Goal: Contribute content

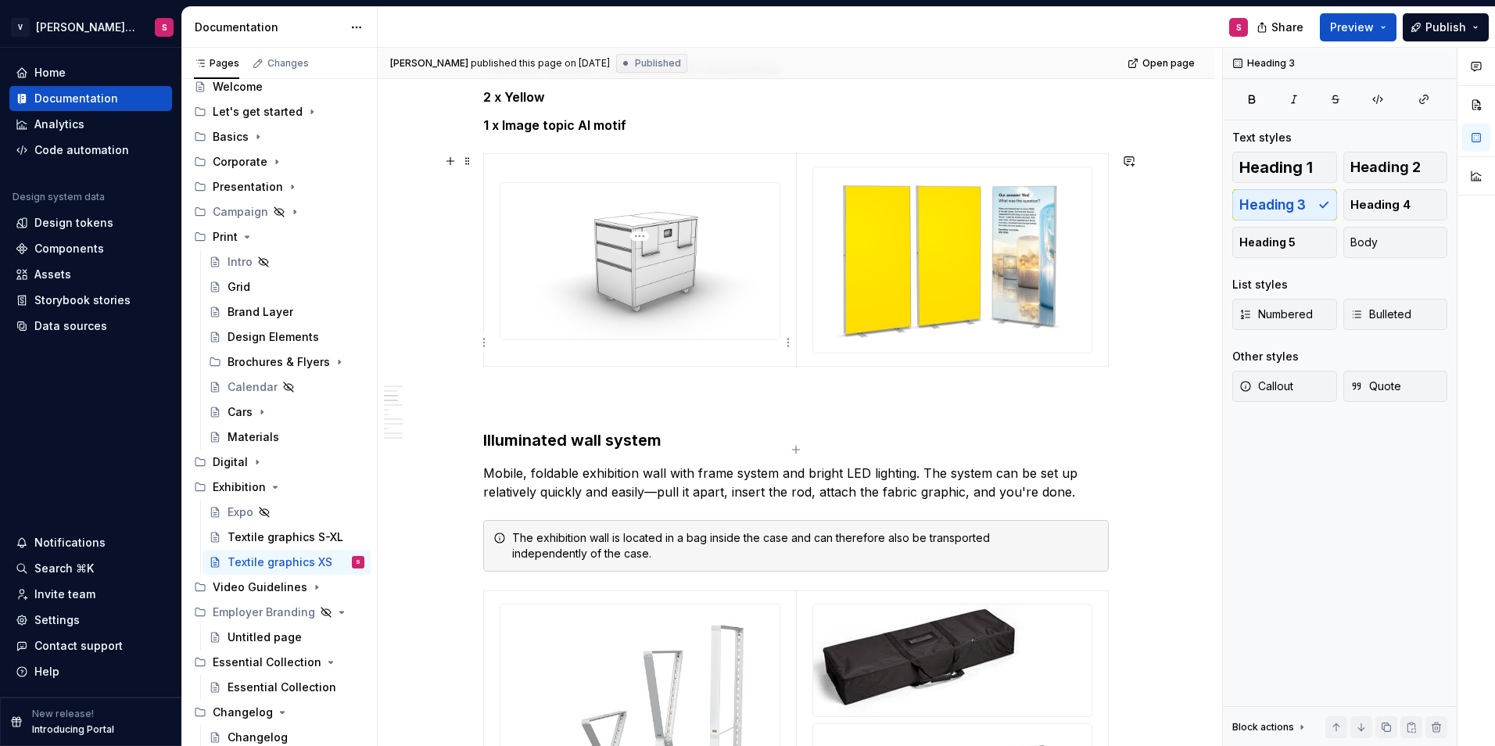
scroll to position [860, 0]
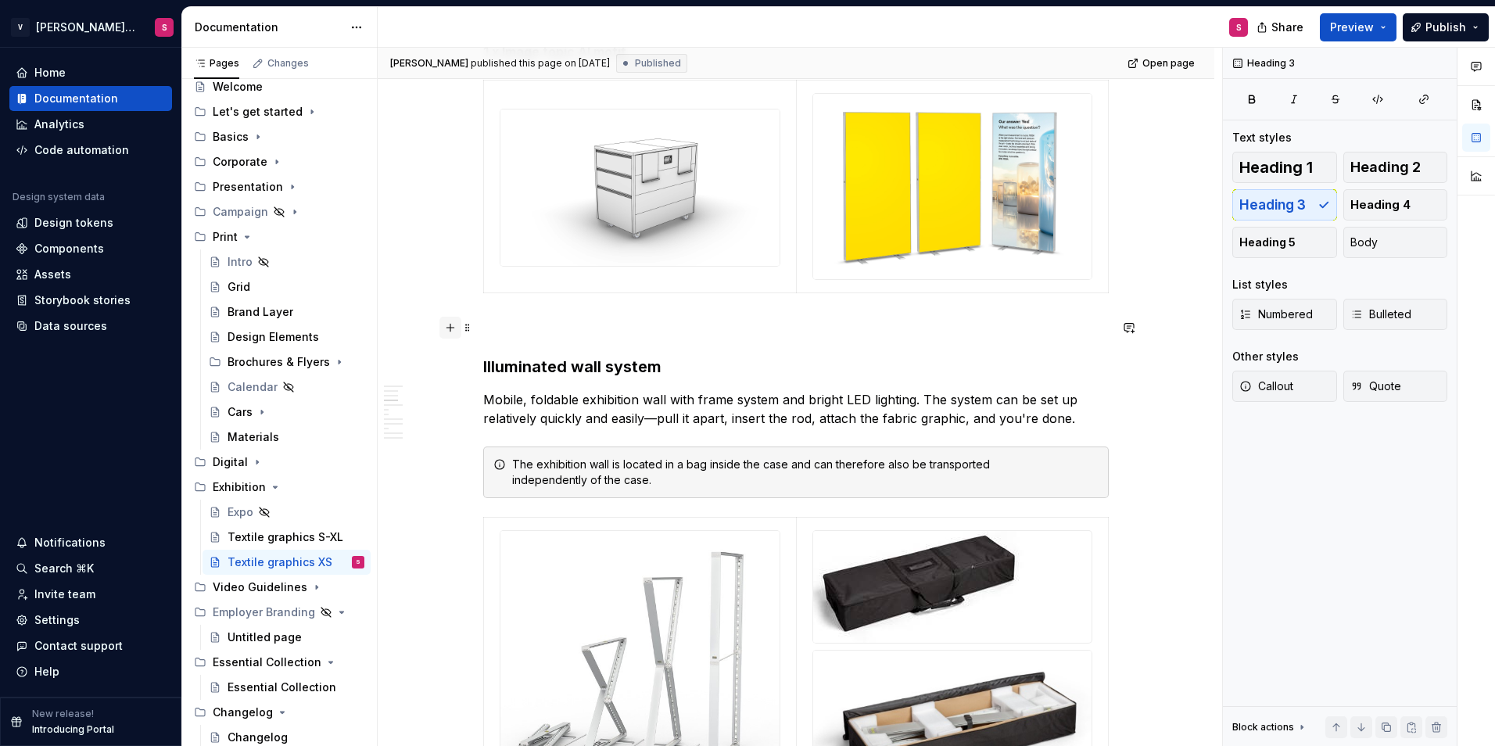
click at [447, 328] on button "button" at bounding box center [450, 328] width 22 height 22
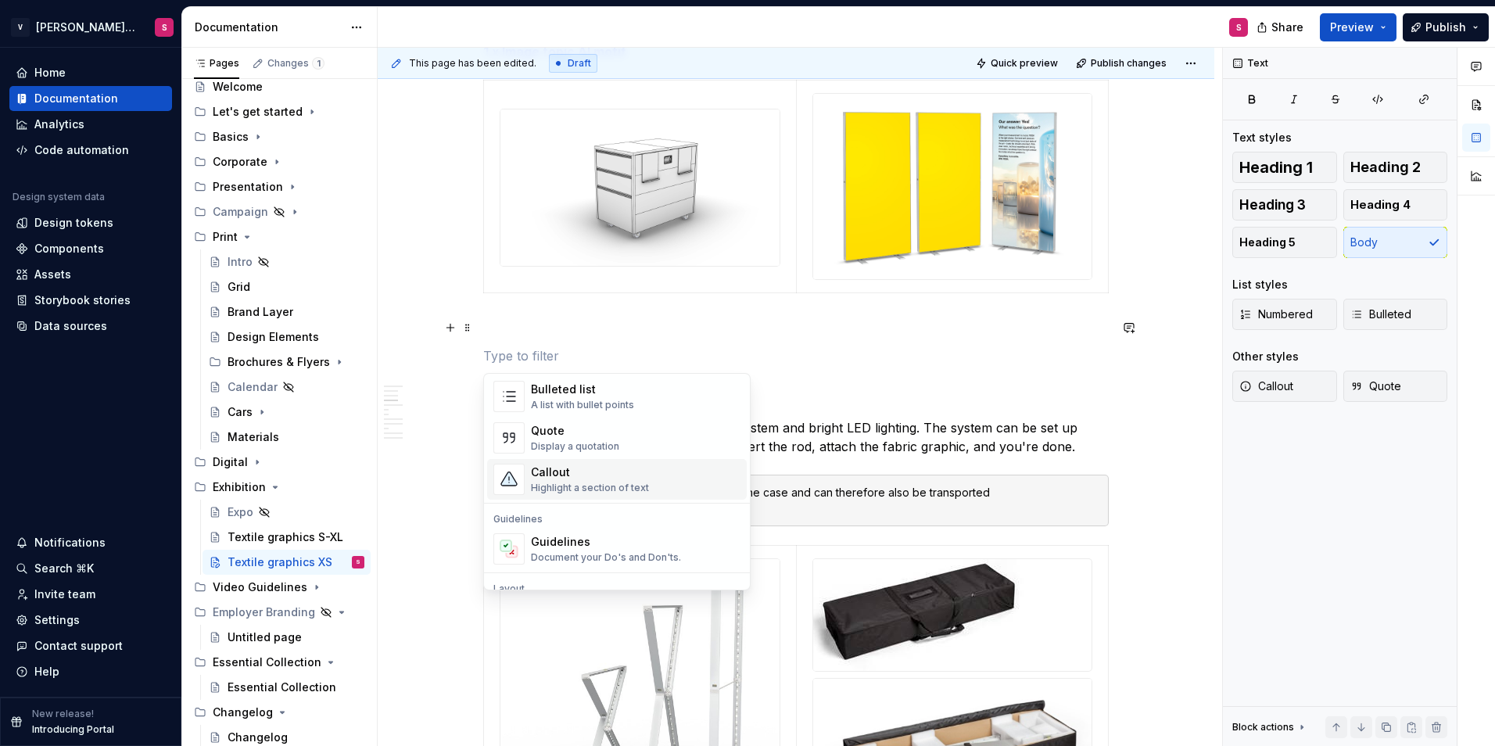
scroll to position [469, 0]
click at [567, 469] on div "A section divider" at bounding box center [570, 470] width 79 height 13
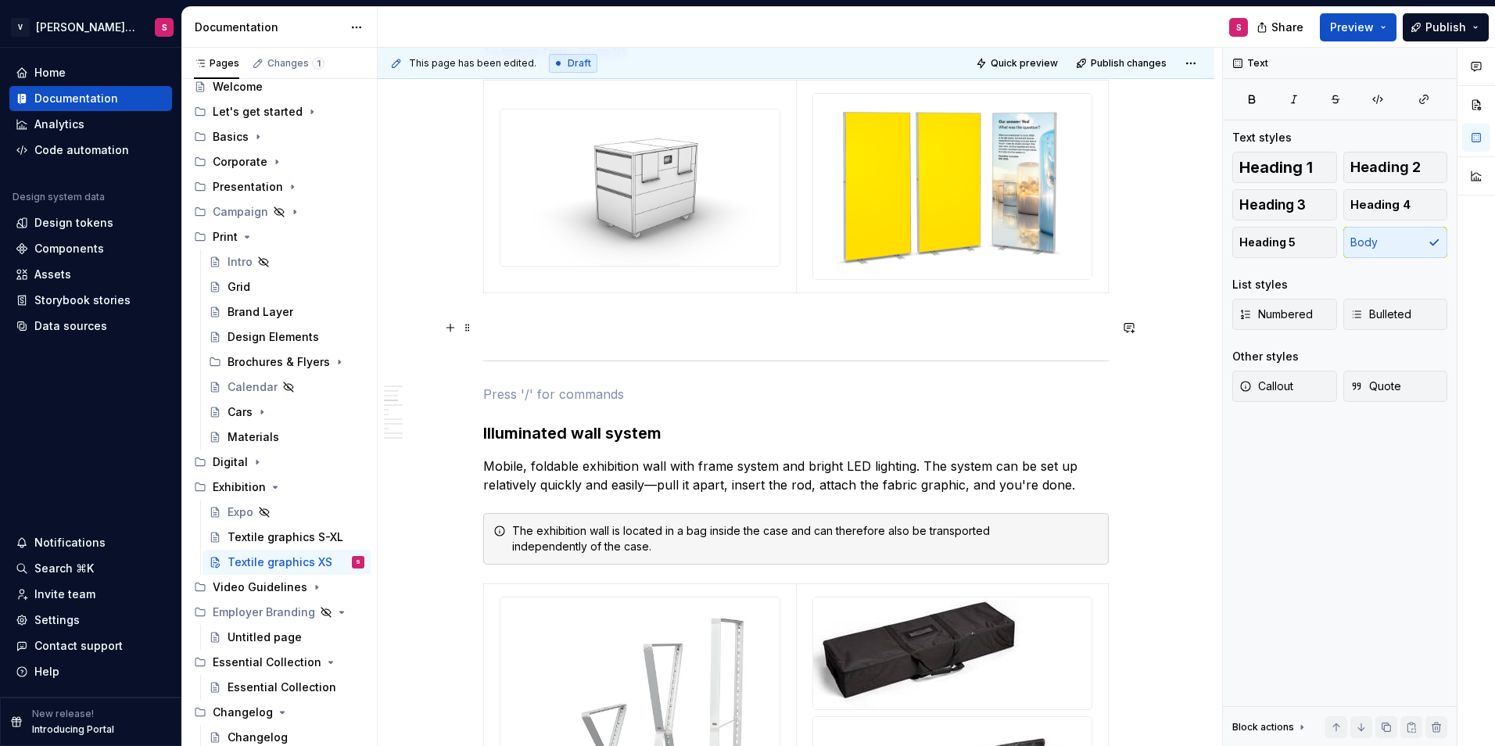
click at [514, 322] on p at bounding box center [796, 327] width 626 height 19
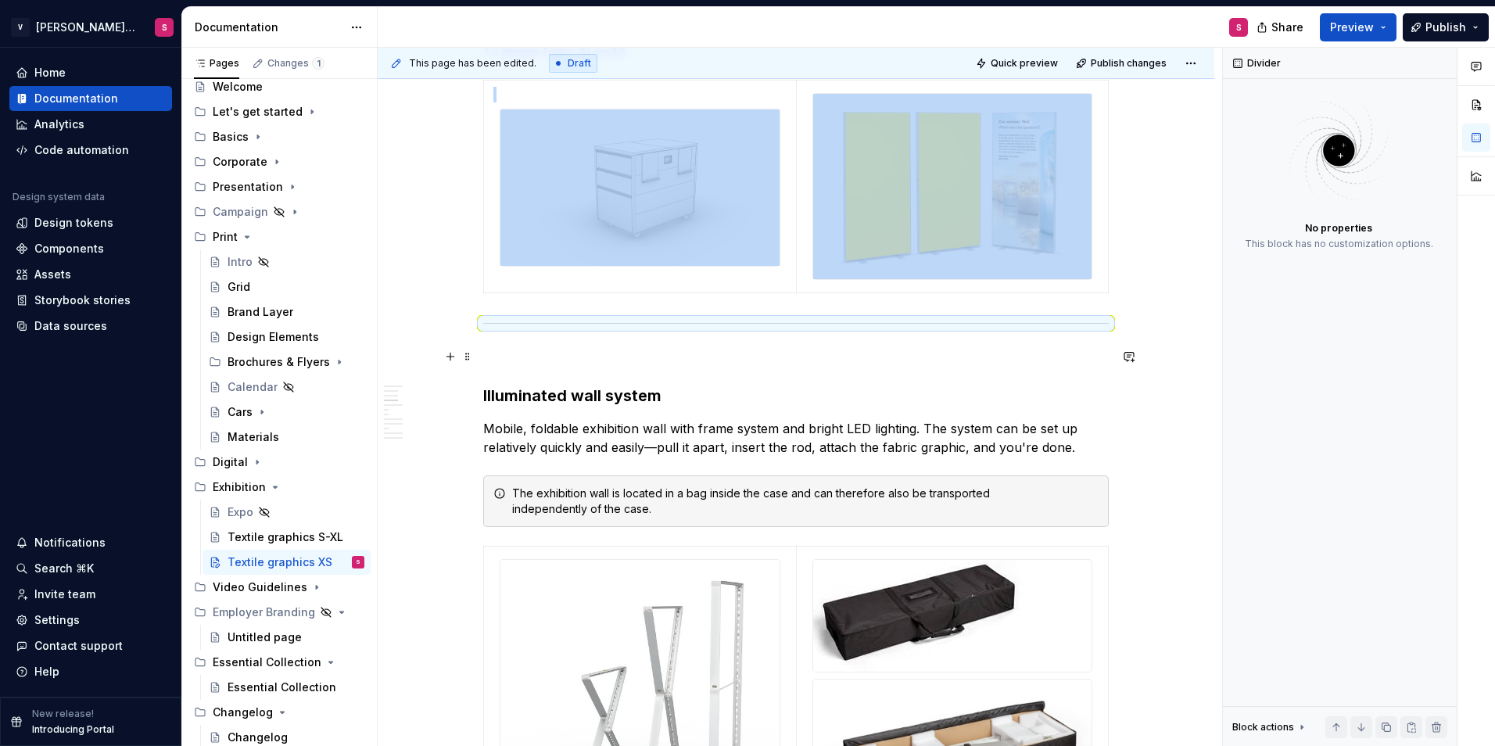
click at [553, 350] on p at bounding box center [796, 356] width 626 height 19
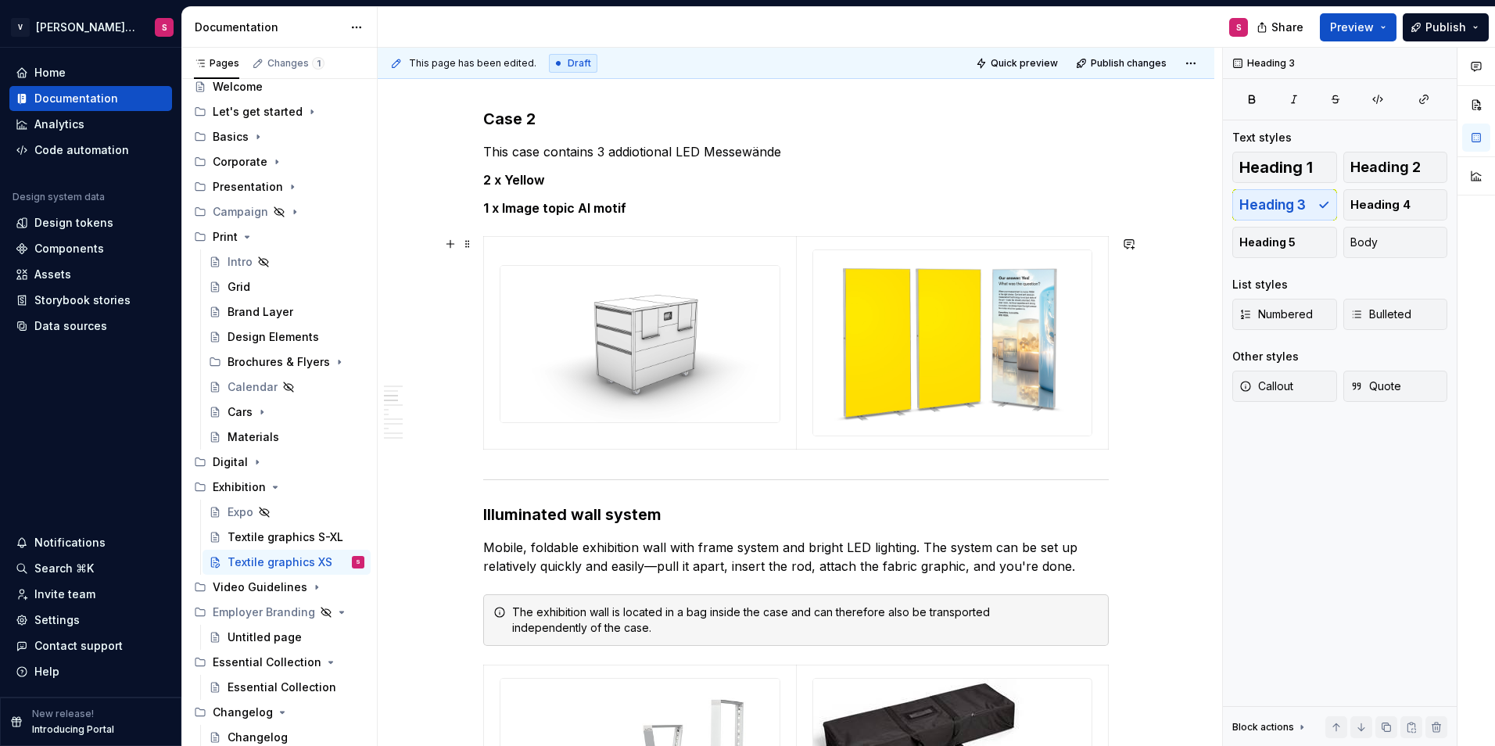
scroll to position [391, 0]
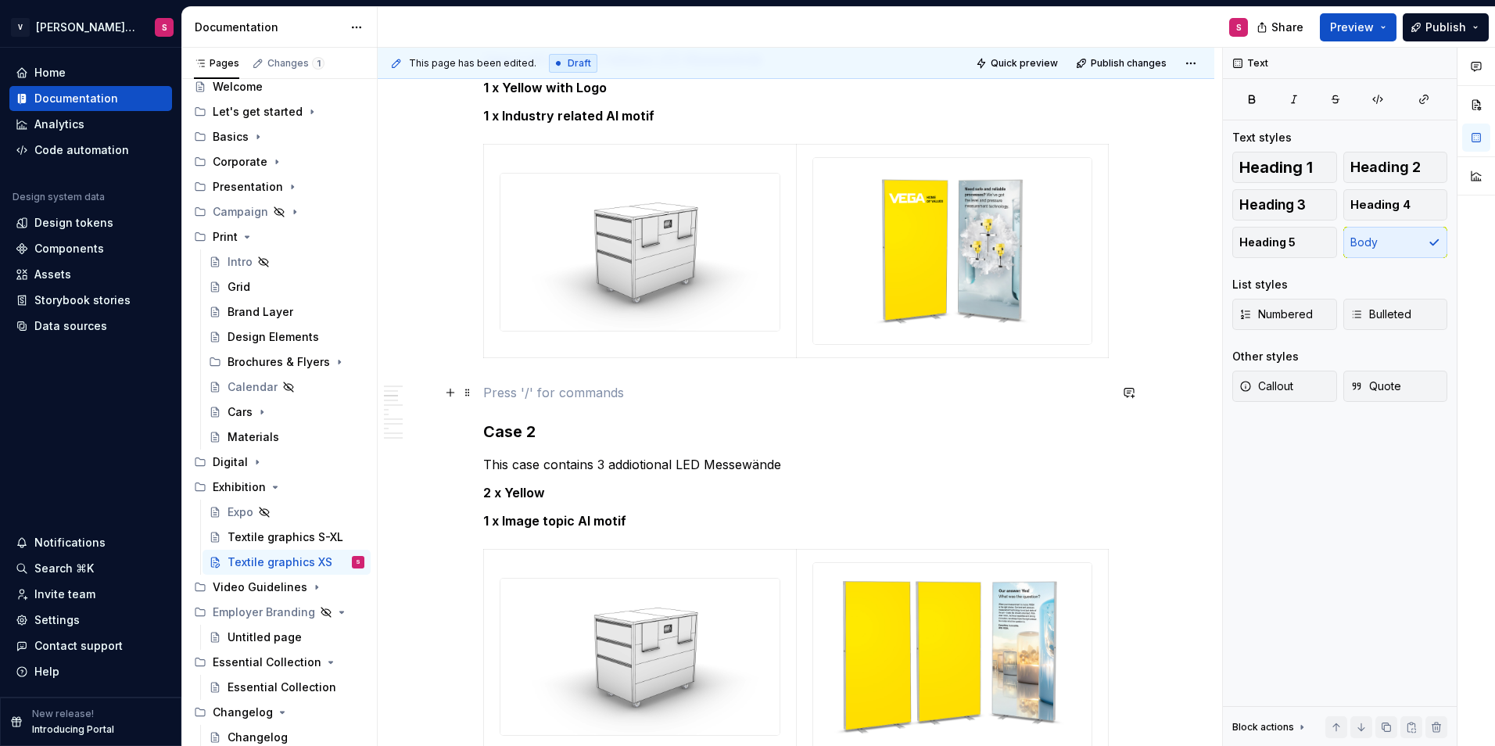
click at [497, 395] on p at bounding box center [796, 392] width 626 height 19
click at [447, 393] on button "button" at bounding box center [450, 393] width 22 height 22
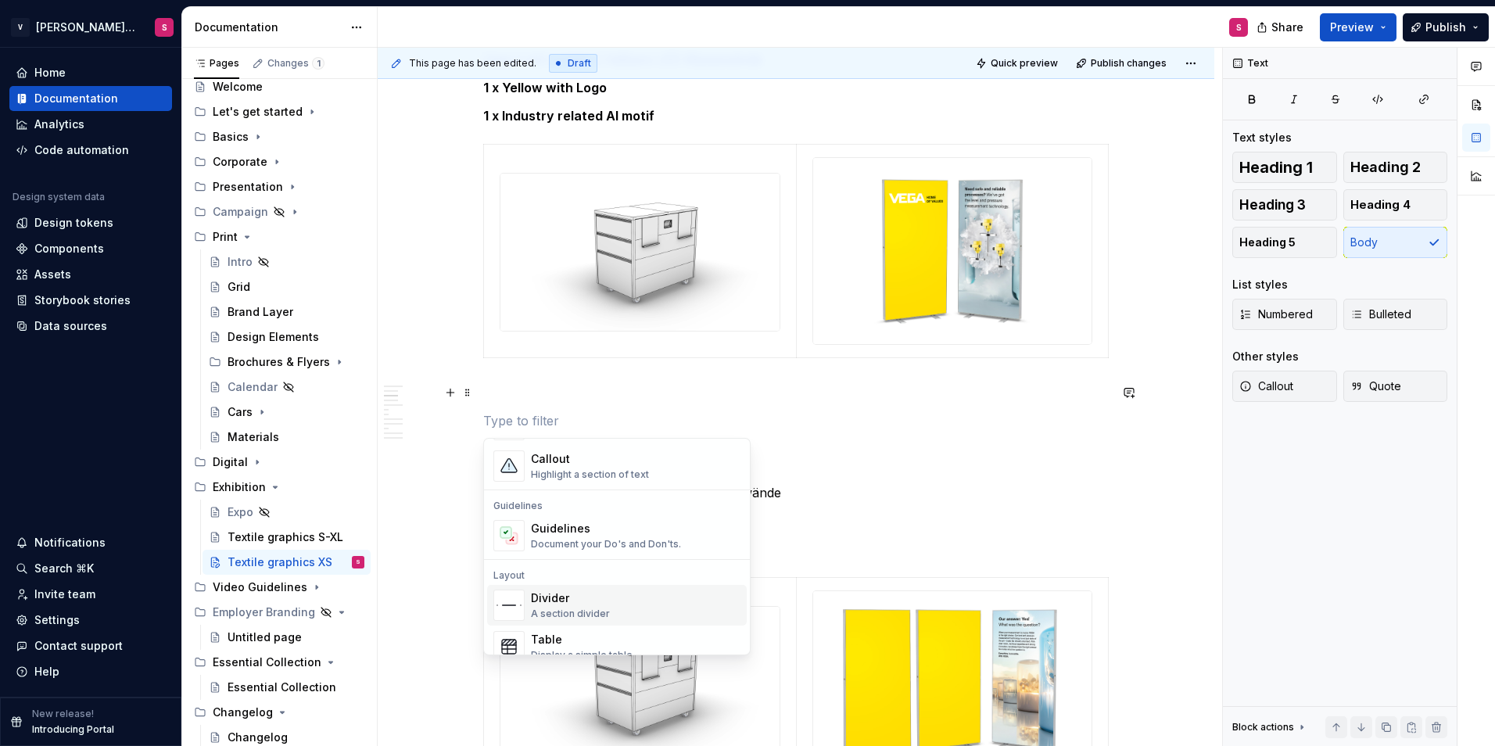
click at [553, 600] on div "Divider" at bounding box center [570, 598] width 79 height 16
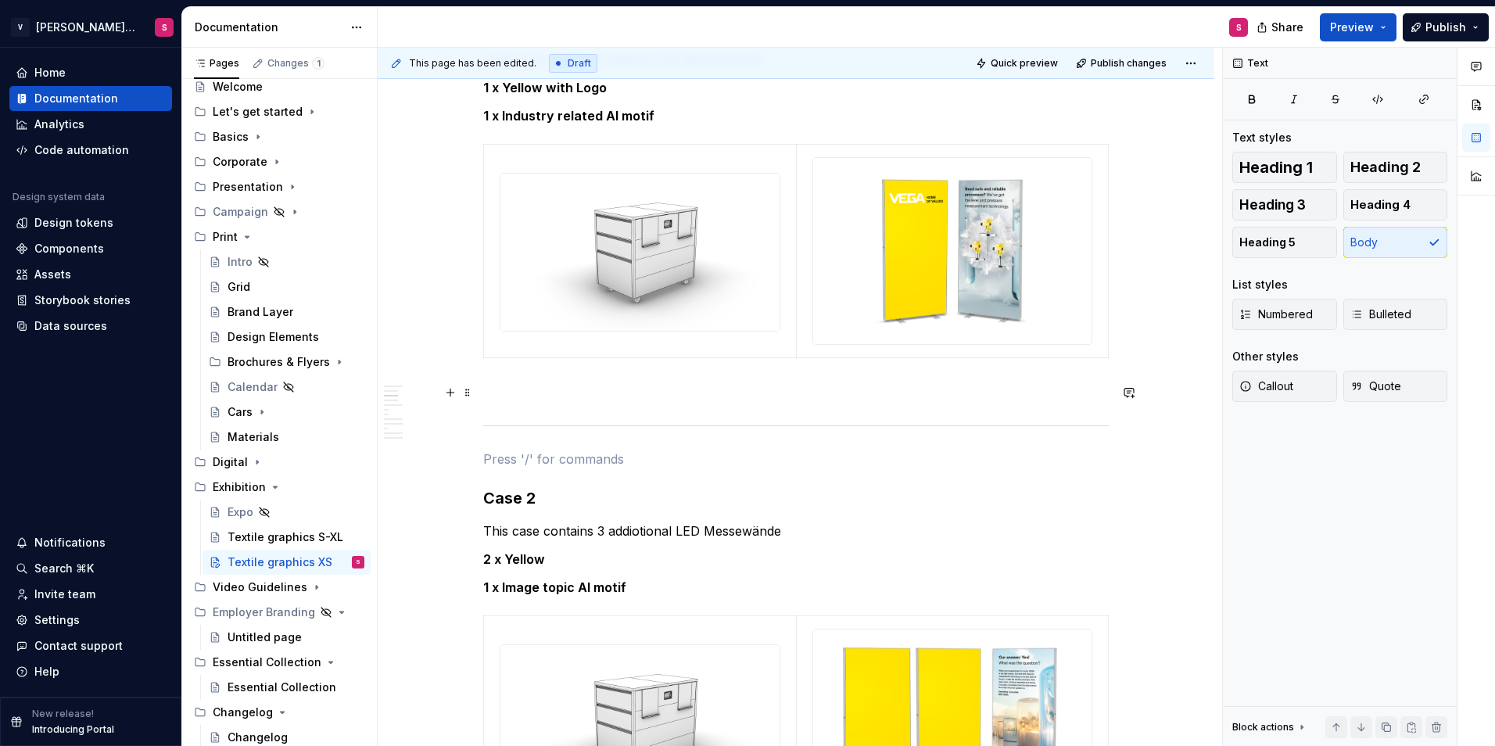
click at [515, 385] on p at bounding box center [796, 392] width 626 height 19
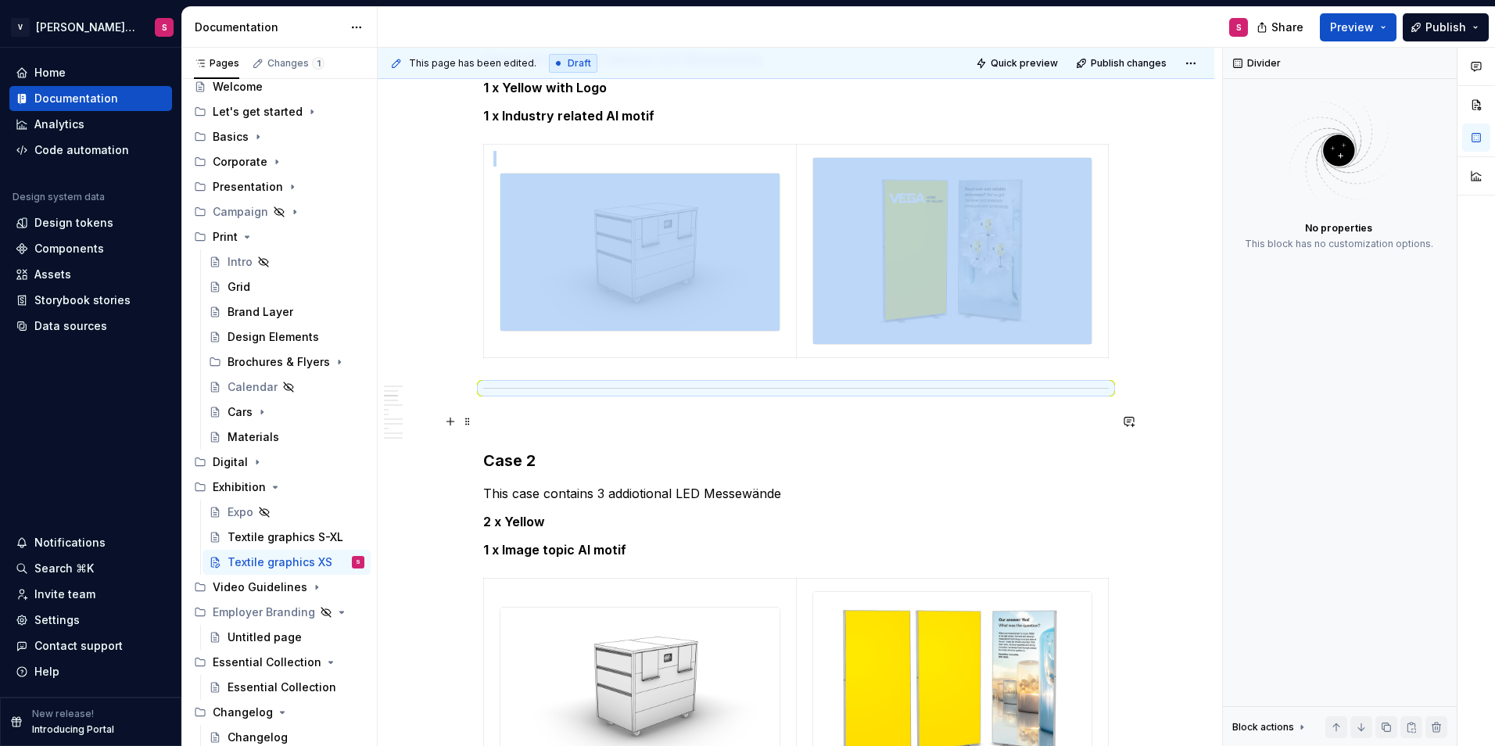
click at [512, 412] on p at bounding box center [796, 421] width 626 height 19
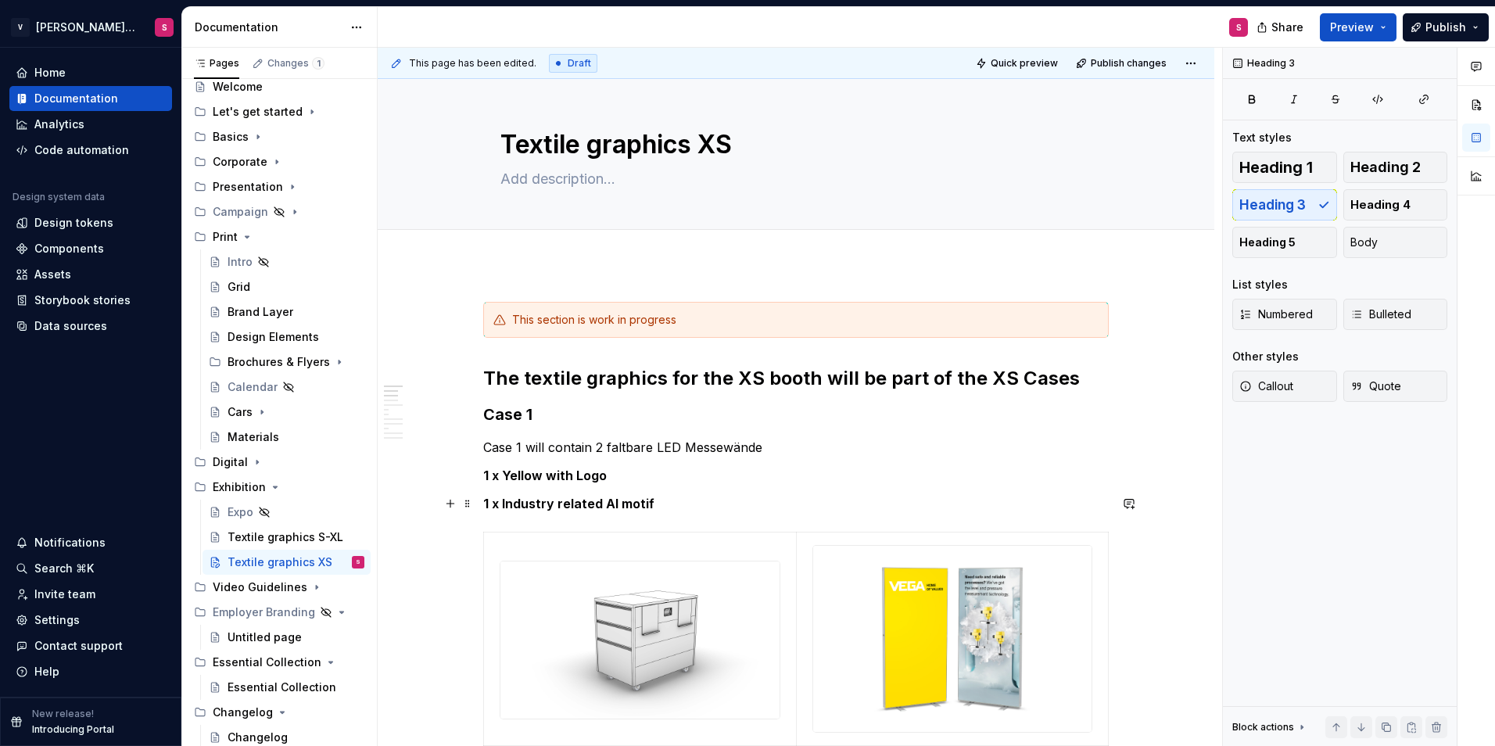
scroll to position [0, 0]
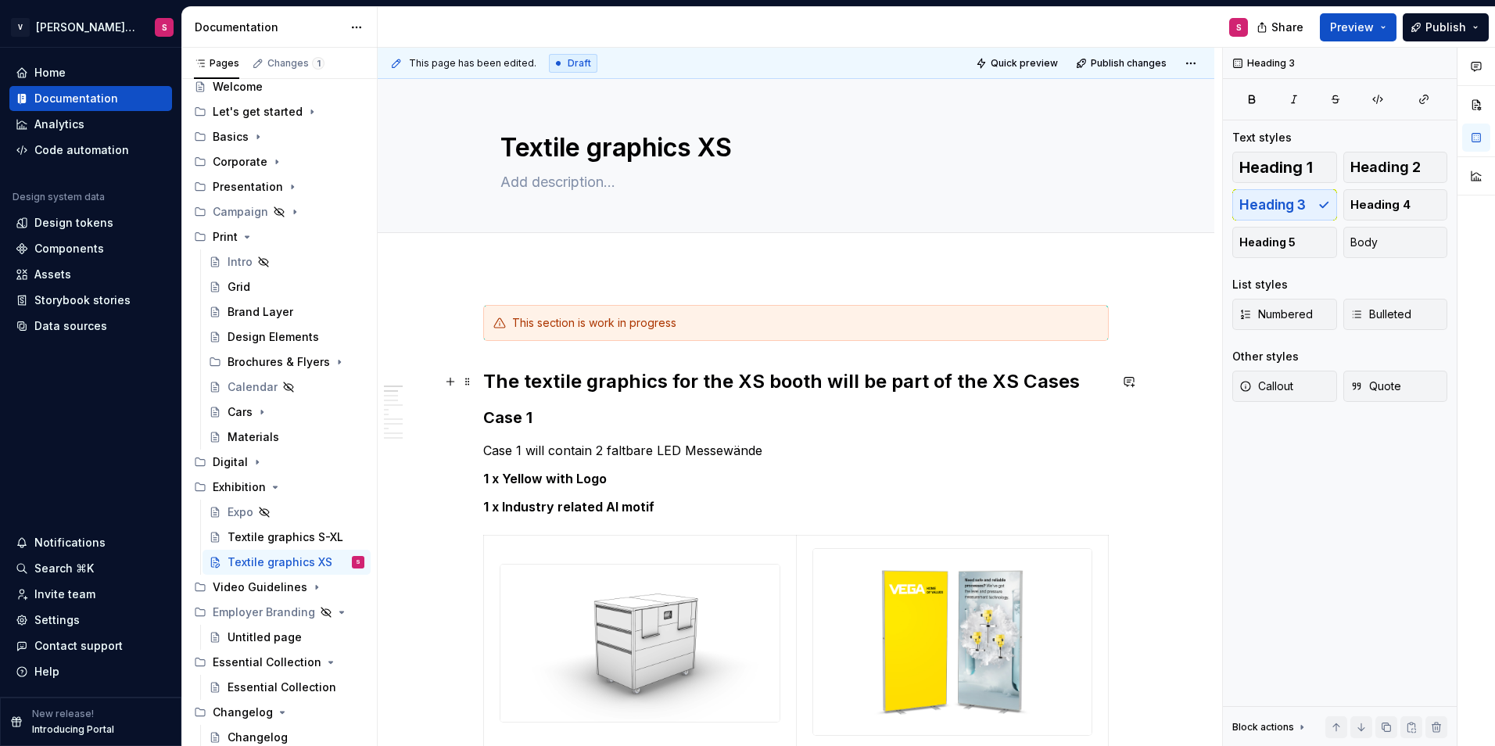
click at [448, 384] on button "button" at bounding box center [450, 382] width 22 height 22
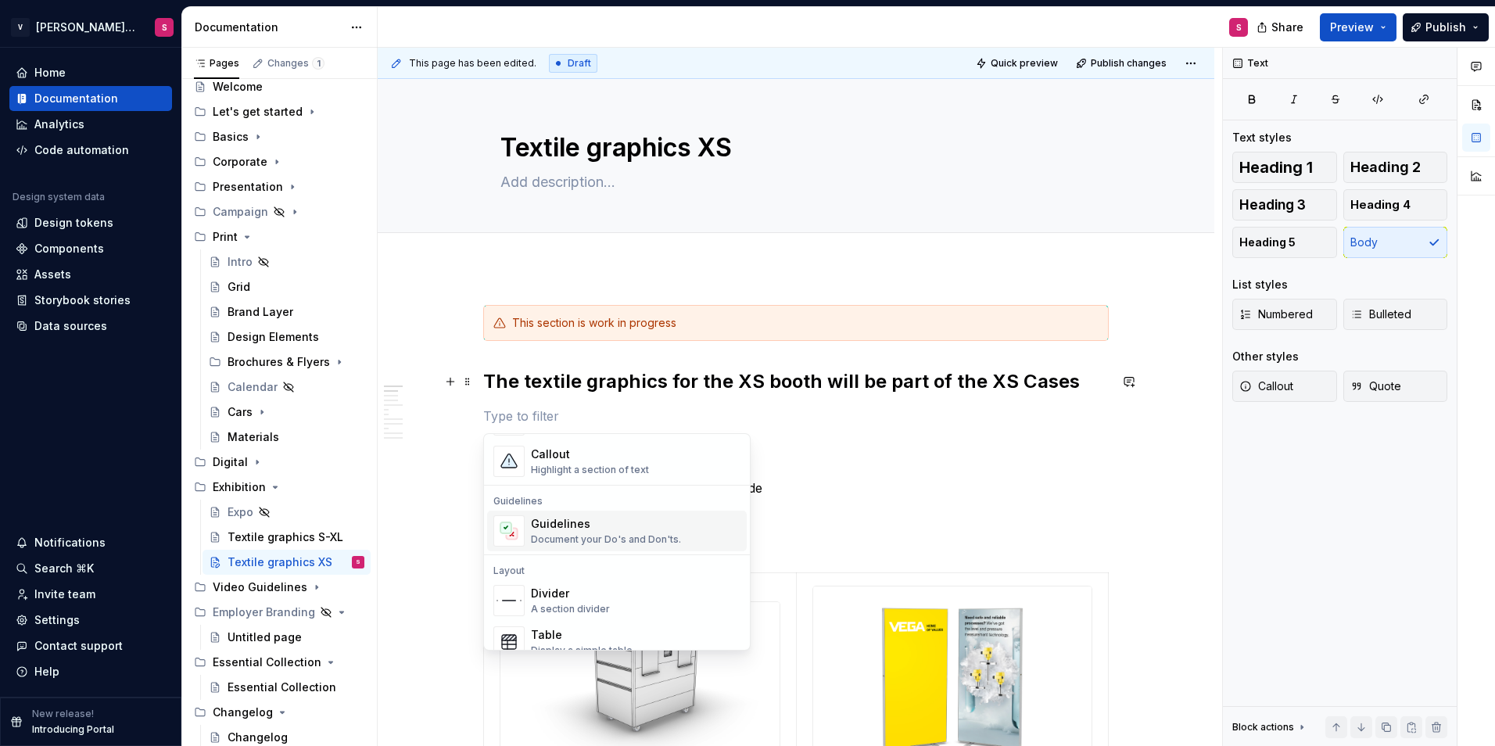
scroll to position [469, 0]
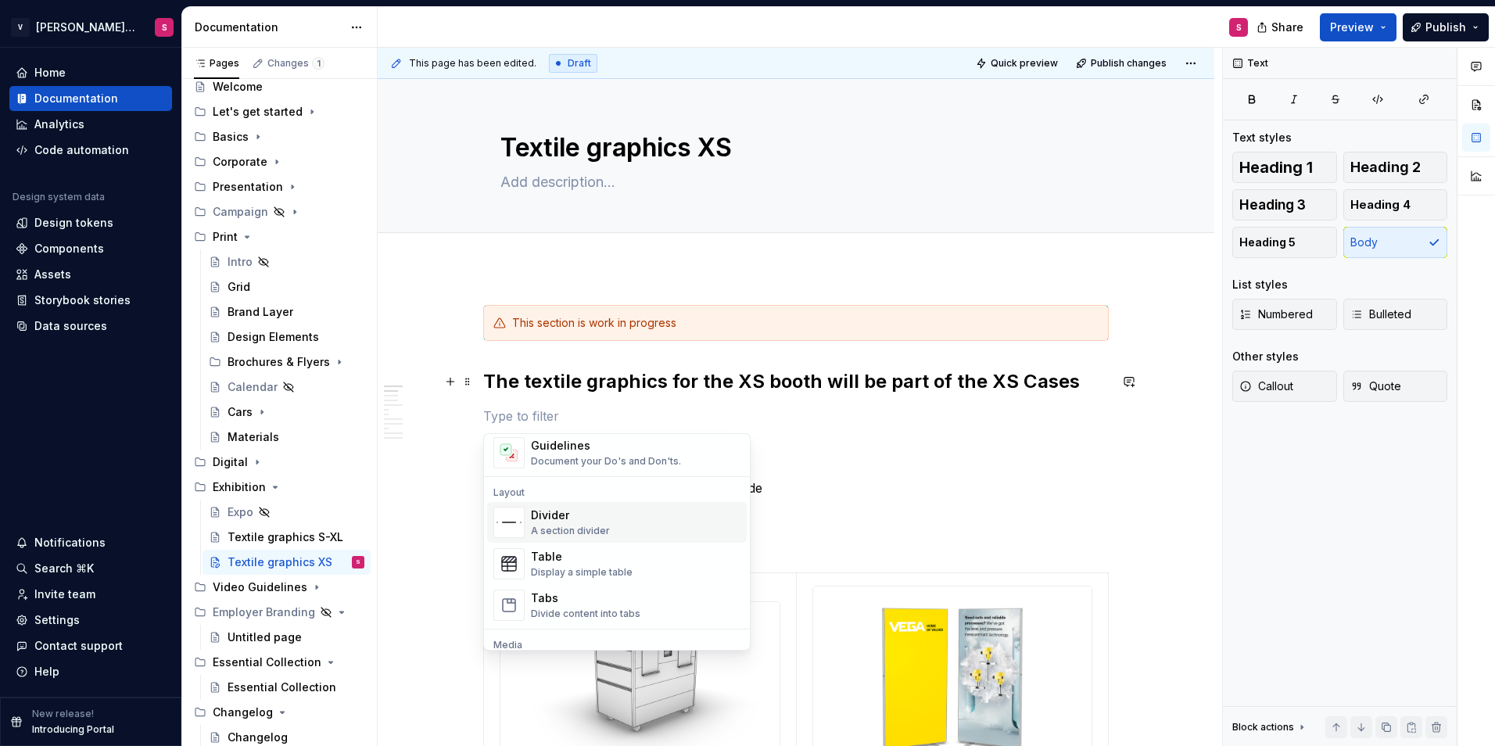
click at [569, 528] on div "A section divider" at bounding box center [570, 531] width 79 height 13
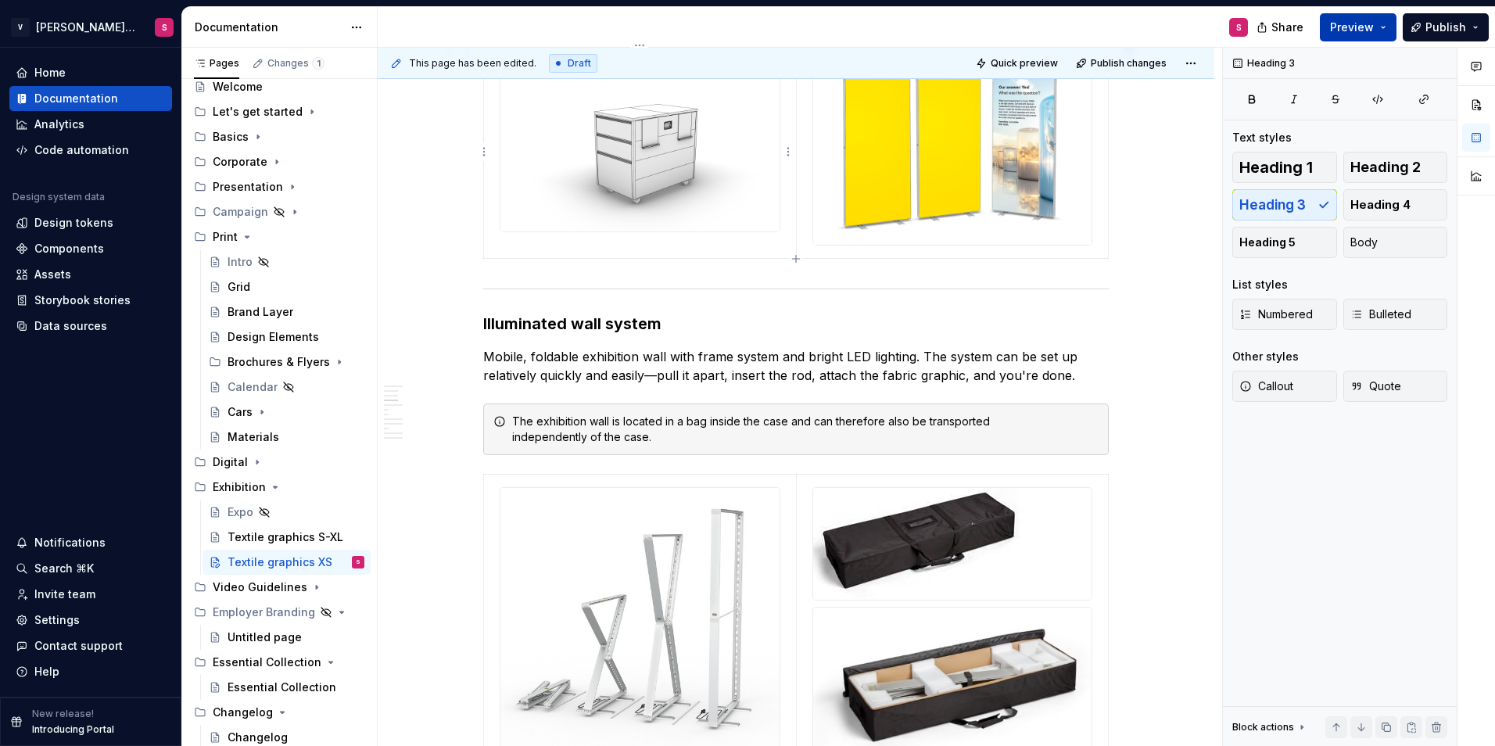
scroll to position [1016, 0]
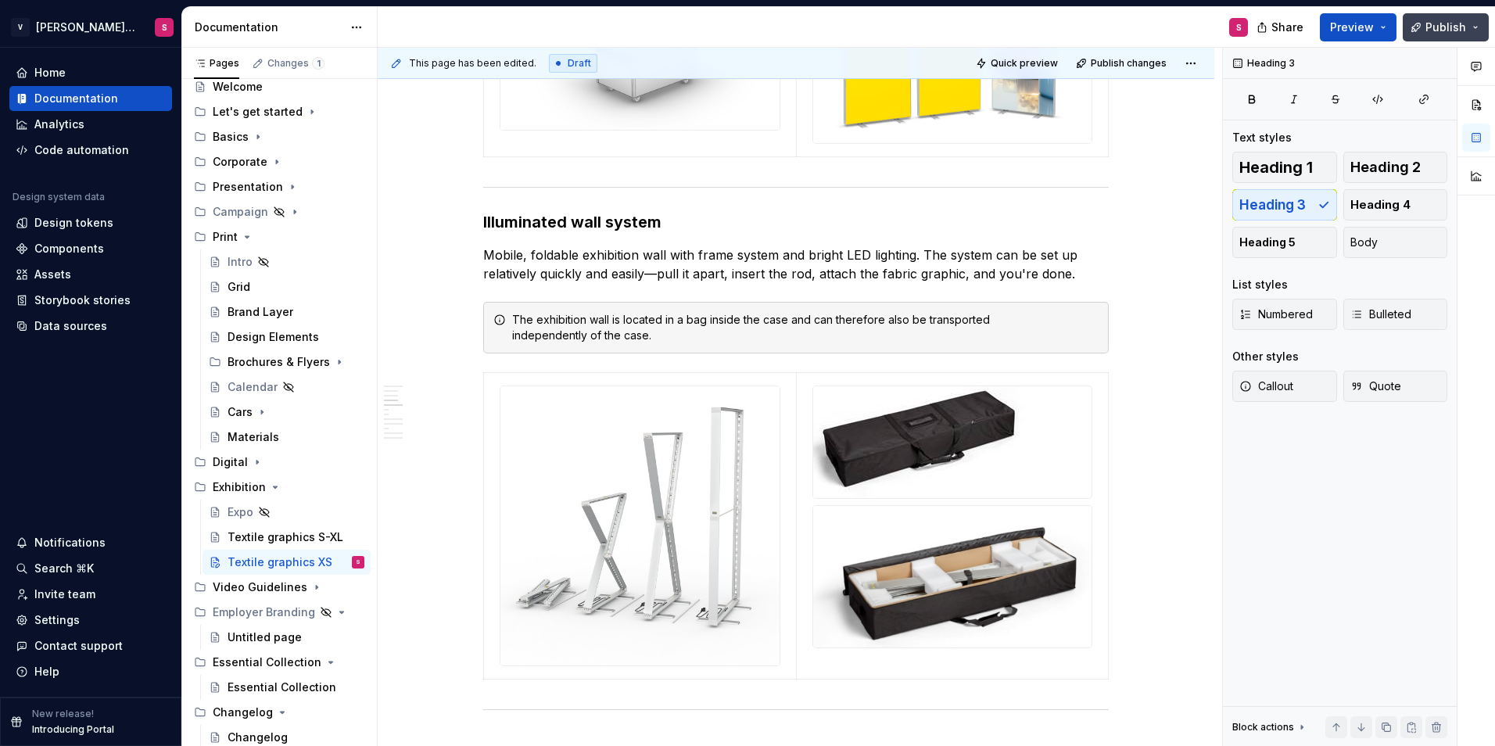
click at [1430, 28] on span "Publish" at bounding box center [1445, 28] width 41 height 16
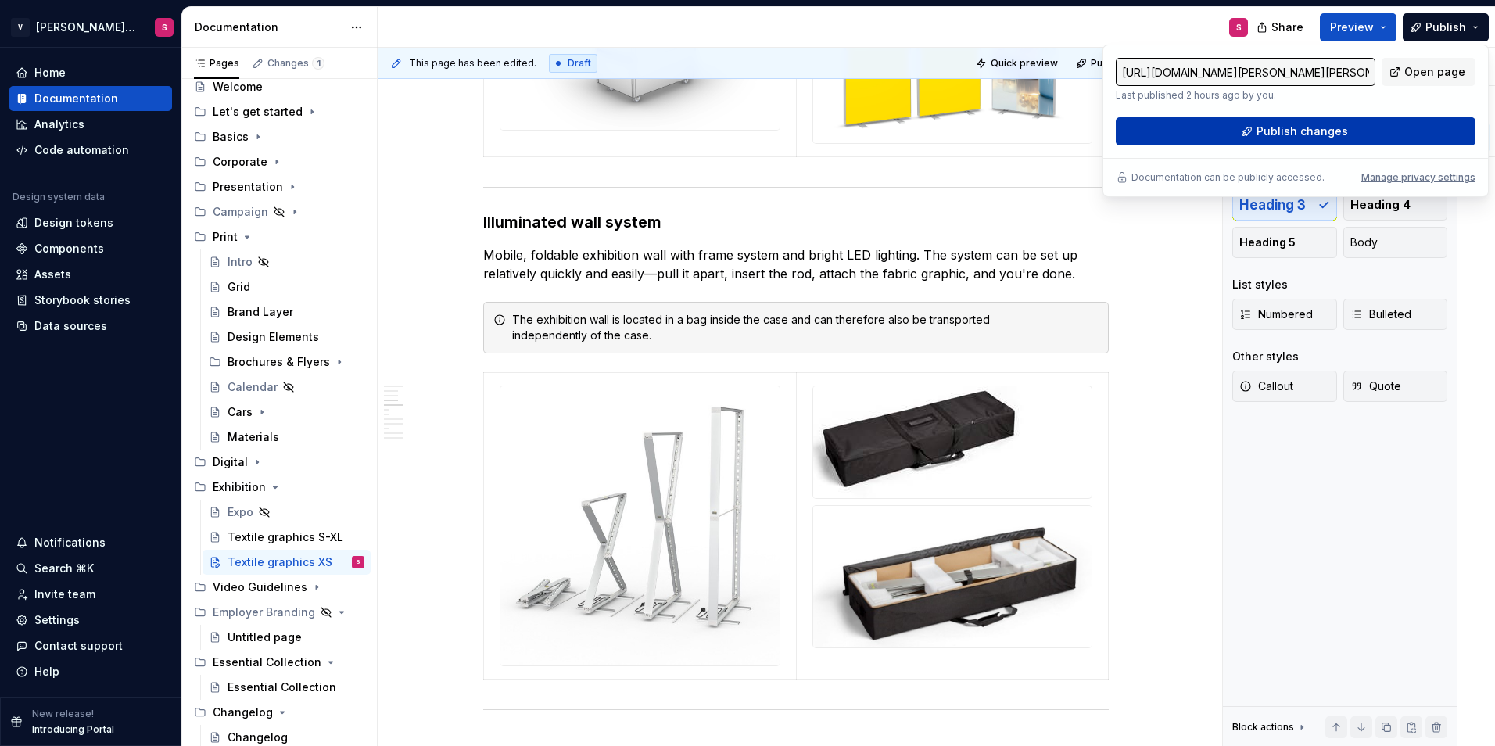
click at [1278, 138] on span "Publish changes" at bounding box center [1302, 132] width 91 height 16
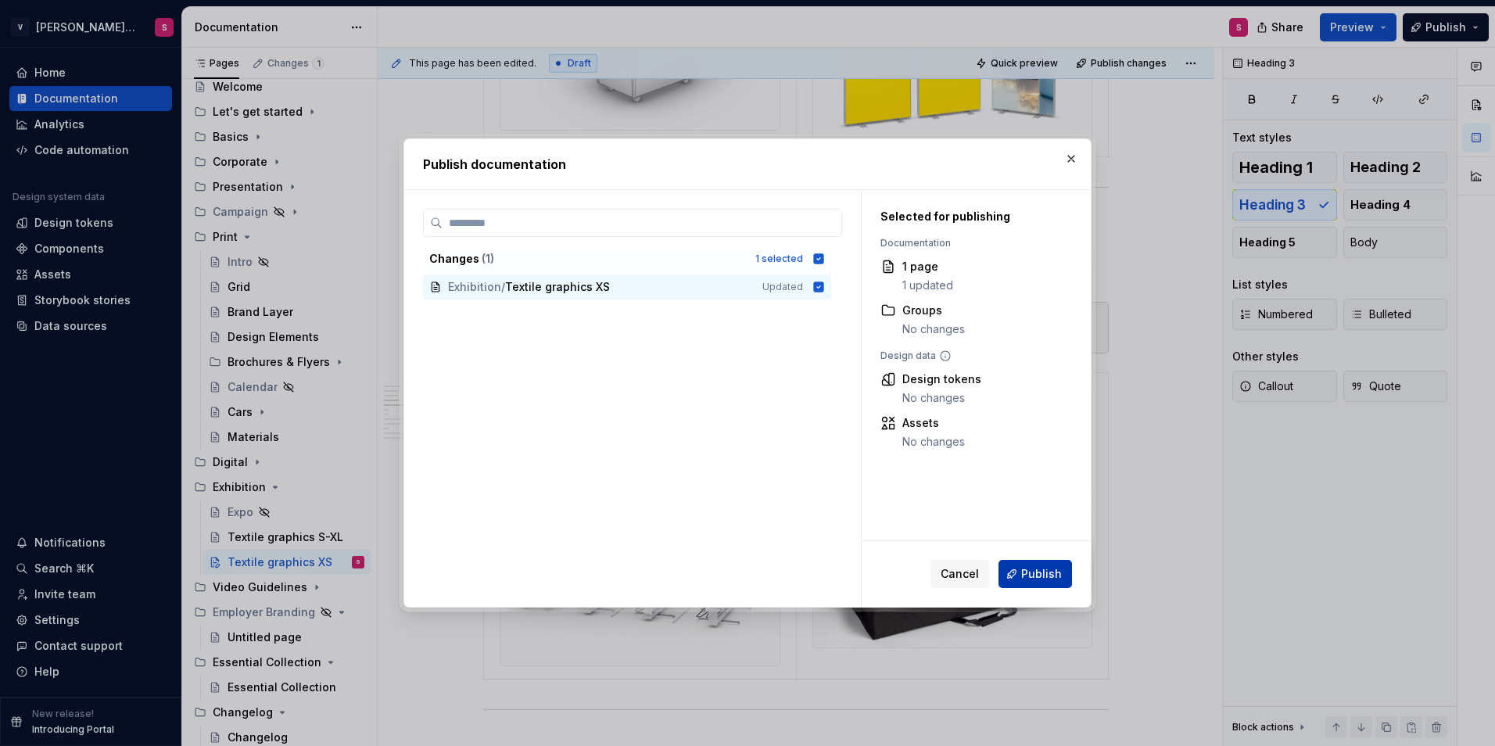
click at [1036, 586] on button "Publish" at bounding box center [1034, 574] width 73 height 28
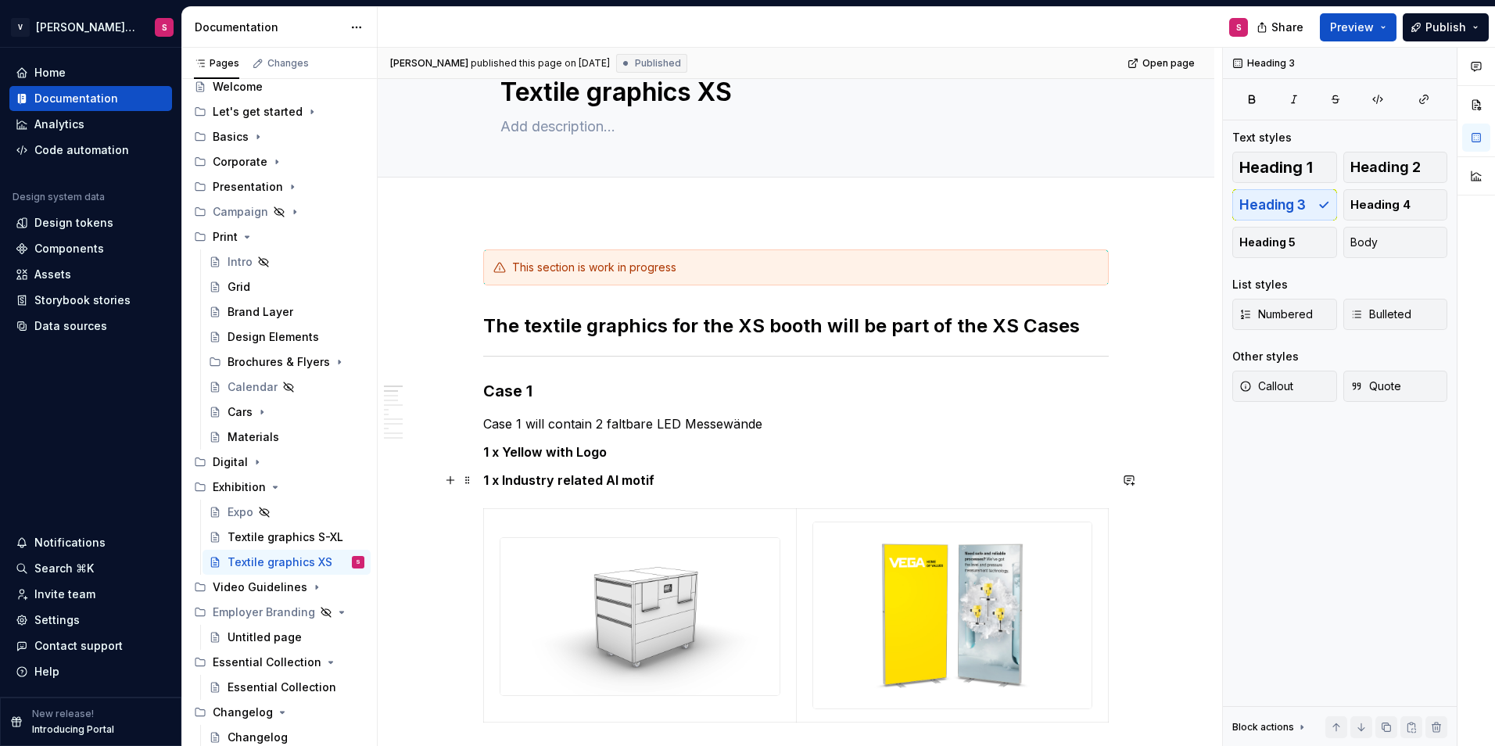
scroll to position [0, 0]
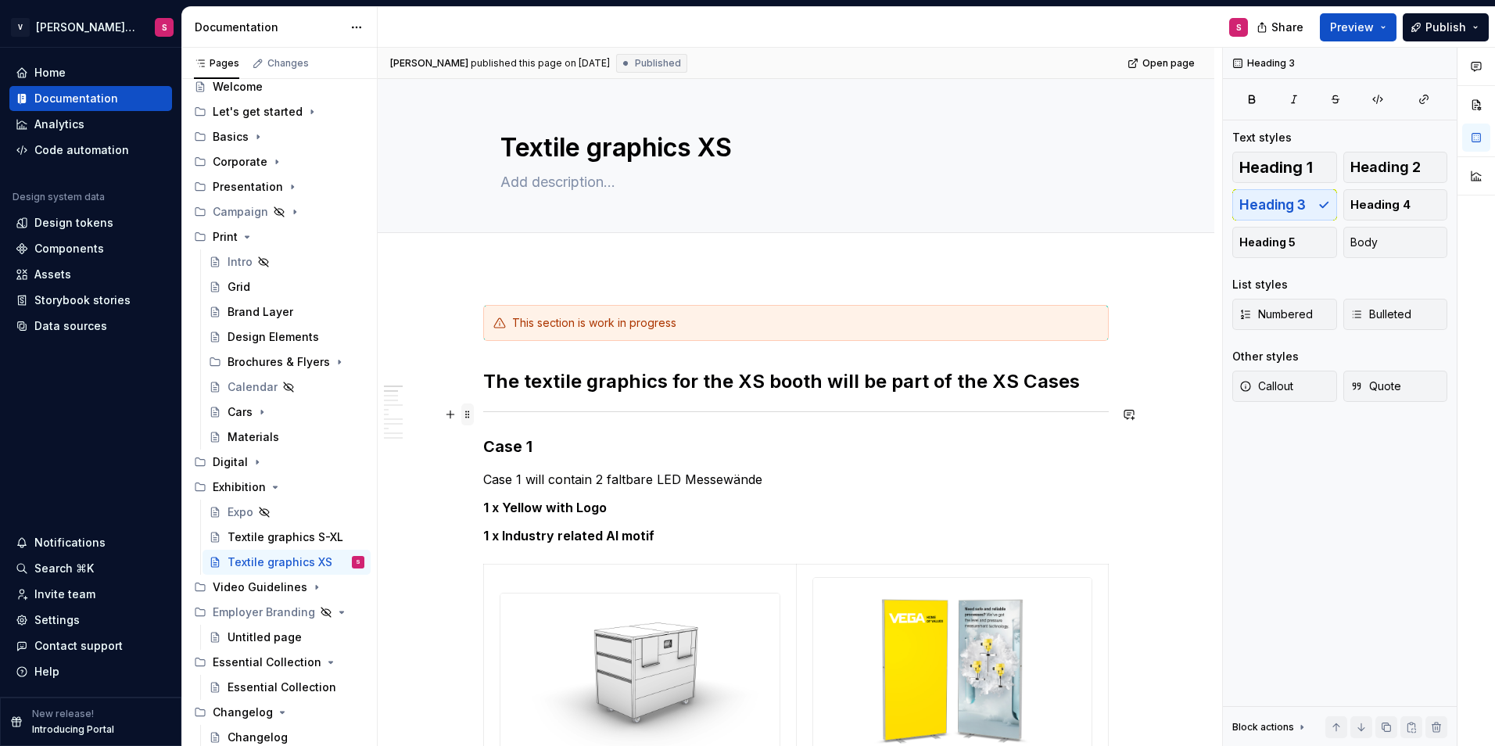
click at [466, 412] on span at bounding box center [467, 414] width 13 height 22
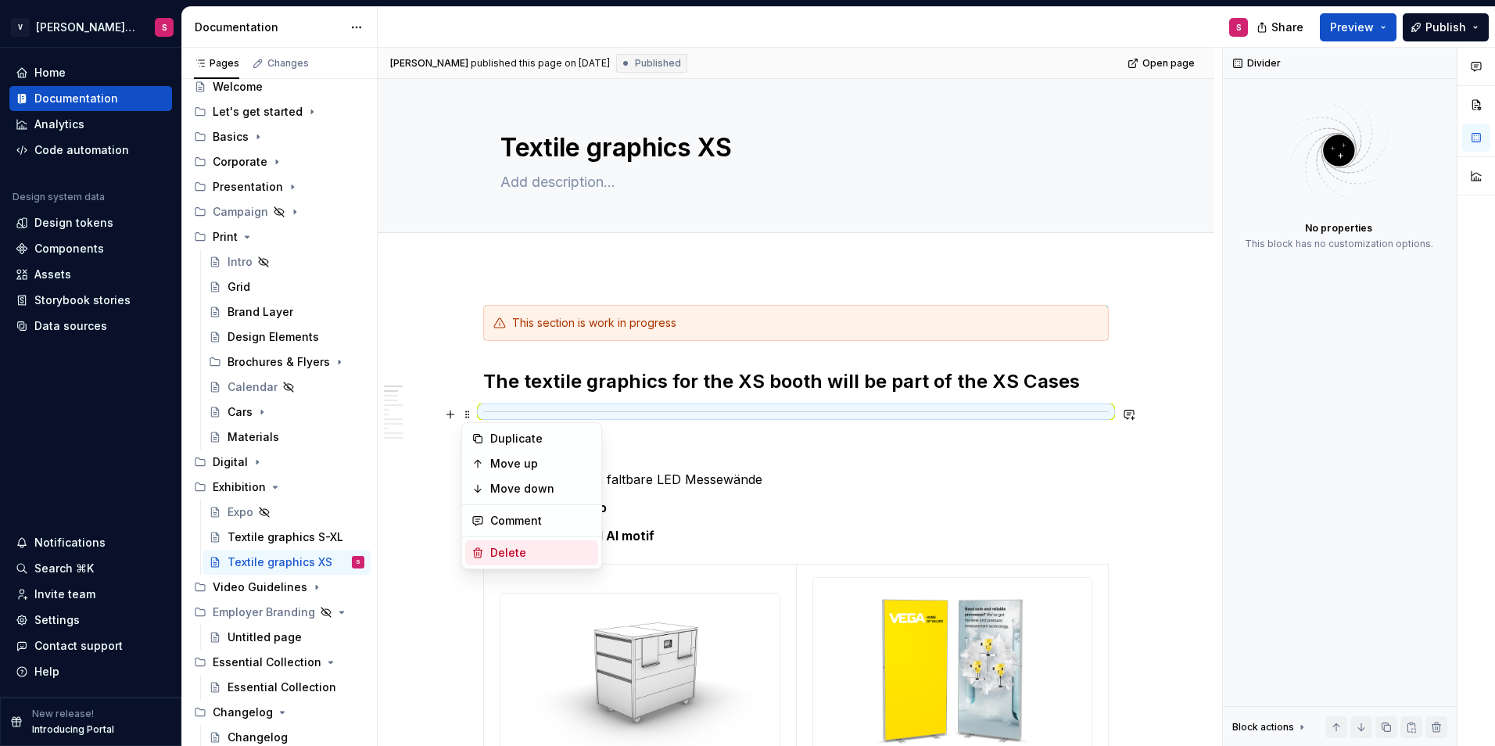
click at [505, 550] on div "Delete" at bounding box center [541, 553] width 102 height 16
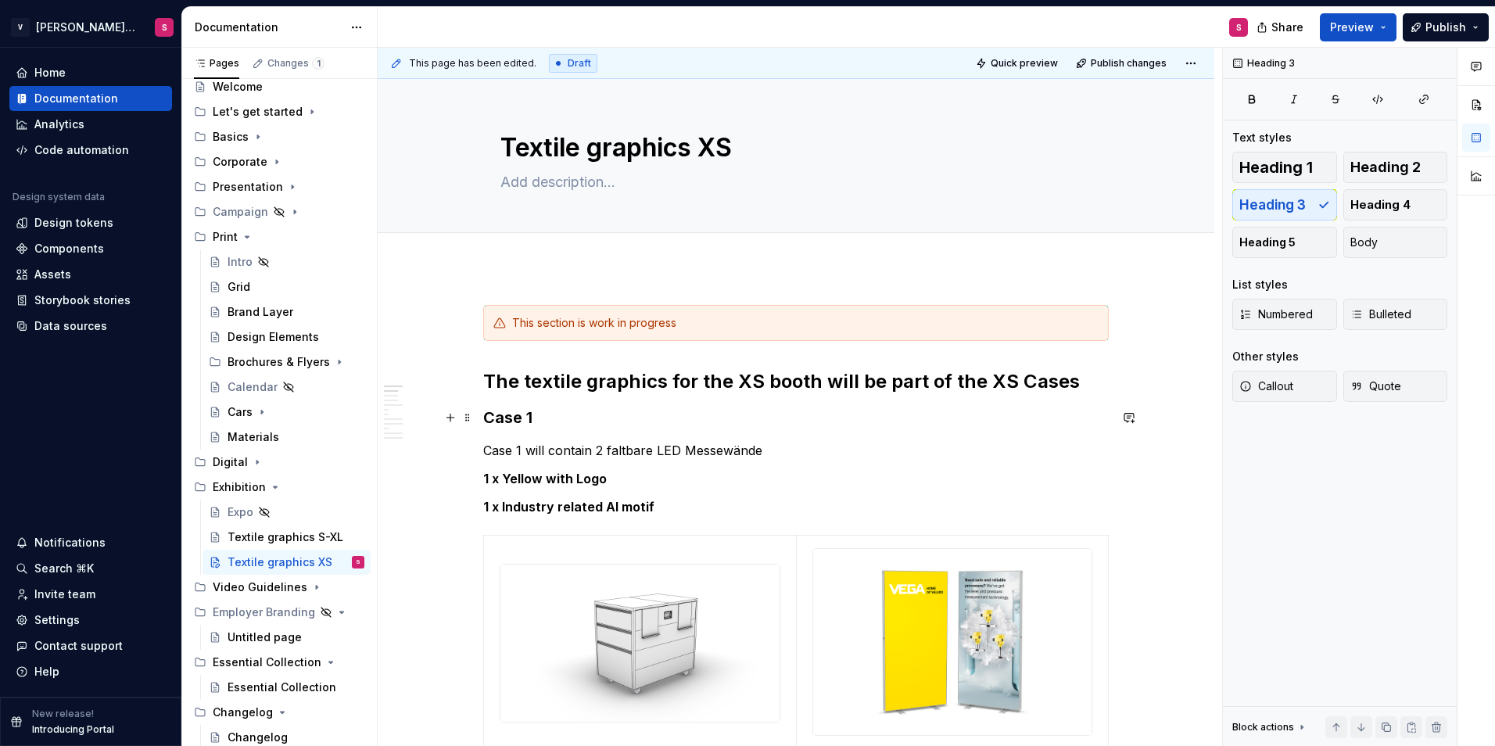
type textarea "*"
click at [736, 375] on h2 "The textile graphics for the XS booth will be part of the XS Cases" at bounding box center [796, 381] width 626 height 25
click at [1073, 383] on h2 "The textile graphics for the XS booth will be part of the XS Cases" at bounding box center [796, 381] width 626 height 25
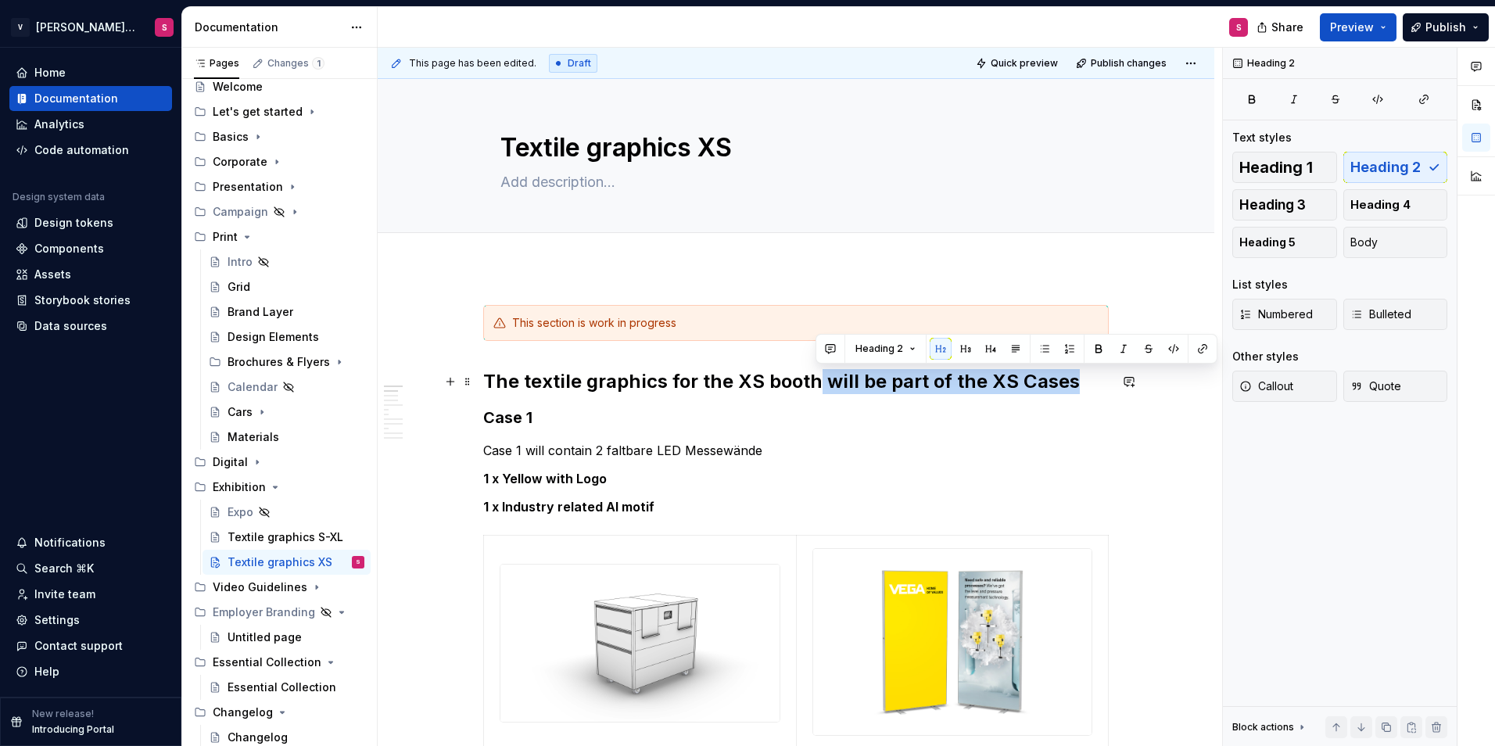
drag, startPoint x: 1078, startPoint y: 380, endPoint x: 815, endPoint y: 381, distance: 263.5
click at [815, 381] on h2 "The textile graphics for the XS booth will be part of the XS Cases" at bounding box center [796, 381] width 626 height 25
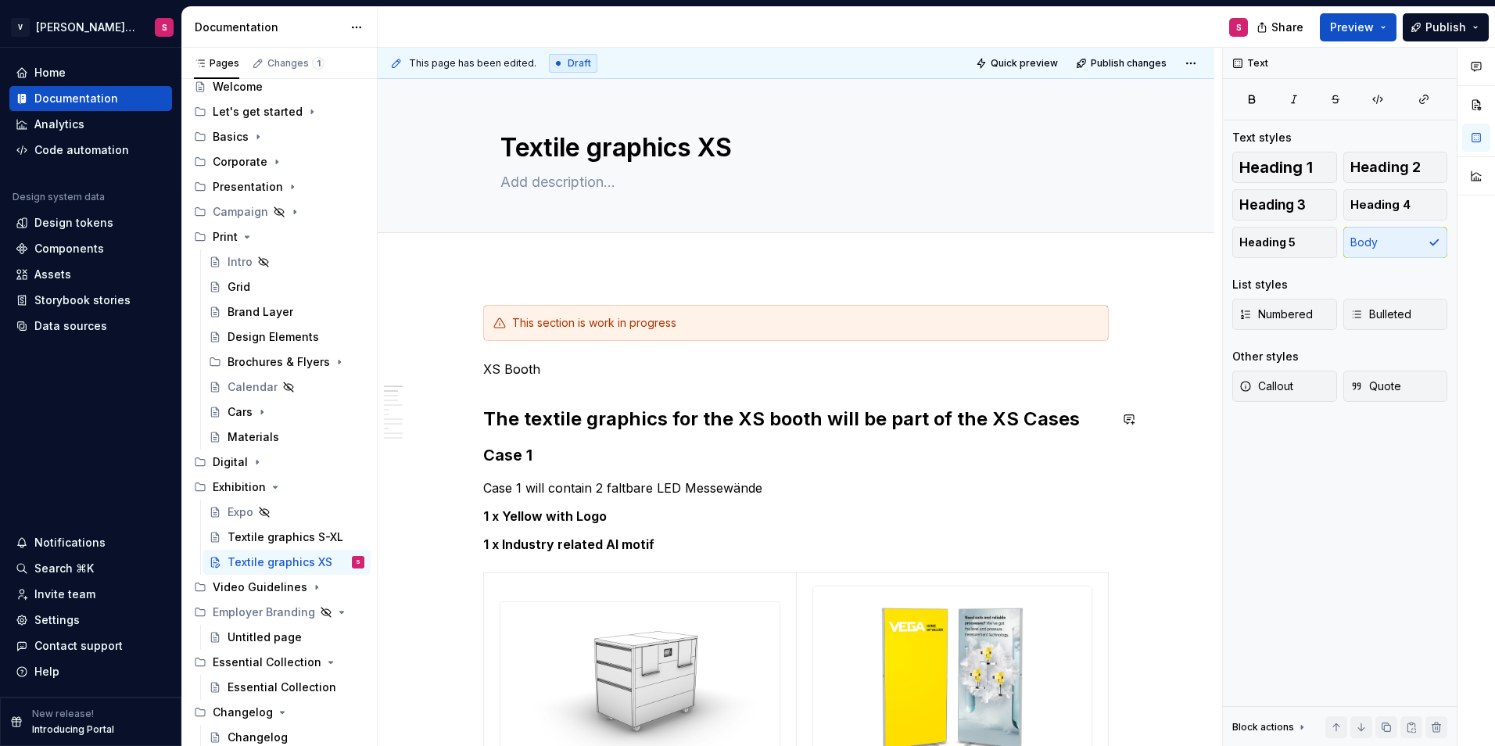
click at [486, 371] on p "XS Booth" at bounding box center [796, 369] width 626 height 19
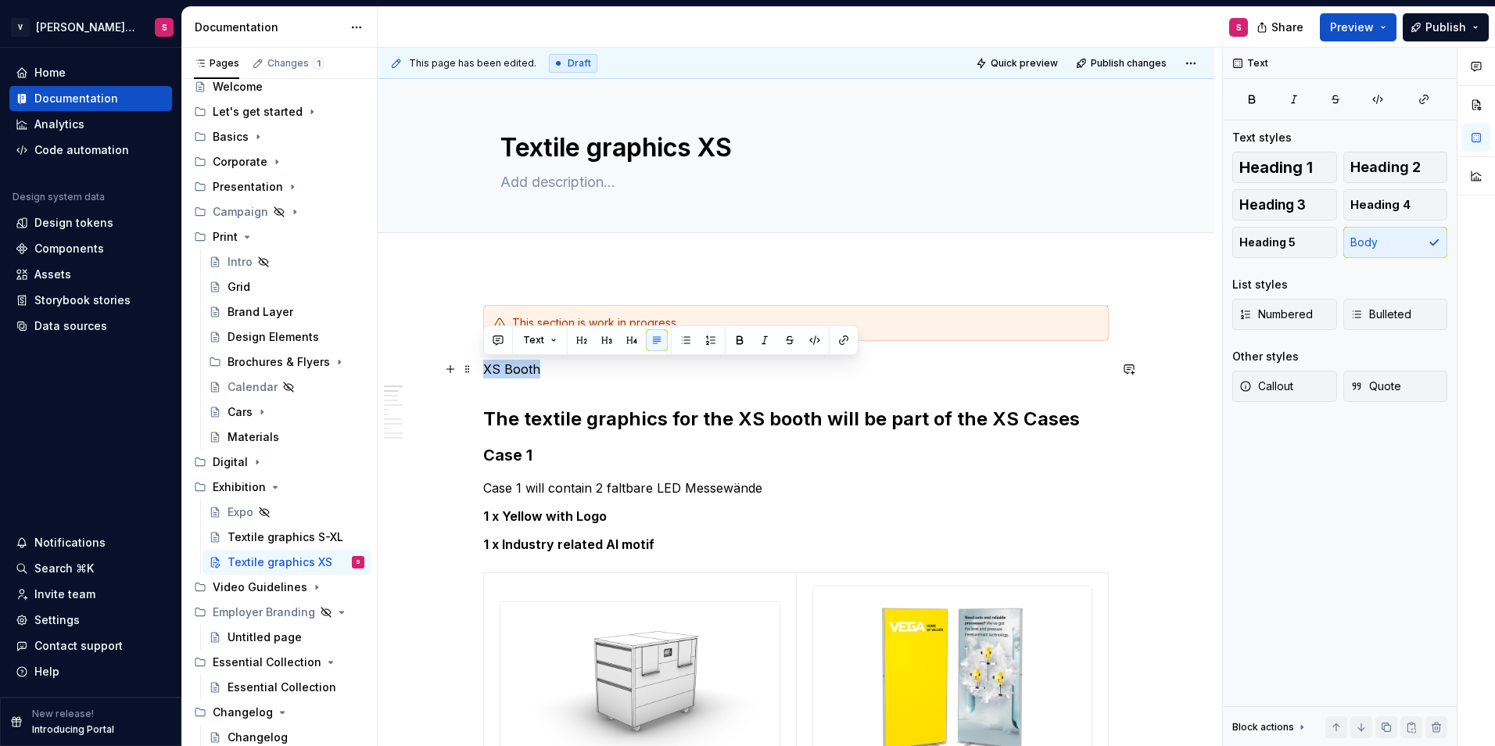
click at [486, 371] on p "XS Booth" at bounding box center [796, 369] width 626 height 19
click at [580, 339] on button "button" at bounding box center [582, 340] width 22 height 22
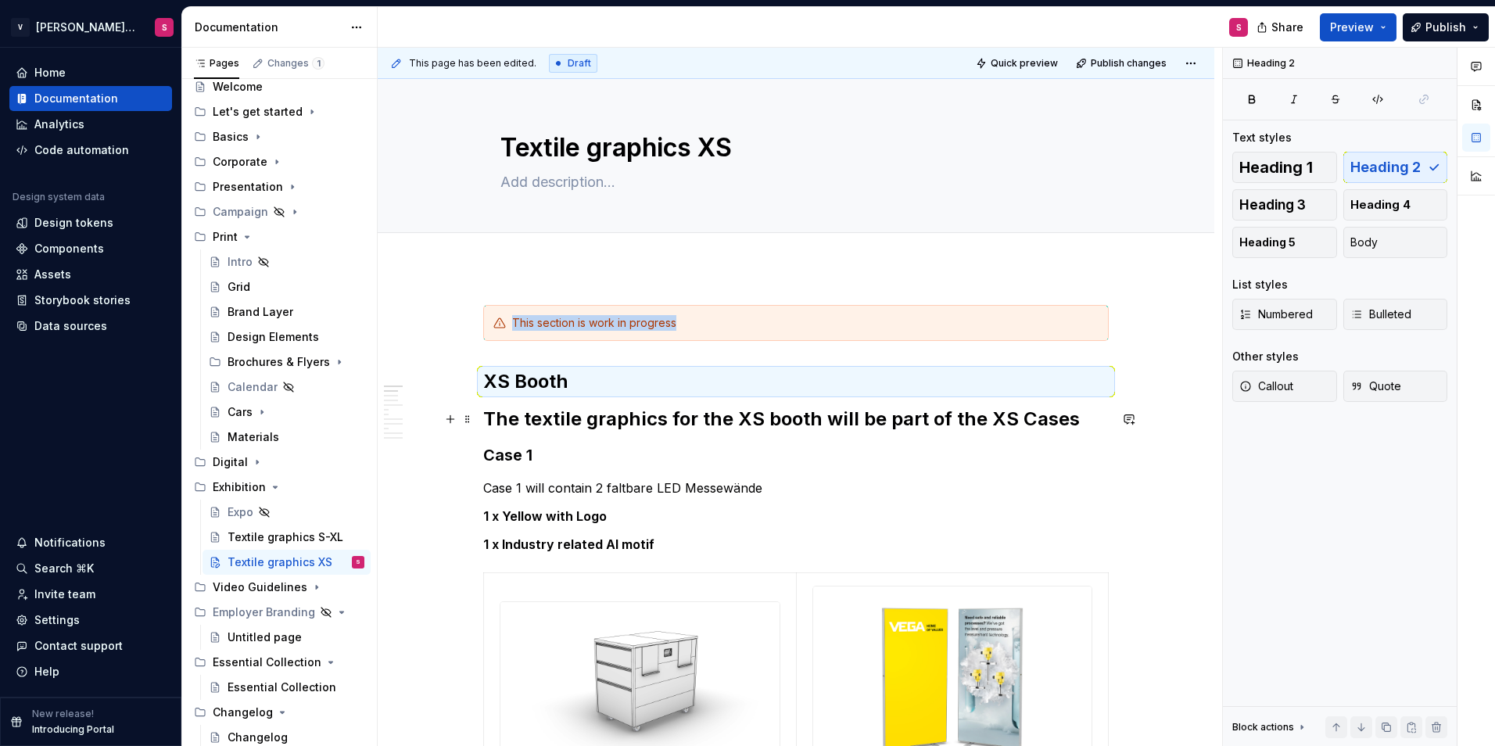
click at [497, 421] on h2 "The textile graphics for the XS booth will be part of the XS Cases" at bounding box center [796, 419] width 626 height 25
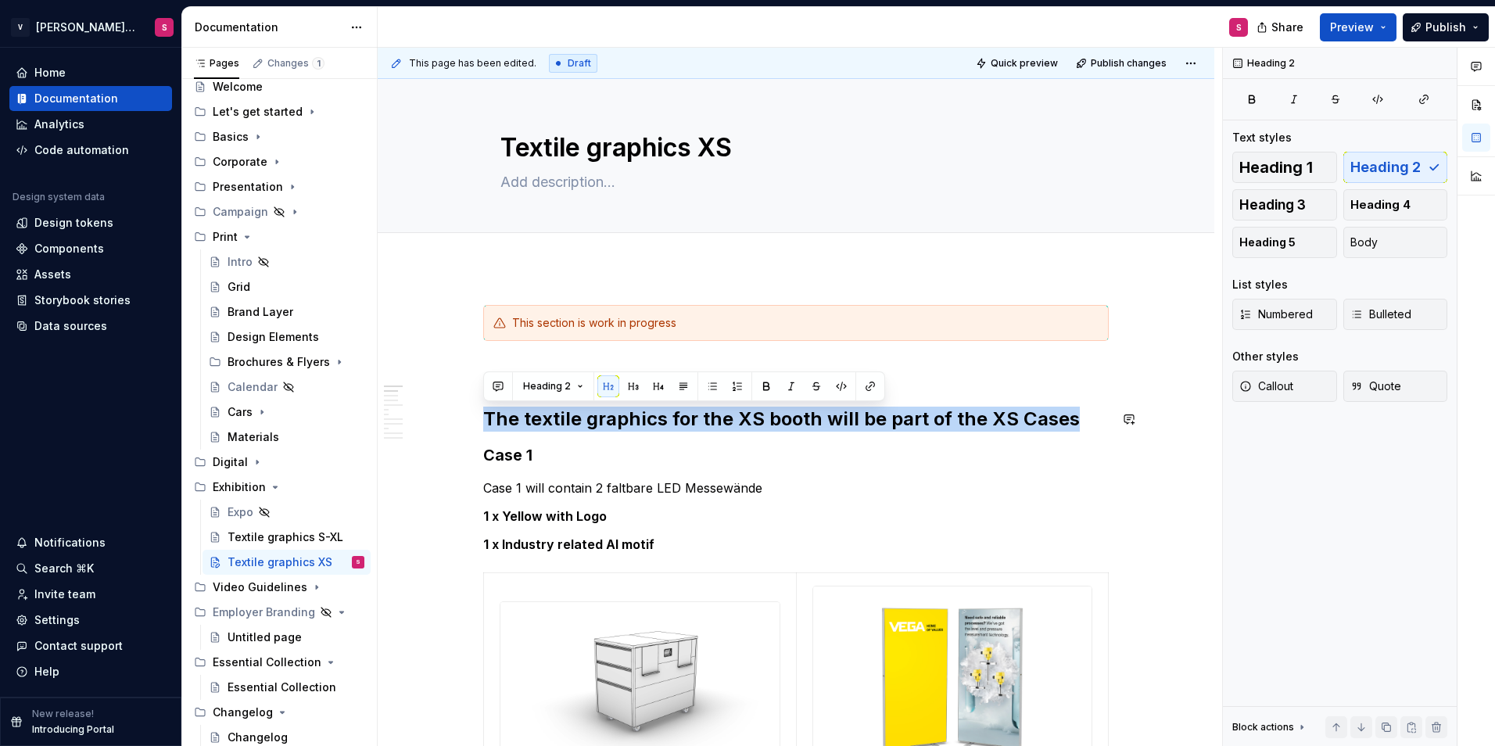
drag, startPoint x: 483, startPoint y: 418, endPoint x: 1148, endPoint y: 398, distance: 664.9
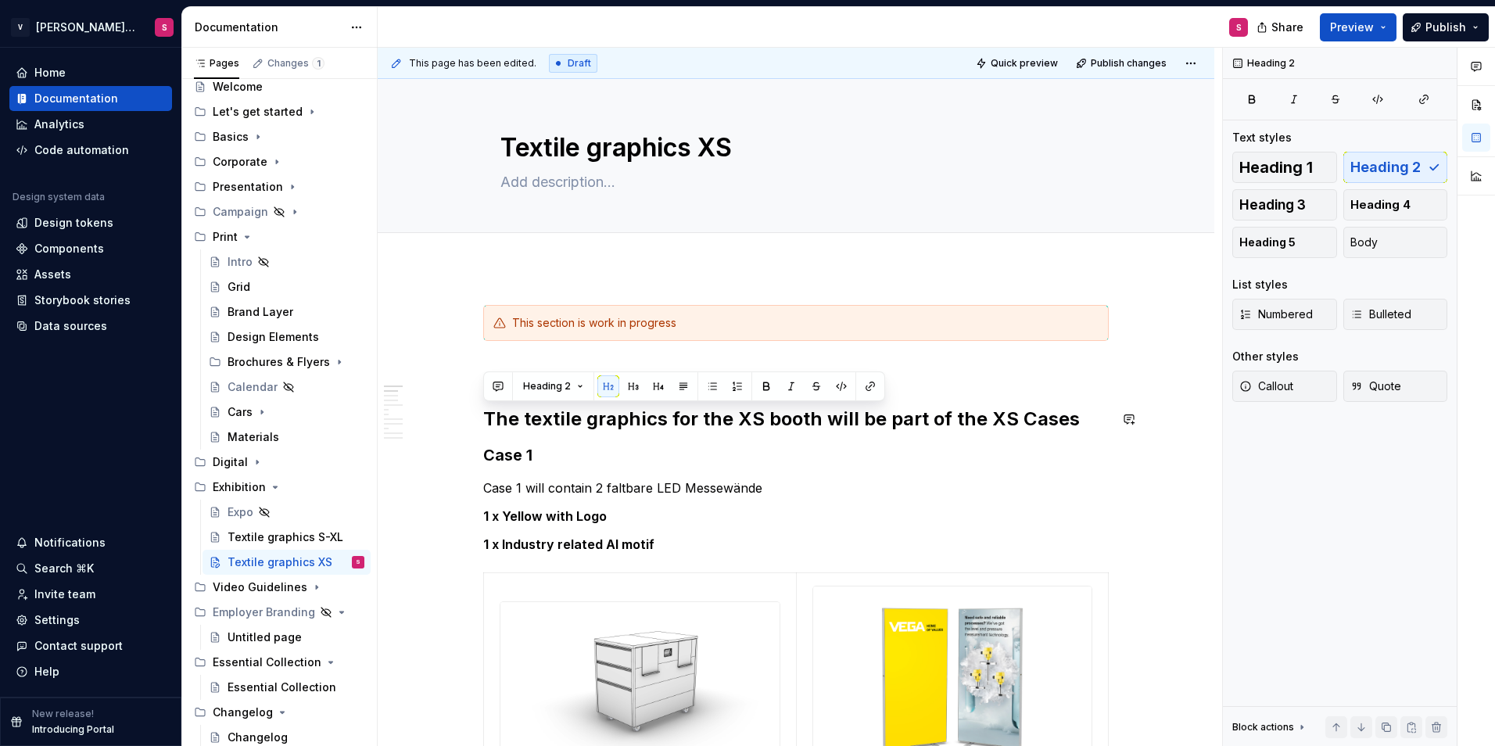
click at [618, 389] on div "Heading 2" at bounding box center [684, 386] width 394 height 22
click at [615, 389] on button "button" at bounding box center [608, 386] width 22 height 22
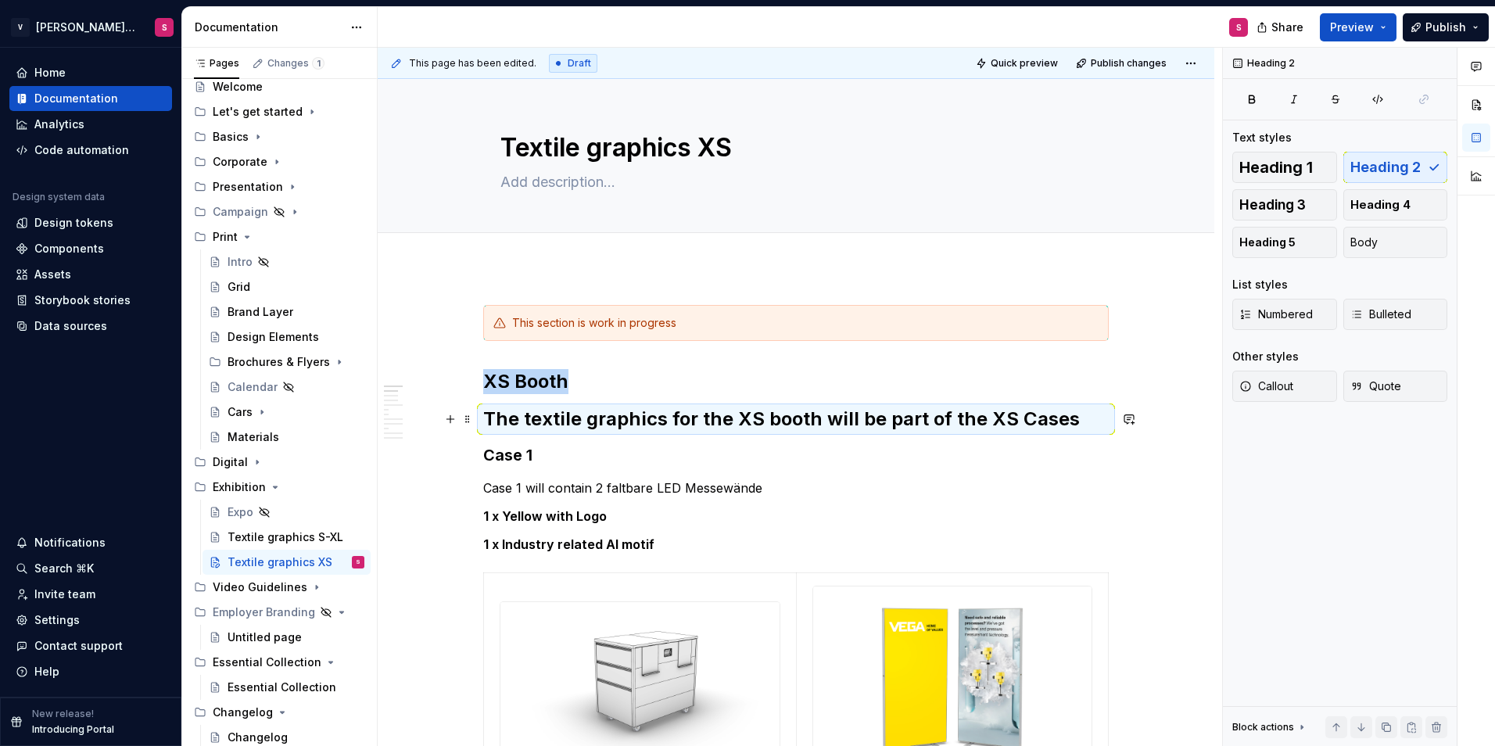
click at [583, 424] on h2 "The textile graphics for the XS booth will be part of the XS Cases" at bounding box center [796, 419] width 626 height 25
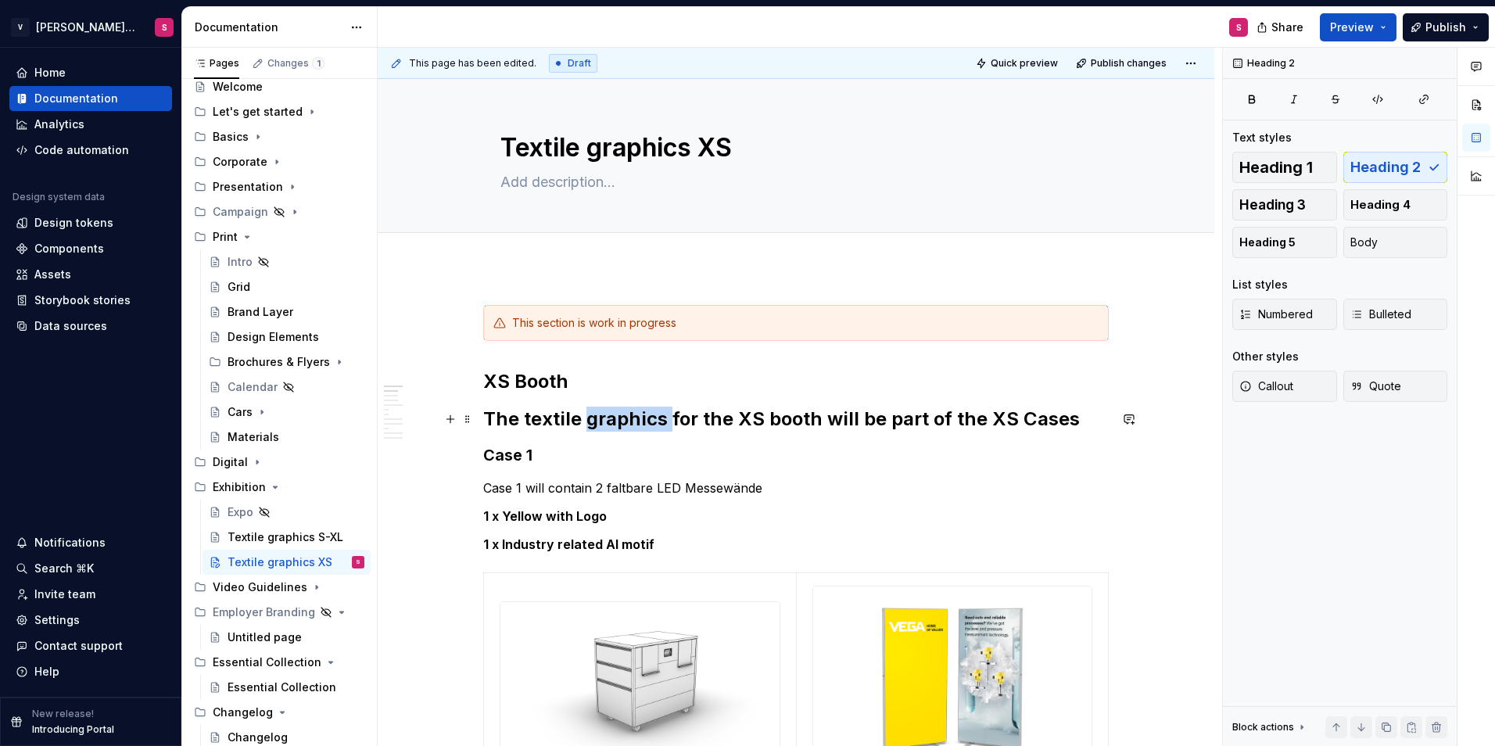
click at [584, 423] on h2 "The textile graphics for the XS booth will be part of the XS Cases" at bounding box center [796, 419] width 626 height 25
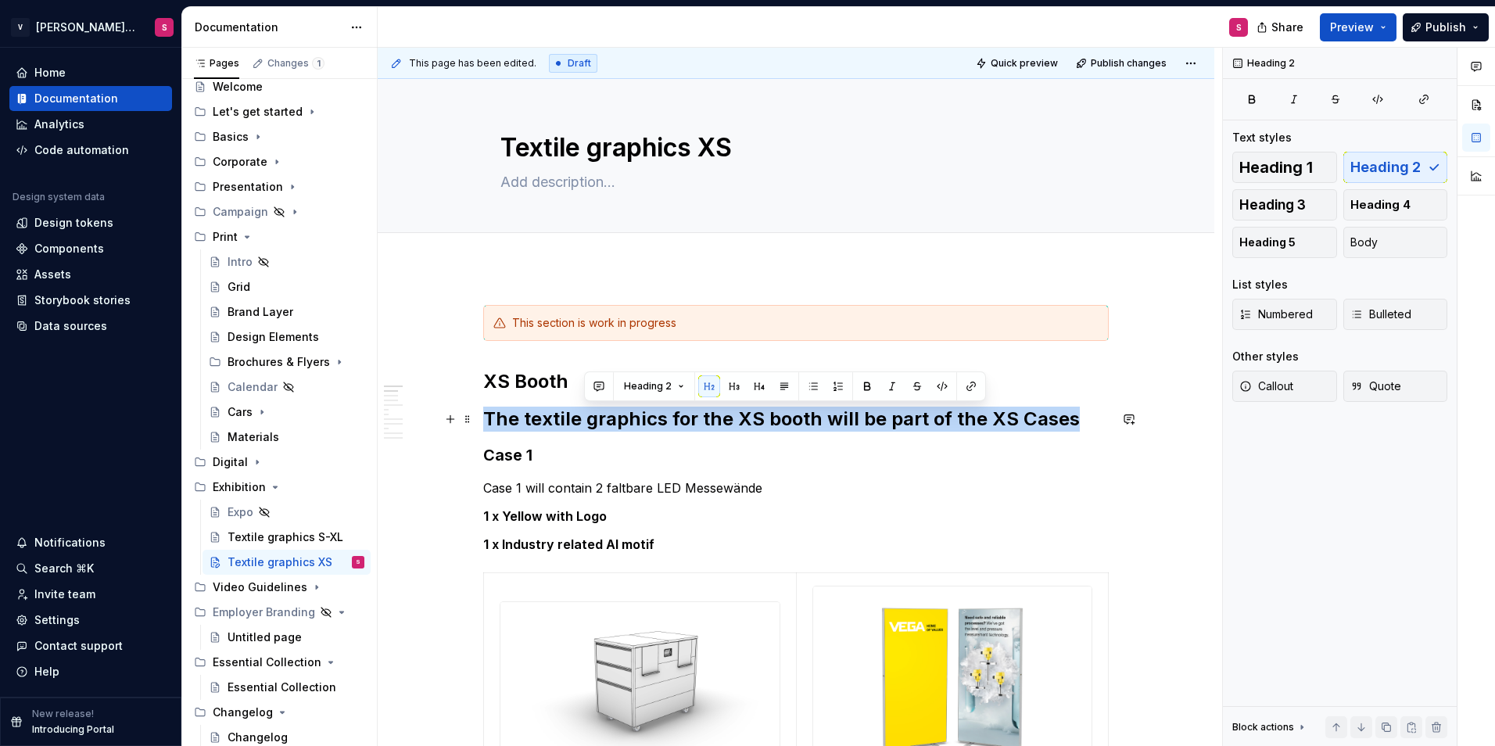
click at [584, 423] on h2 "The textile graphics for the XS booth will be part of the XS Cases" at bounding box center [796, 419] width 626 height 25
click at [602, 388] on button "button" at bounding box center [608, 386] width 22 height 22
click at [604, 428] on h2 "The textile graphics for the XS booth will be part of the XS Cases" at bounding box center [796, 419] width 626 height 25
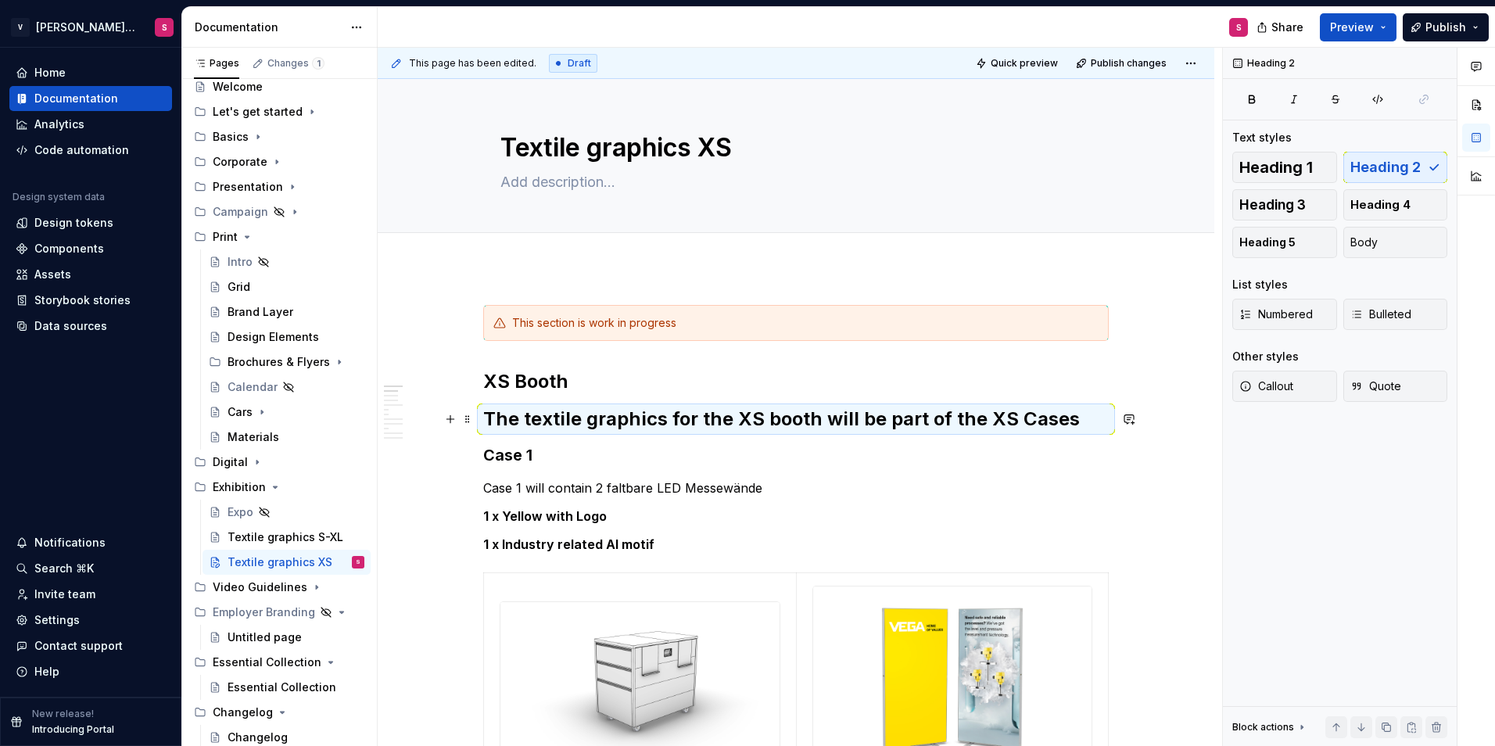
click at [604, 428] on h2 "The textile graphics for the XS booth will be part of the XS Cases" at bounding box center [796, 419] width 626 height 25
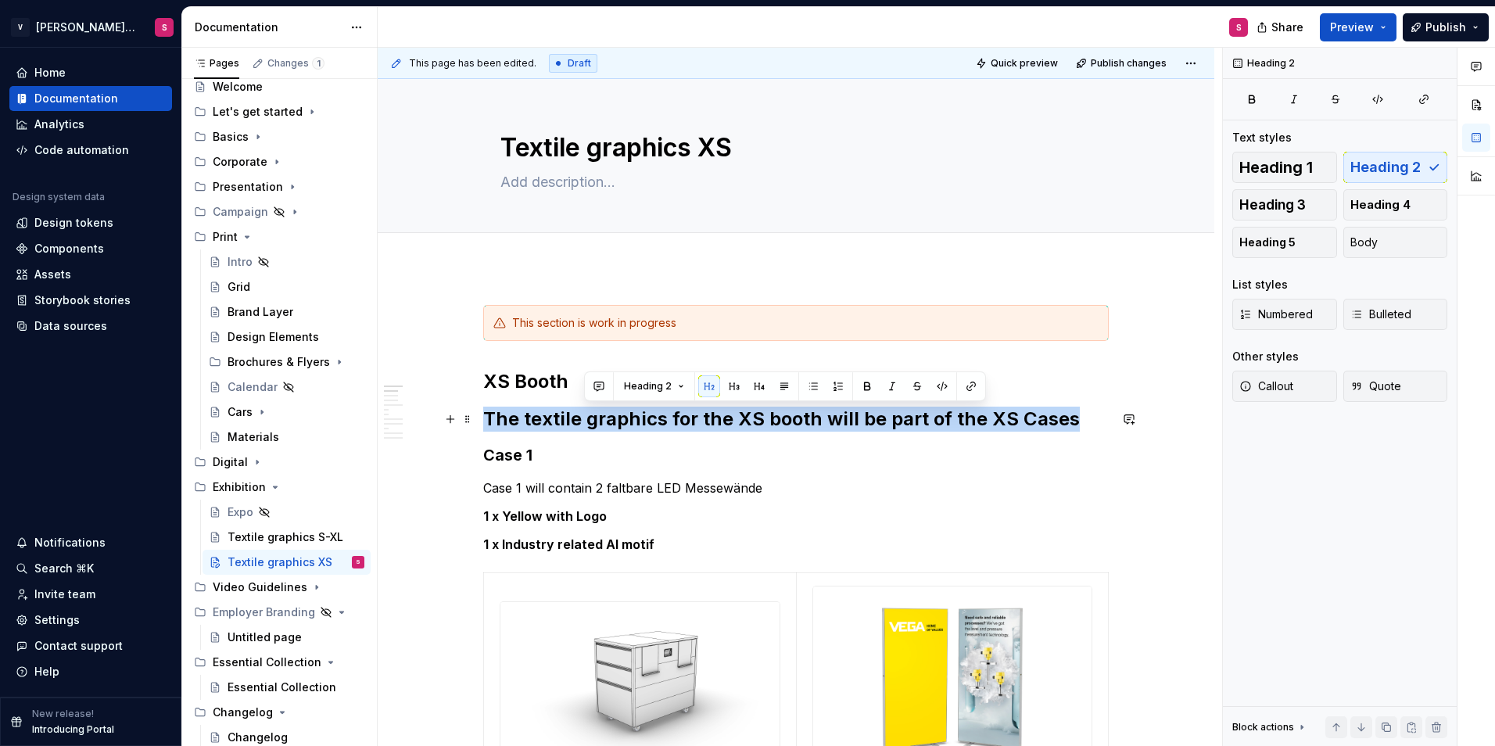
click at [604, 428] on h2 "The textile graphics for the XS booth will be part of the XS Cases" at bounding box center [796, 419] width 626 height 25
click at [674, 389] on button "button" at bounding box center [683, 386] width 22 height 22
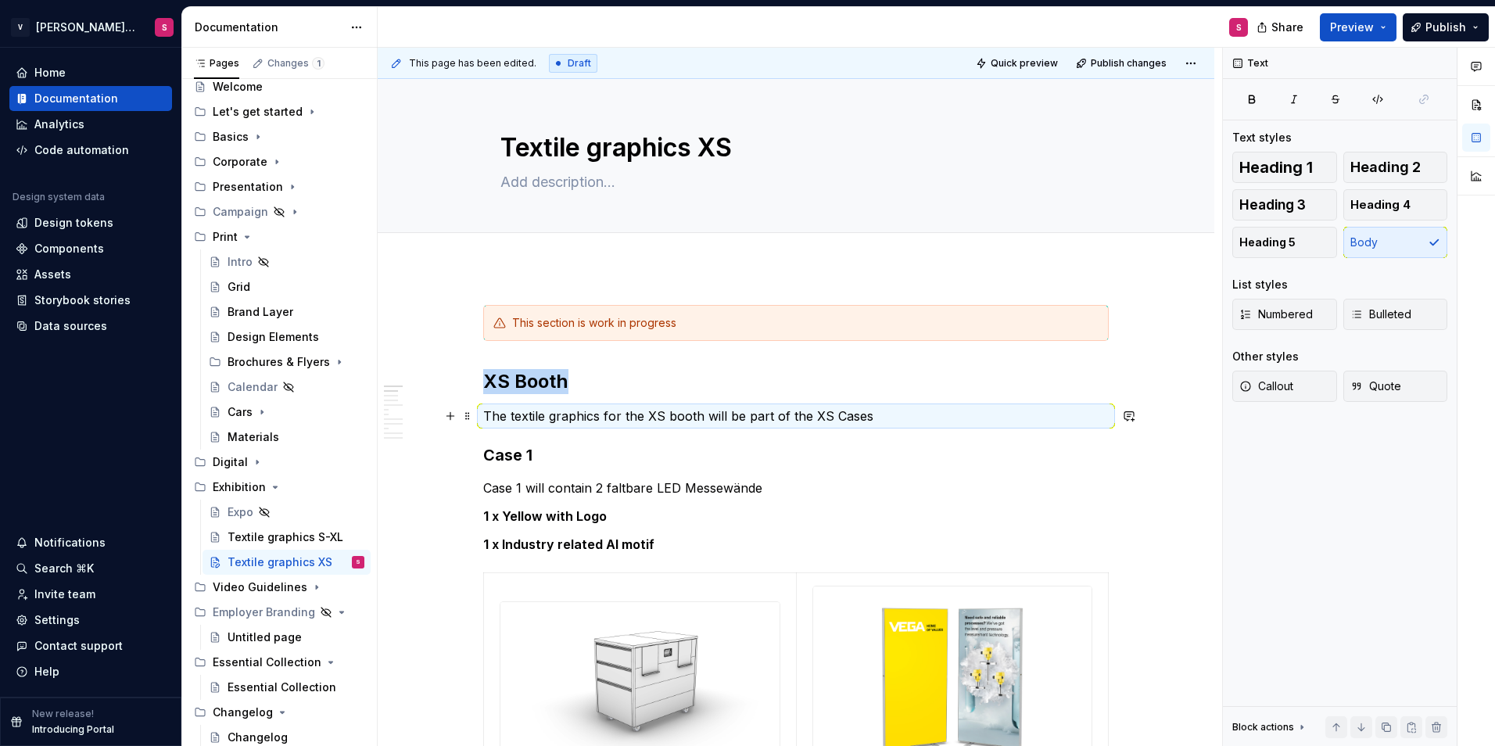
click at [644, 411] on p "The textile graphics for the XS booth will be part of the XS Cases" at bounding box center [796, 416] width 626 height 19
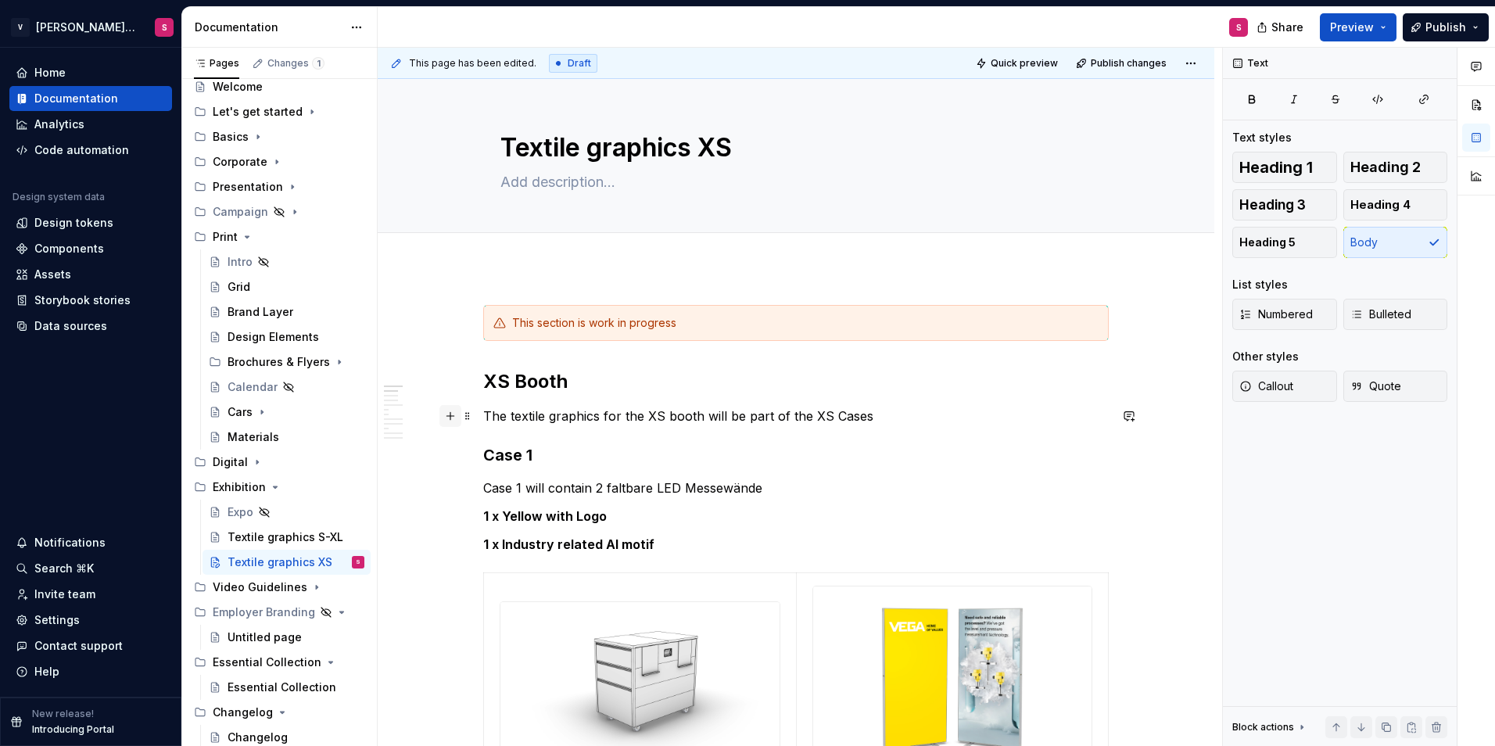
click at [451, 418] on button "button" at bounding box center [450, 416] width 22 height 22
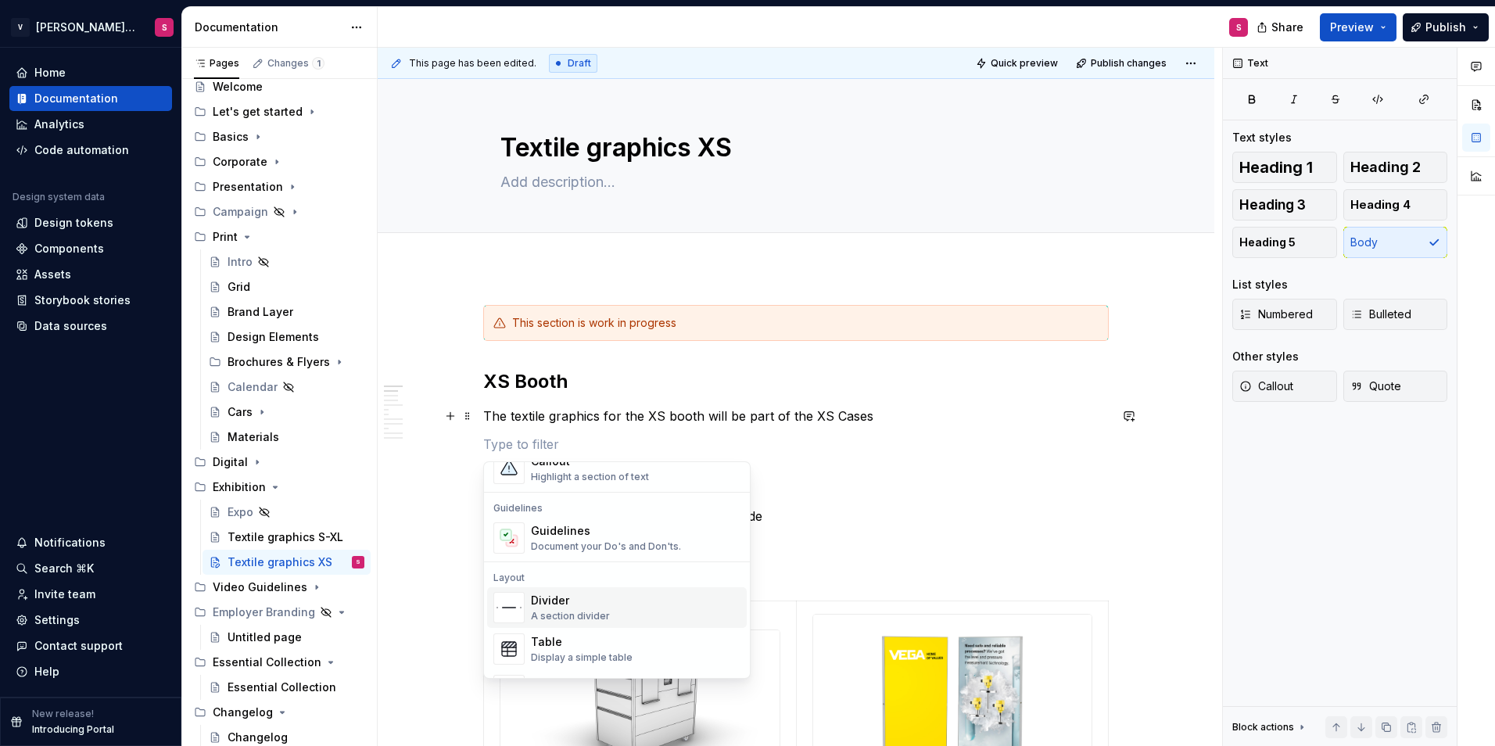
scroll to position [469, 0]
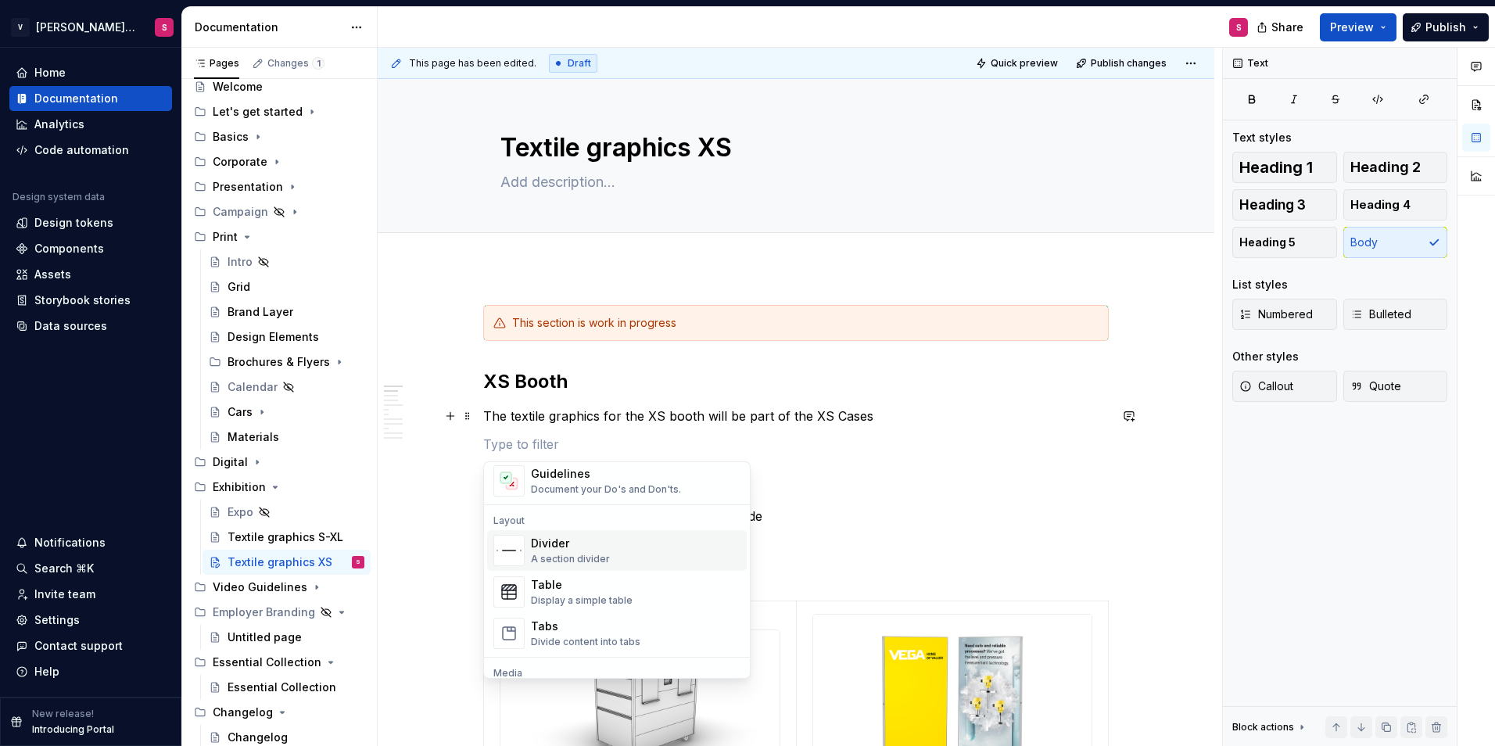
click at [578, 540] on div "Divider" at bounding box center [570, 544] width 79 height 16
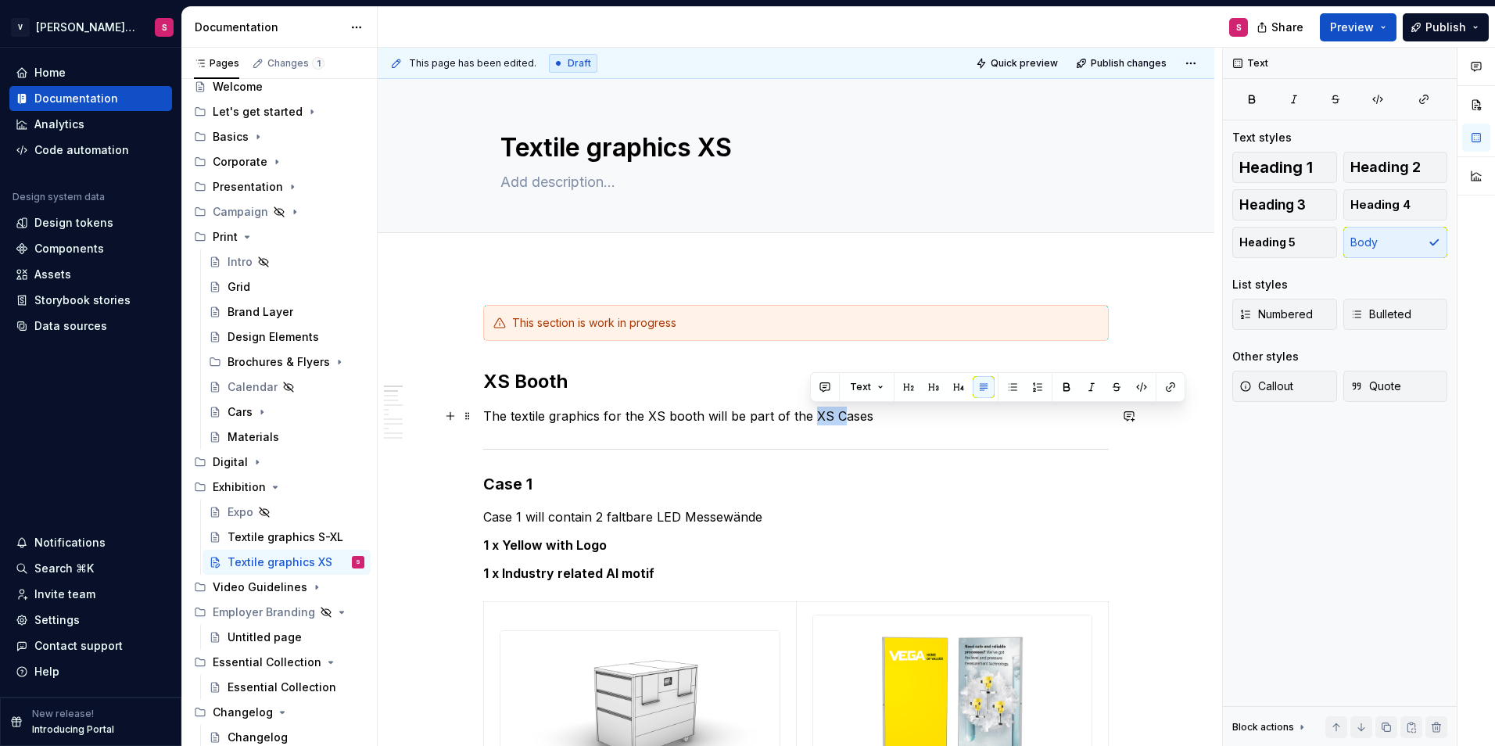
drag, startPoint x: 837, startPoint y: 414, endPoint x: 810, endPoint y: 413, distance: 26.6
click at [810, 413] on p "The textile graphics for the XS booth will be part of the XS Cases" at bounding box center [796, 416] width 626 height 19
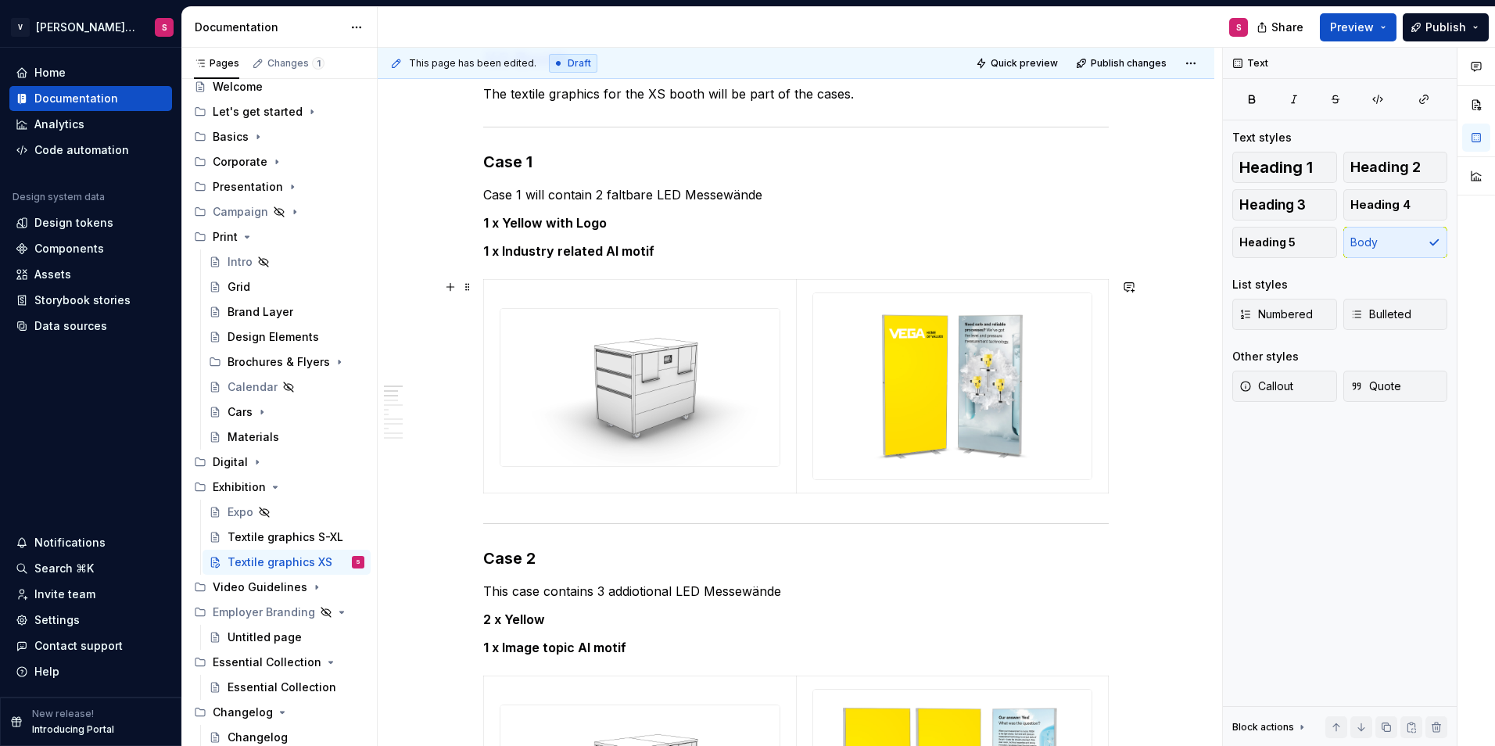
scroll to position [156, 0]
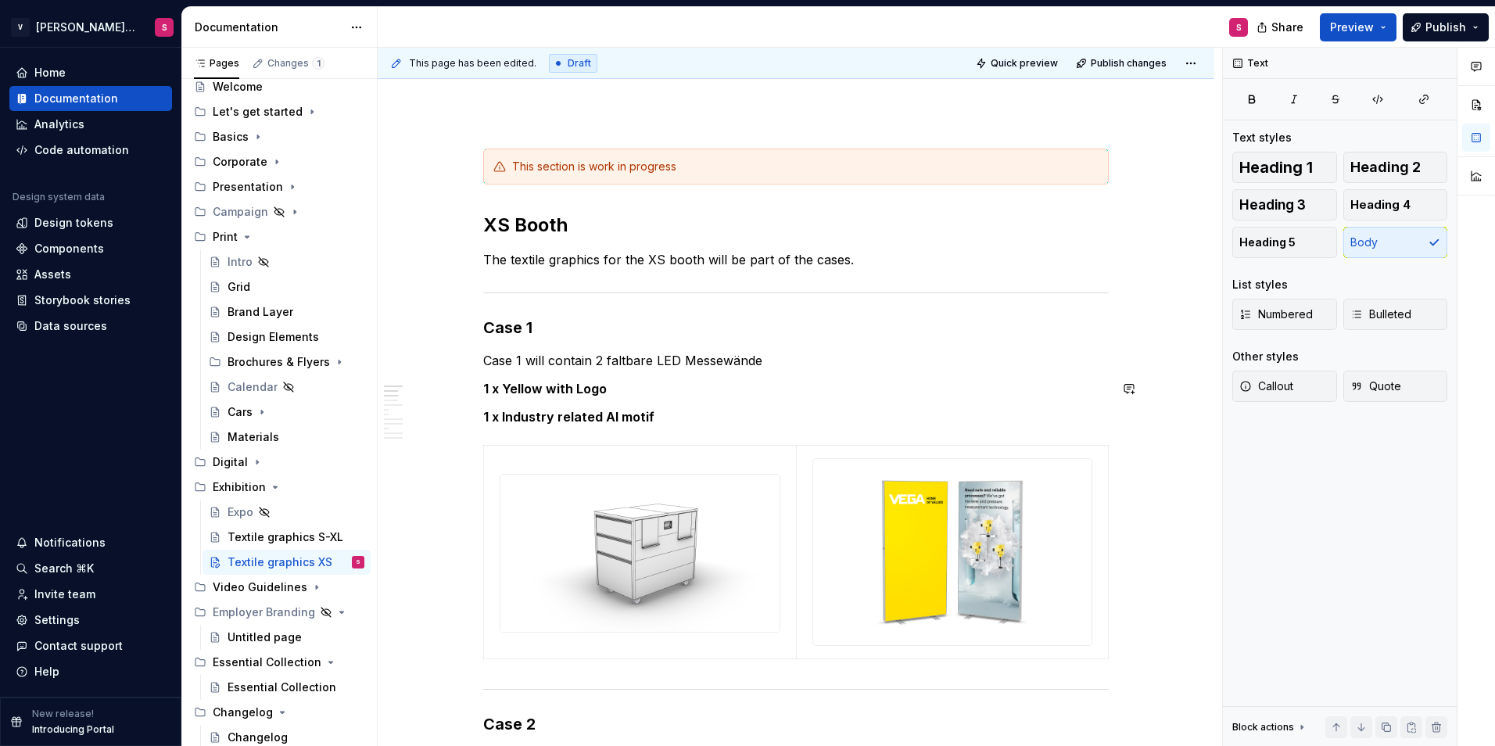
click at [784, 367] on p "Case 1 will contain 2 faltbare LED Messewände" at bounding box center [796, 360] width 626 height 19
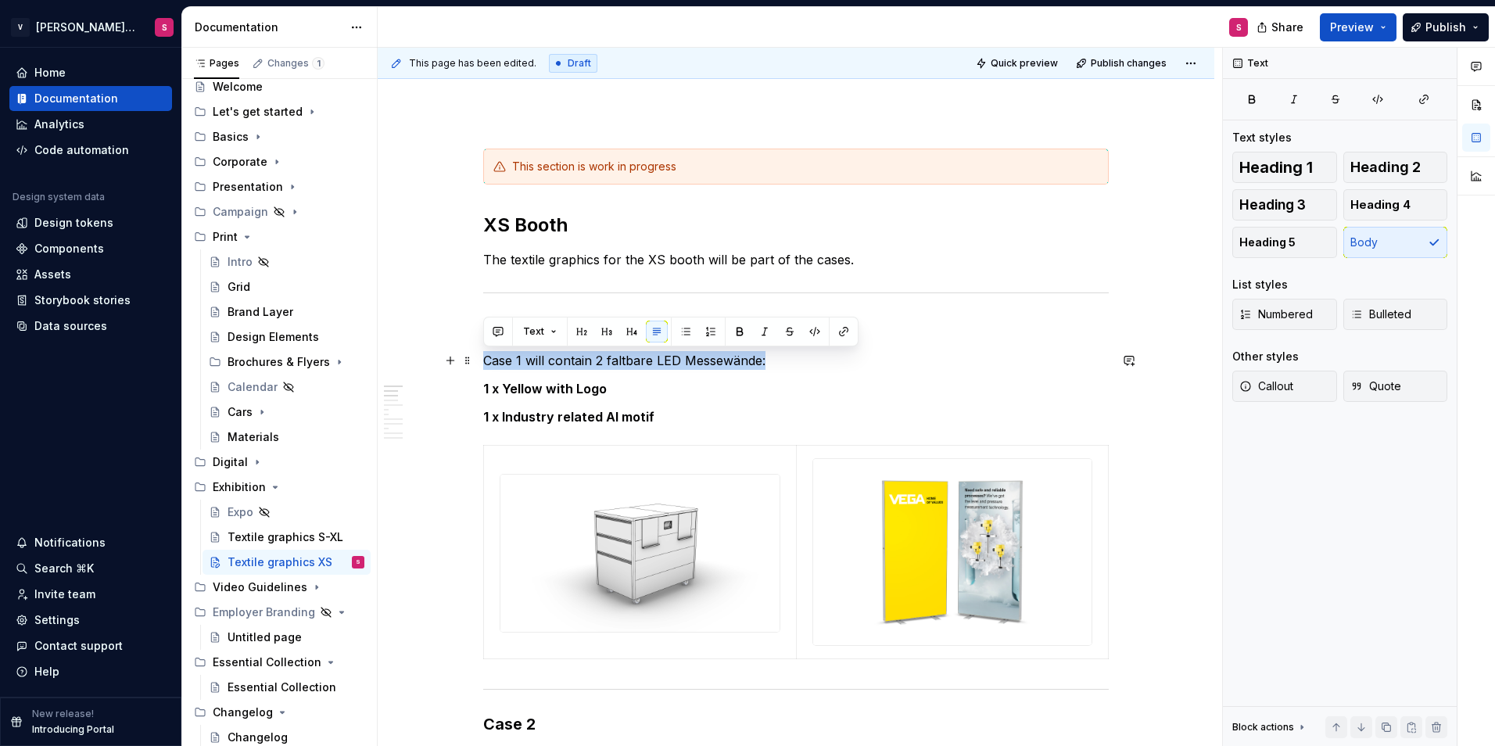
drag, startPoint x: 785, startPoint y: 360, endPoint x: 486, endPoint y: 366, distance: 299.5
click at [486, 366] on p "Case 1 will contain 2 faltbare LED Messewände:" at bounding box center [796, 360] width 626 height 19
copy p "Case 1 will contain 2 faltbare LED Messewände:"
click at [730, 360] on p "Case 1 will contain 2 faltbare LED Messewände:" at bounding box center [796, 360] width 626 height 19
drag, startPoint x: 788, startPoint y: 360, endPoint x: 446, endPoint y: 361, distance: 342.5
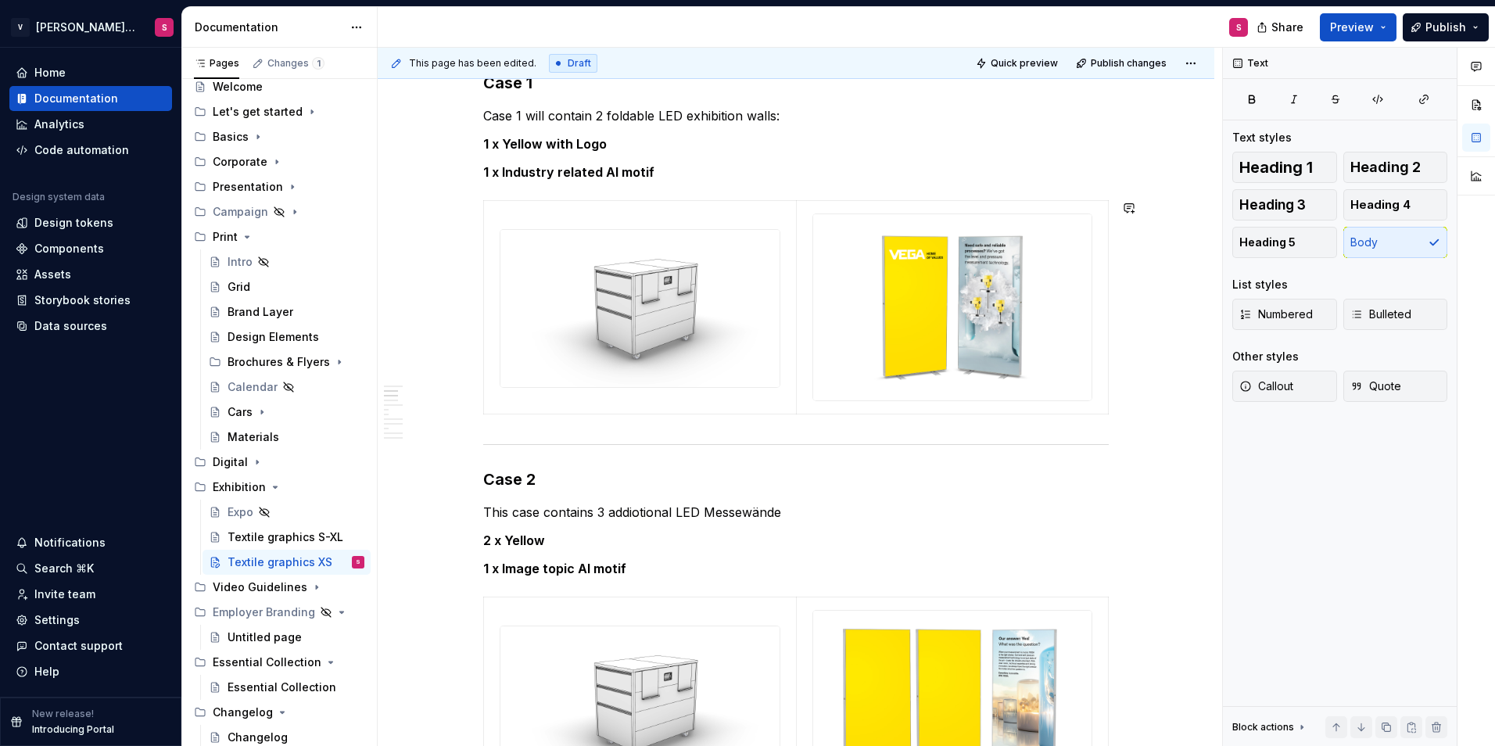
scroll to position [391, 0]
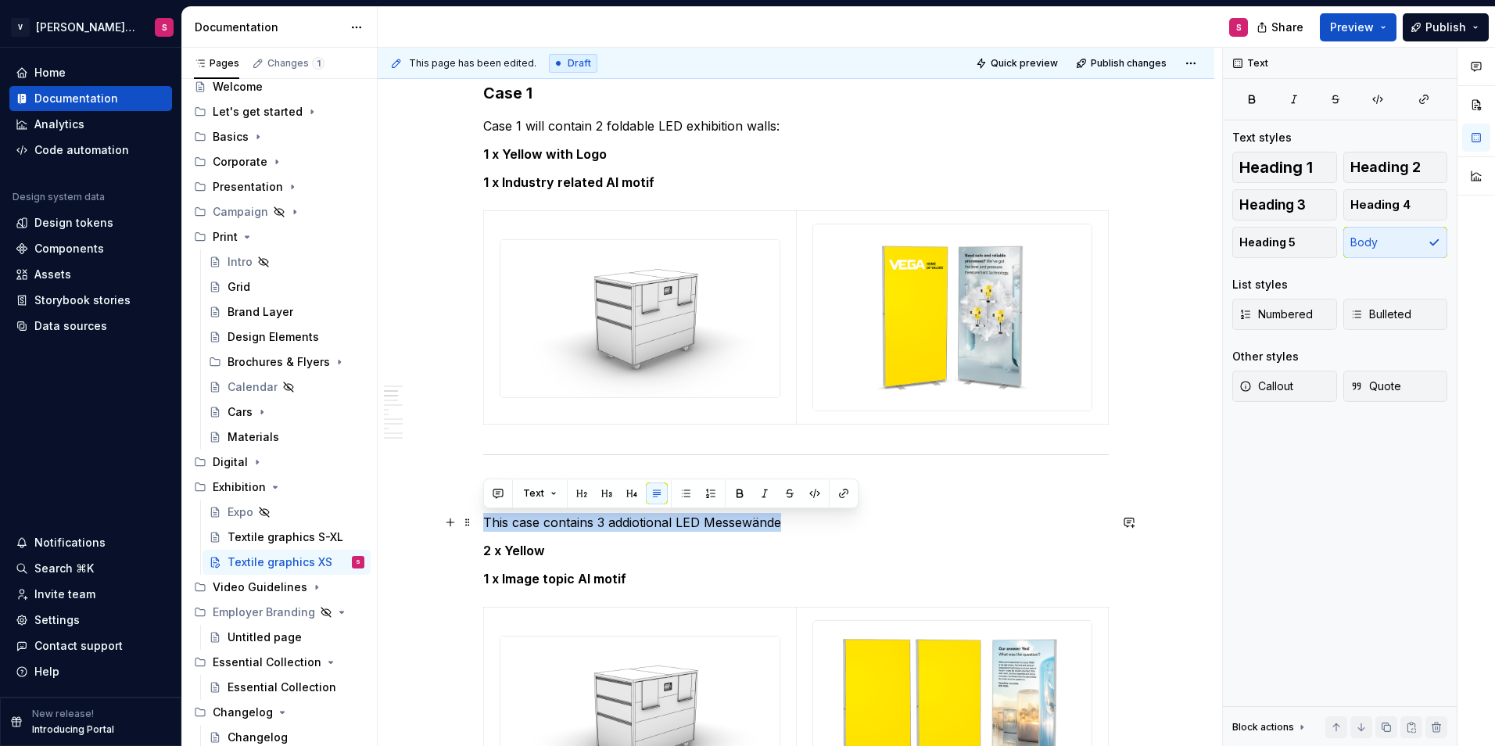
drag, startPoint x: 805, startPoint y: 525, endPoint x: 475, endPoint y: 525, distance: 330.0
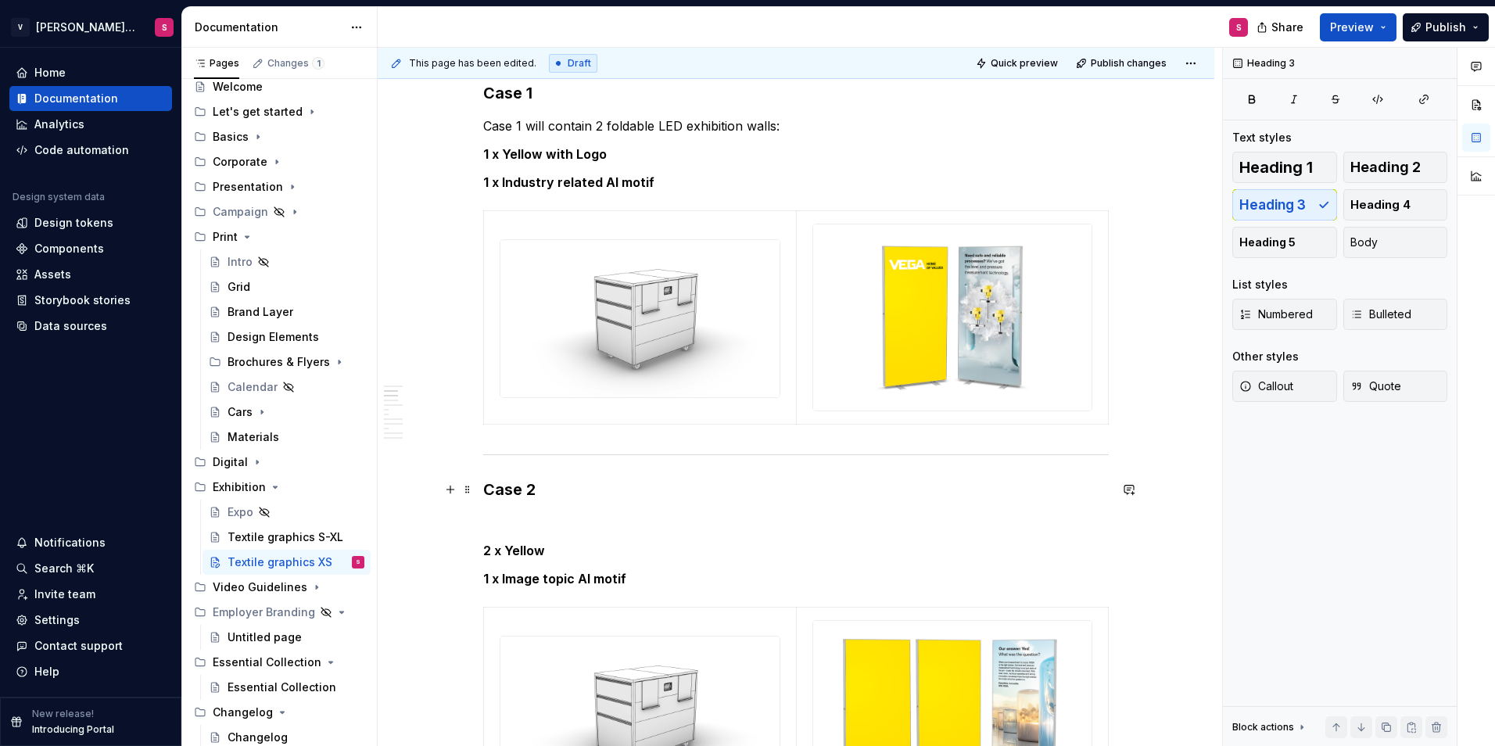
click at [553, 493] on h3 "Case 2" at bounding box center [796, 490] width 626 height 22
click at [837, 518] on p "This case contains 3 additional LED exhibition walls." at bounding box center [796, 522] width 626 height 19
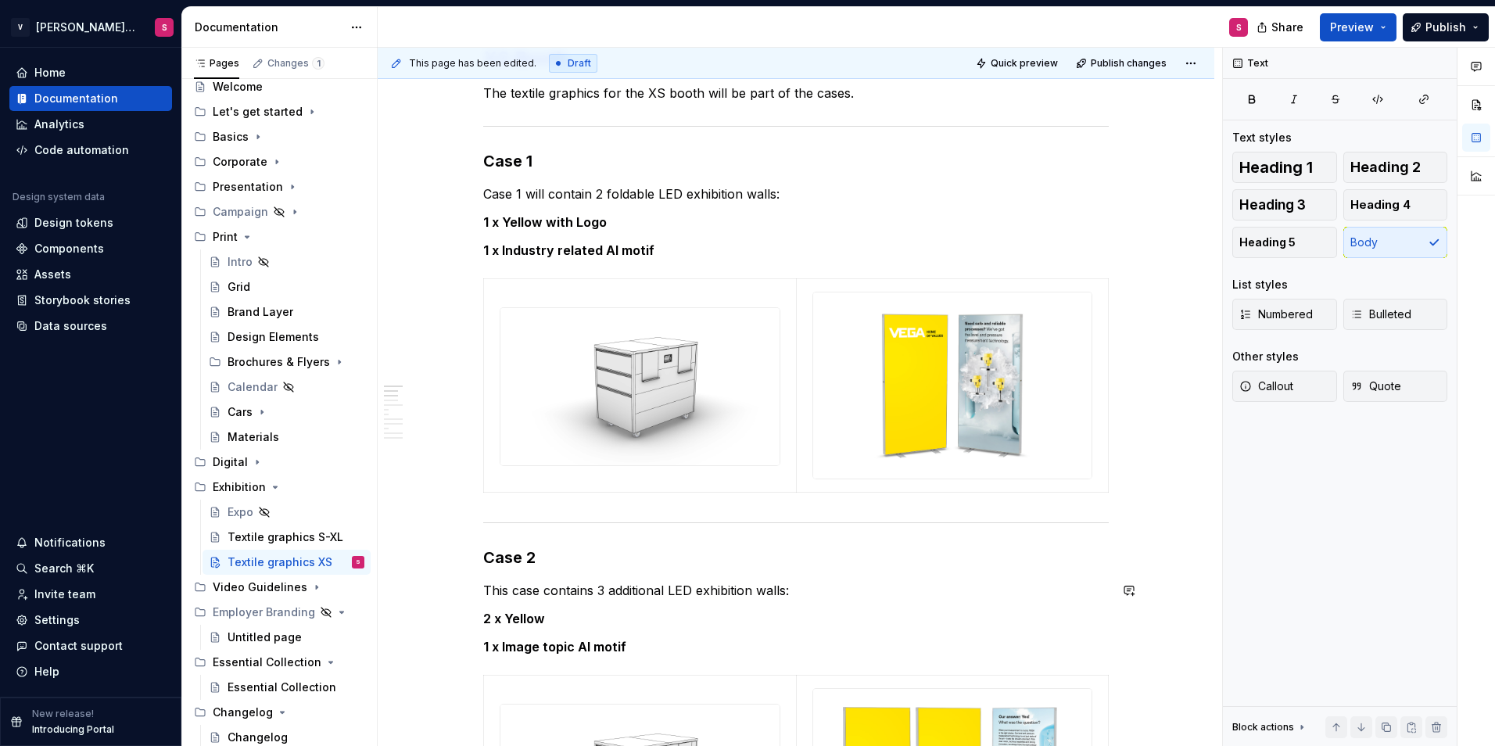
scroll to position [235, 0]
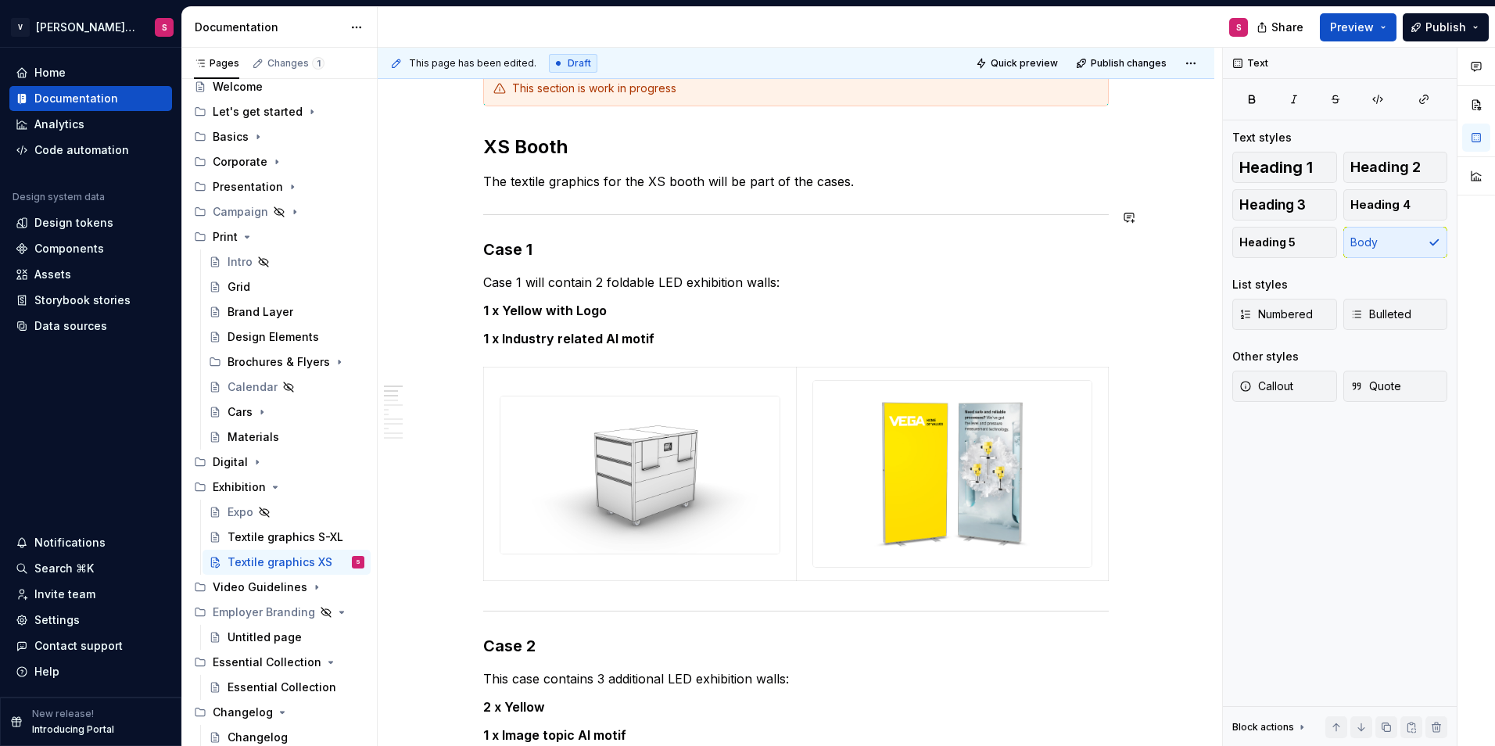
click at [504, 241] on h3 "Case 1" at bounding box center [796, 249] width 626 height 22
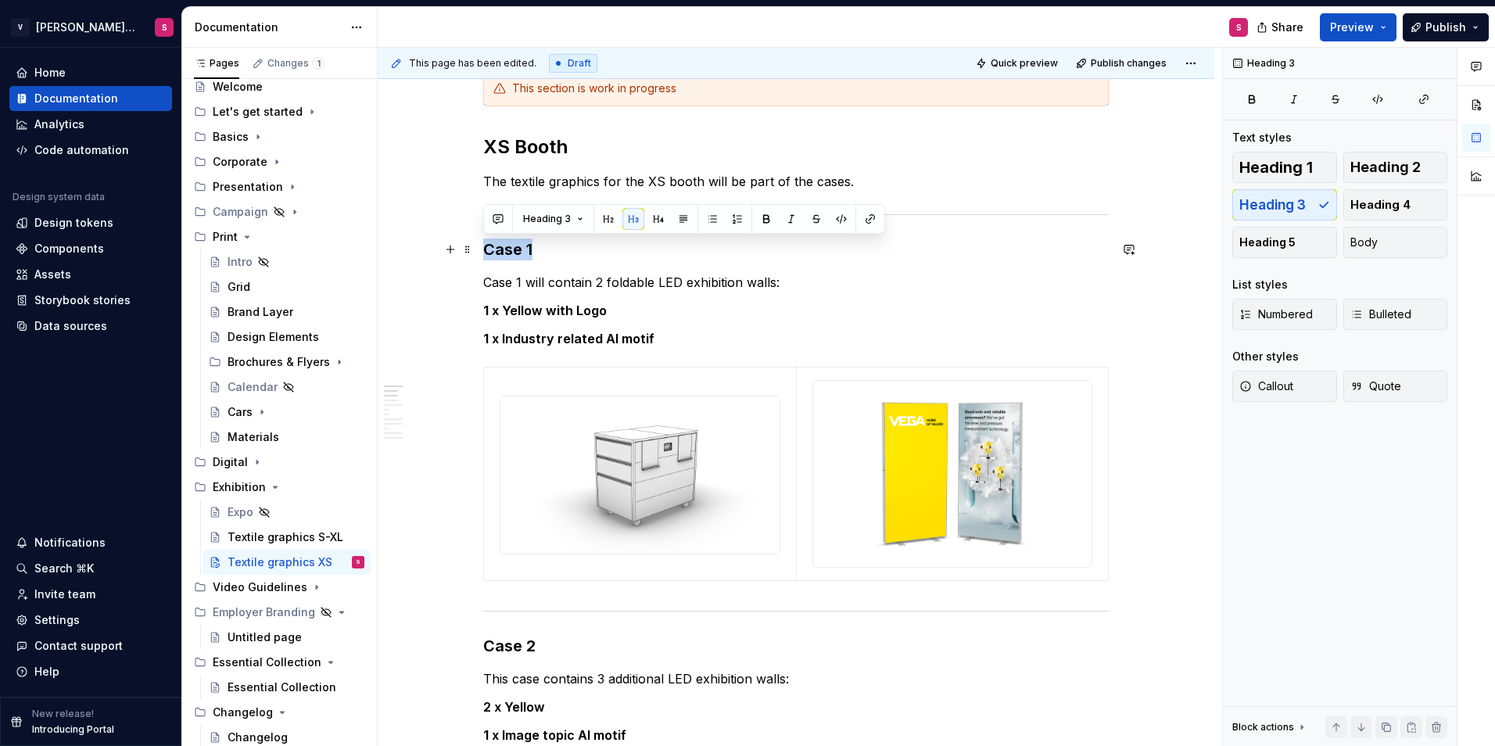
click at [504, 241] on h3 "Case 1" at bounding box center [796, 249] width 626 height 22
click at [554, 244] on h3 "Case 1" at bounding box center [796, 249] width 626 height 22
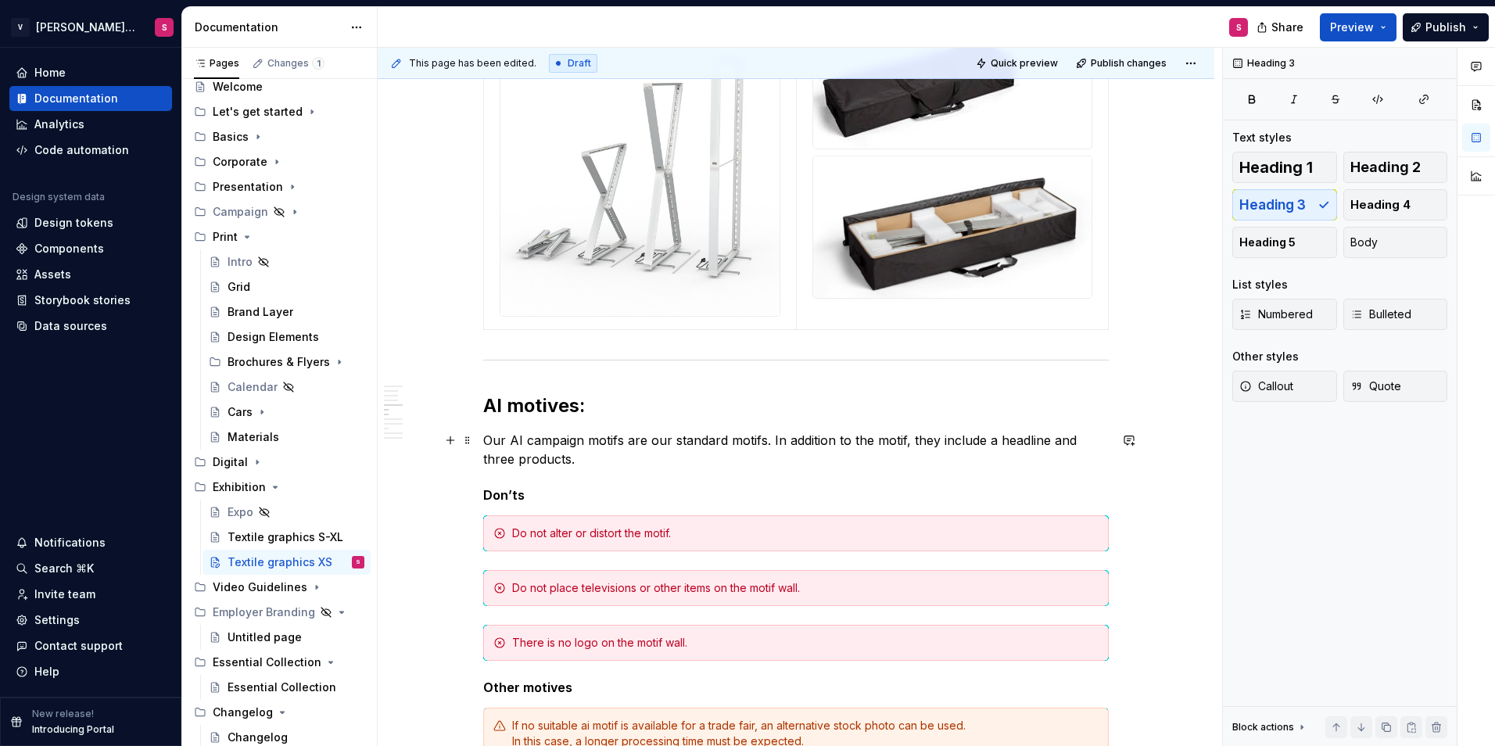
scroll to position [1407, 0]
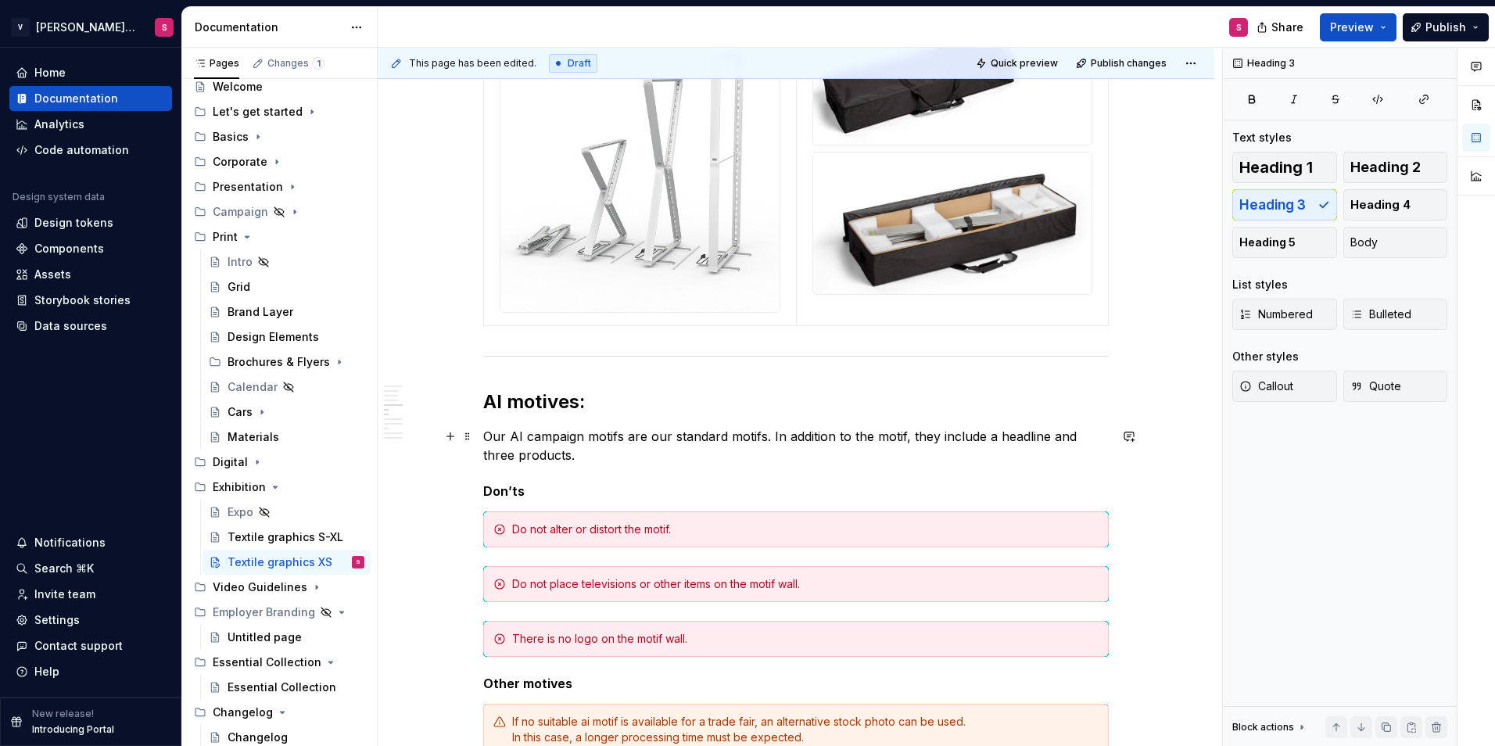
click at [907, 436] on p "Our AI campaign motifs are our standard motifs. In addition to the motif, they …" at bounding box center [796, 446] width 626 height 38
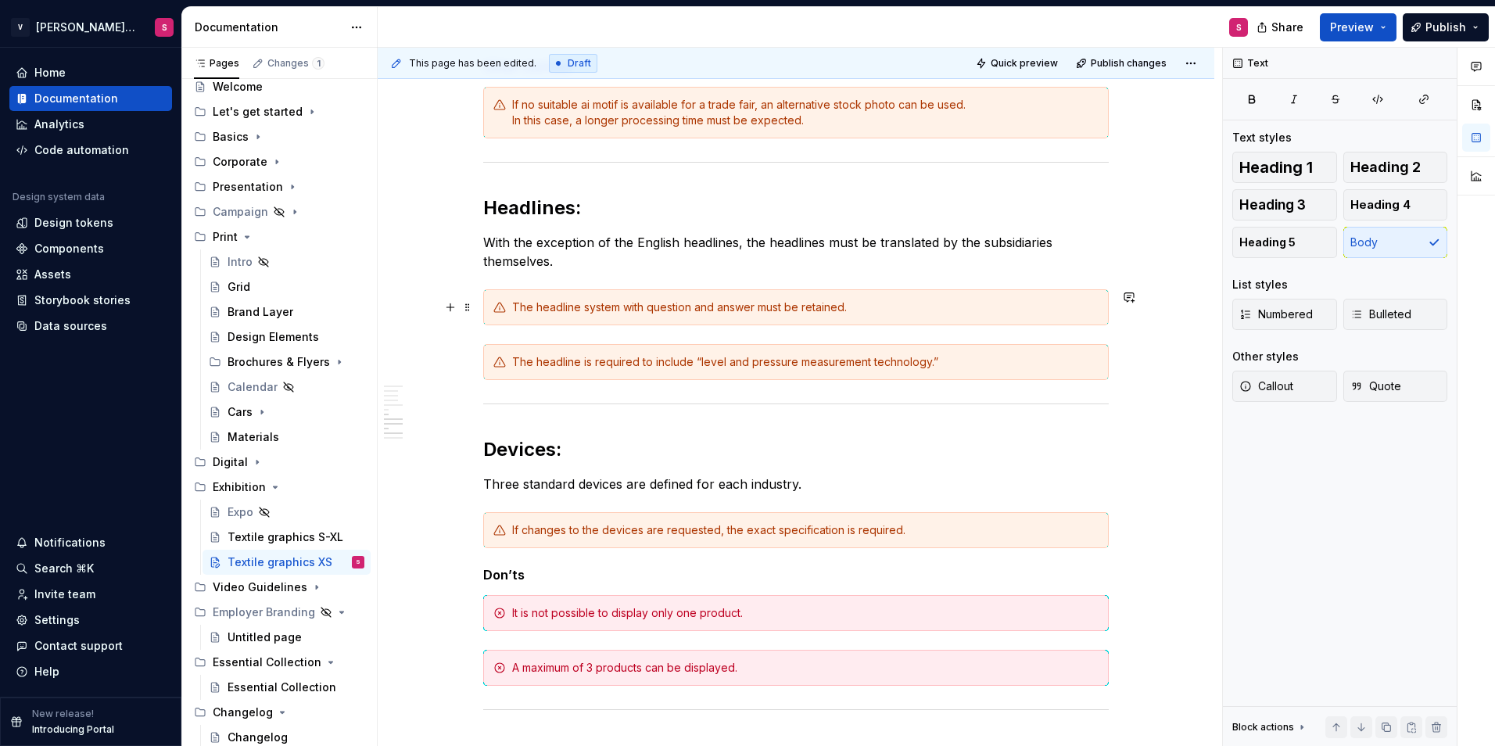
scroll to position [2033, 0]
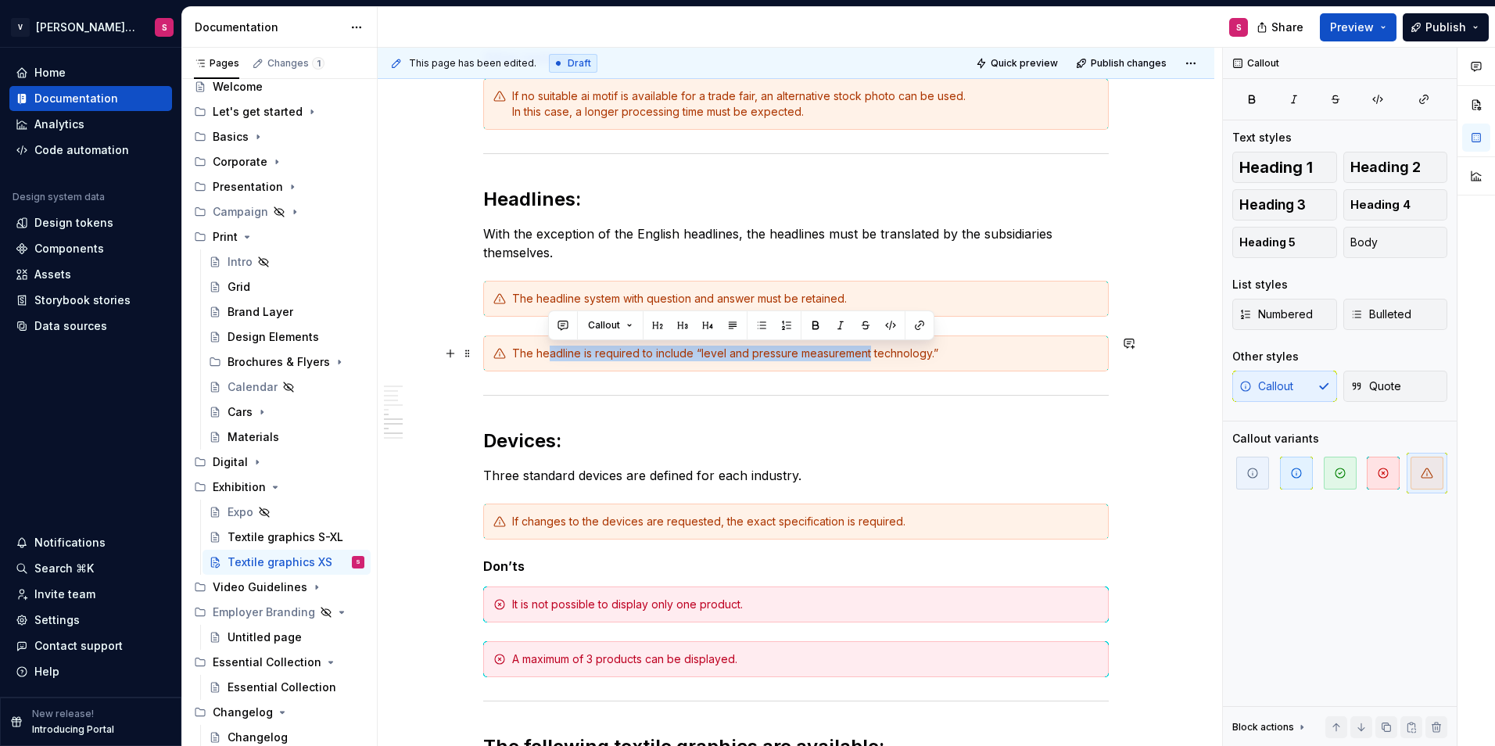
drag, startPoint x: 547, startPoint y: 353, endPoint x: 868, endPoint y: 343, distance: 321.5
click at [868, 343] on div "The headline is required to include “level and pressure measurement technology.”" at bounding box center [796, 353] width 626 height 36
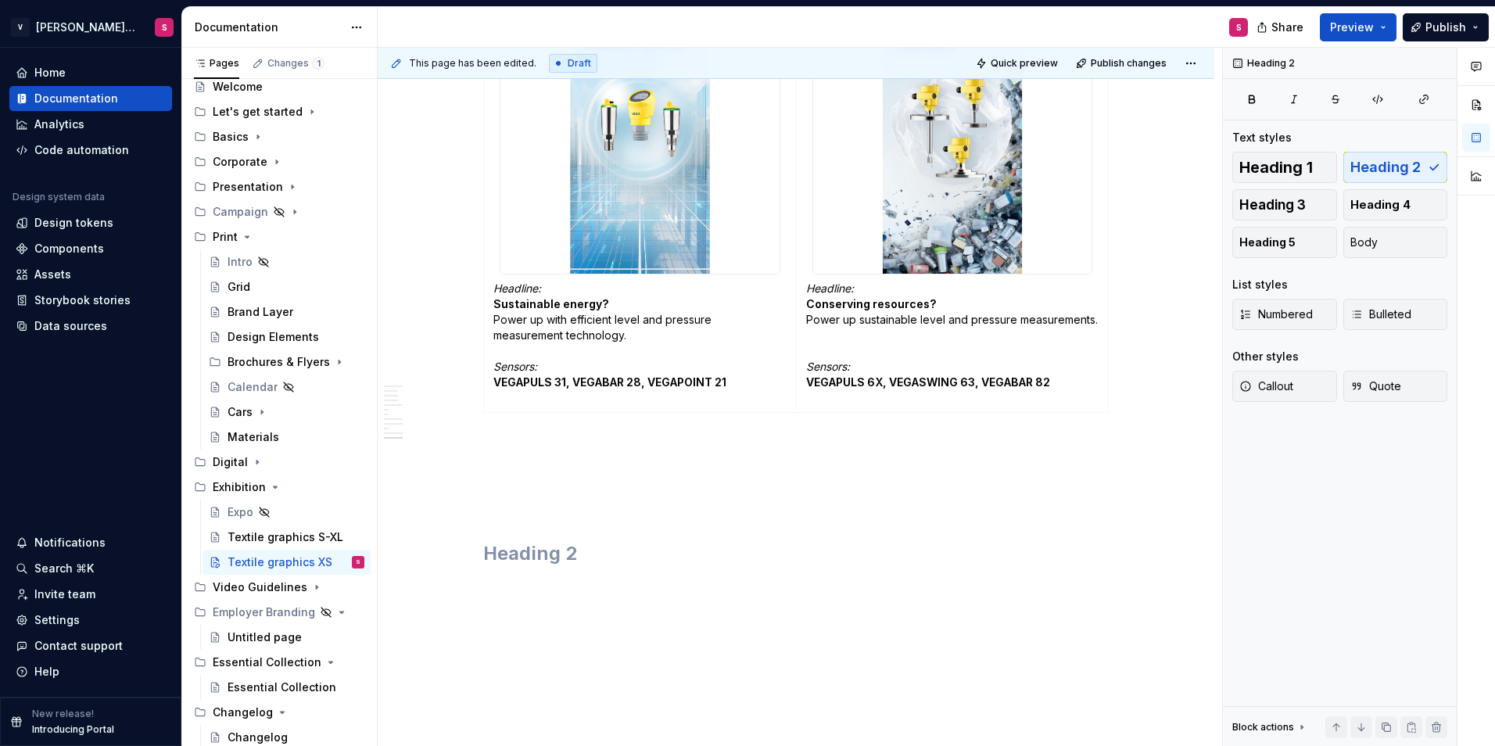
scroll to position [5786, 0]
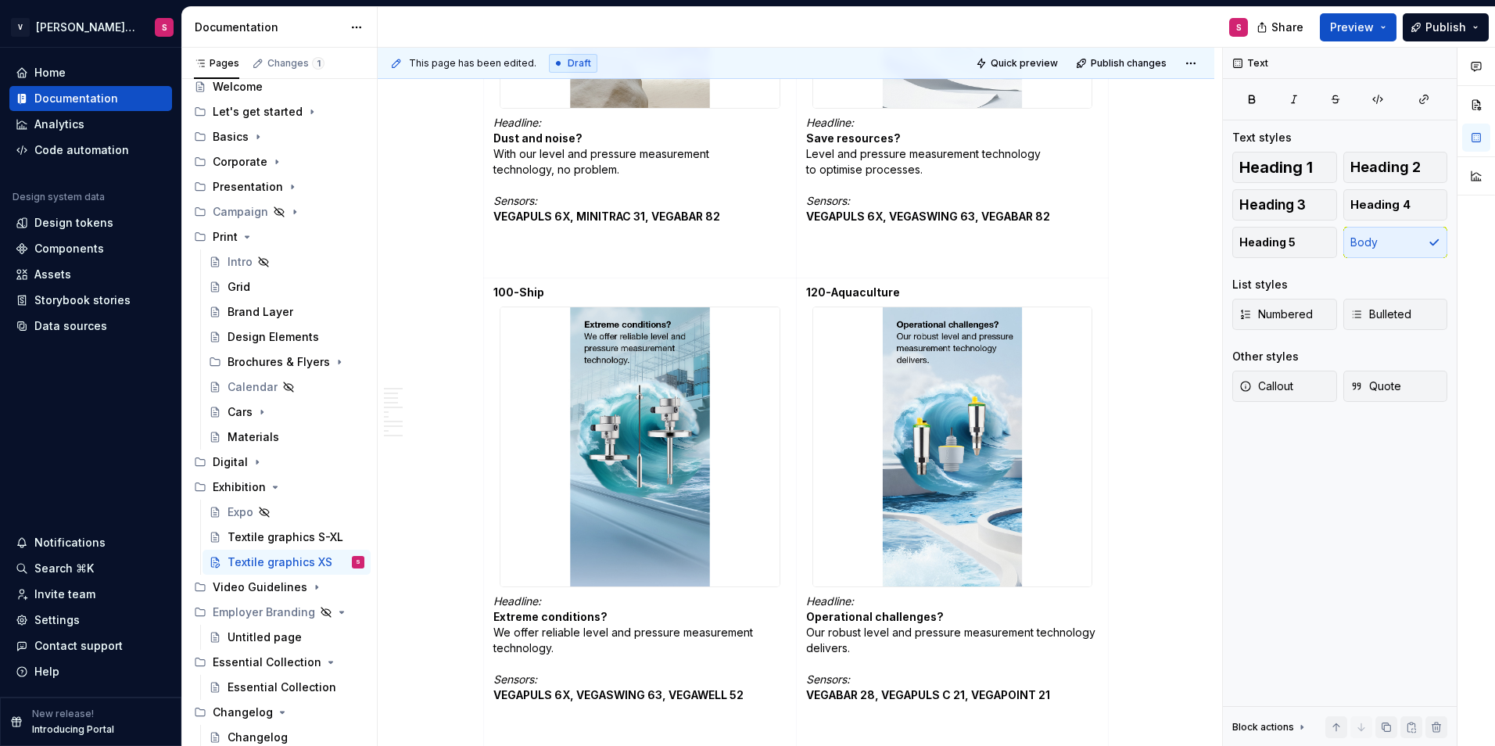
scroll to position [4723, 0]
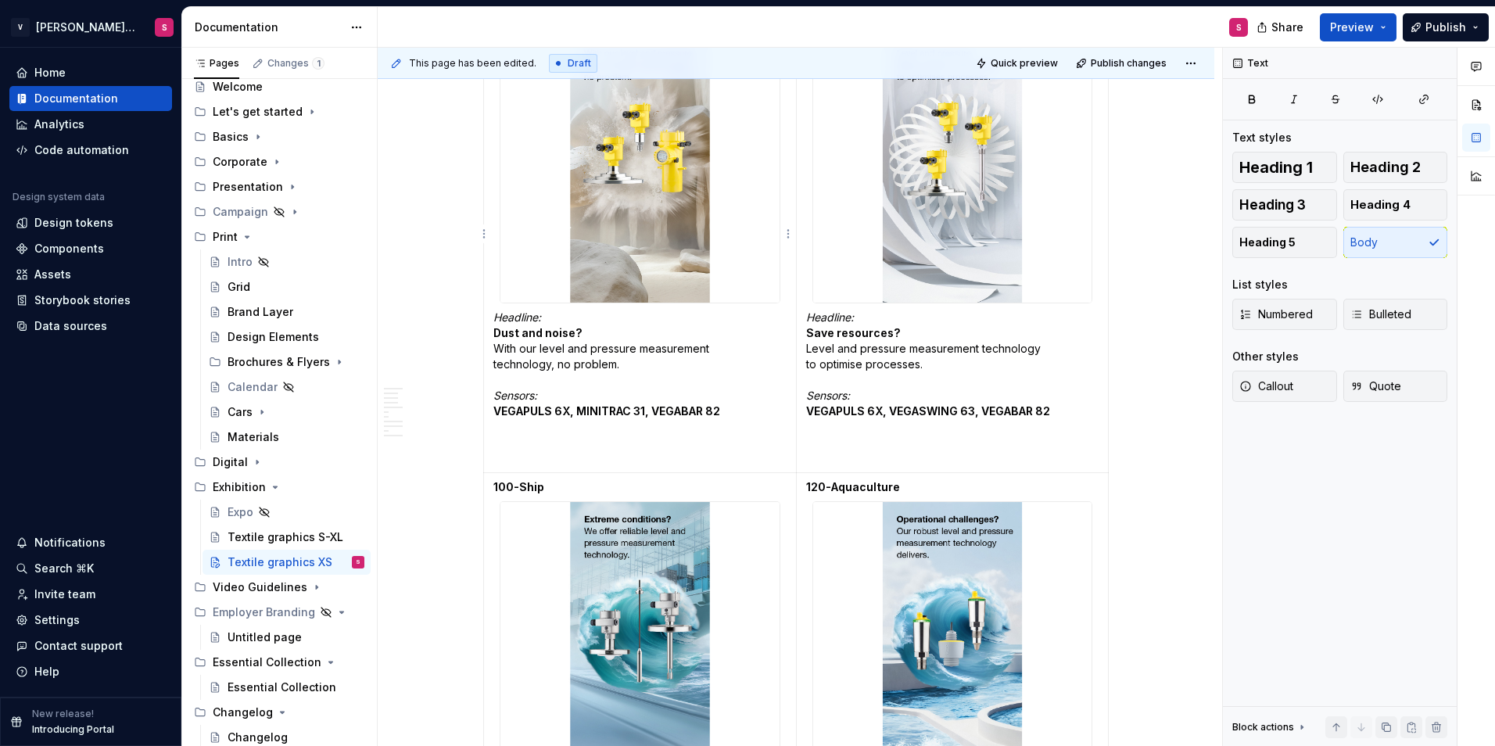
click at [636, 443] on p "Headline: Dust and noise? With our level and pressure measurement technology, n…" at bounding box center [639, 388] width 293 height 156
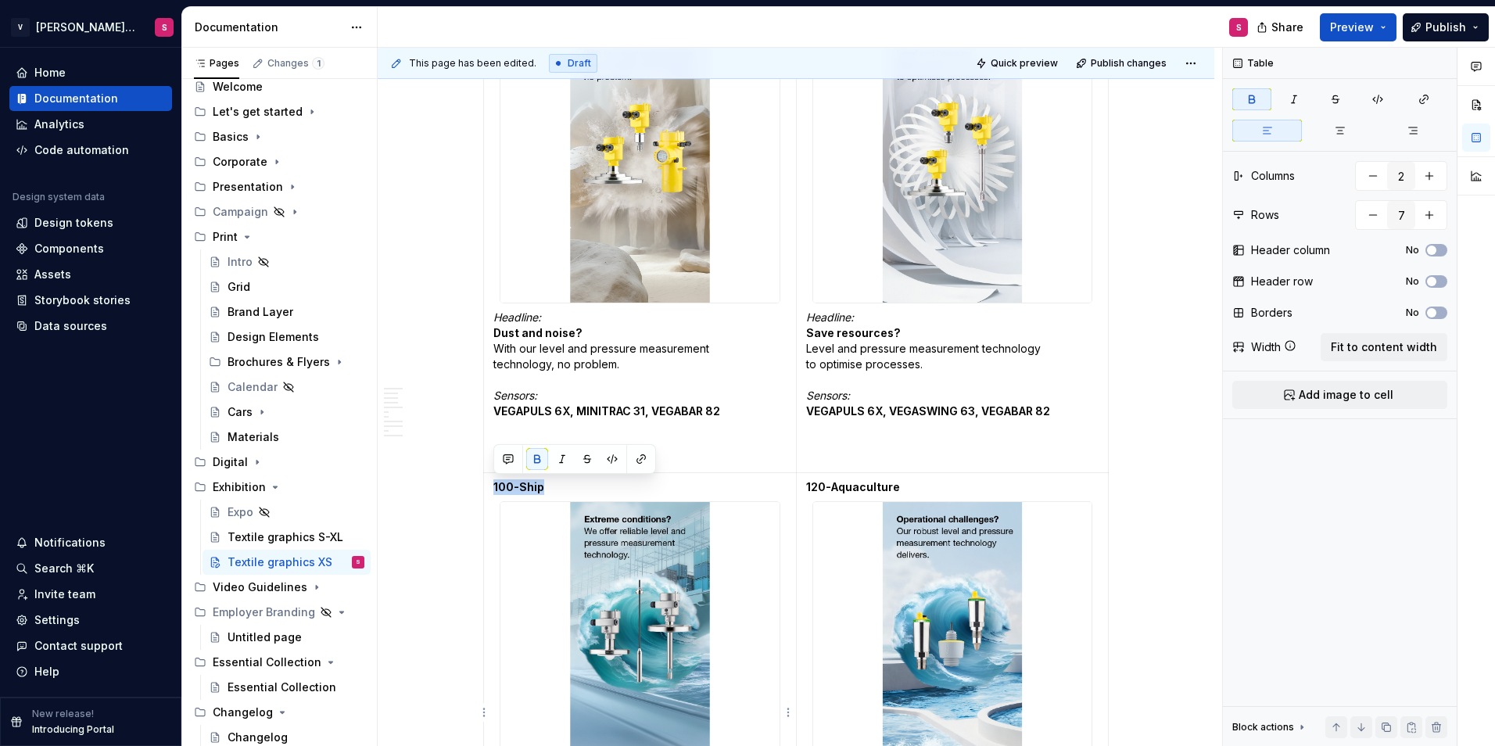
drag, startPoint x: 778, startPoint y: 486, endPoint x: 489, endPoint y: 489, distance: 289.3
click at [489, 489] on td "100-Ship Headline: Extreme conditions? We offer reliable level and pressure mea…" at bounding box center [640, 712] width 313 height 479
click at [562, 489] on p "100-Ship" at bounding box center [639, 487] width 293 height 16
click at [1440, 29] on span "Publish" at bounding box center [1445, 28] width 41 height 16
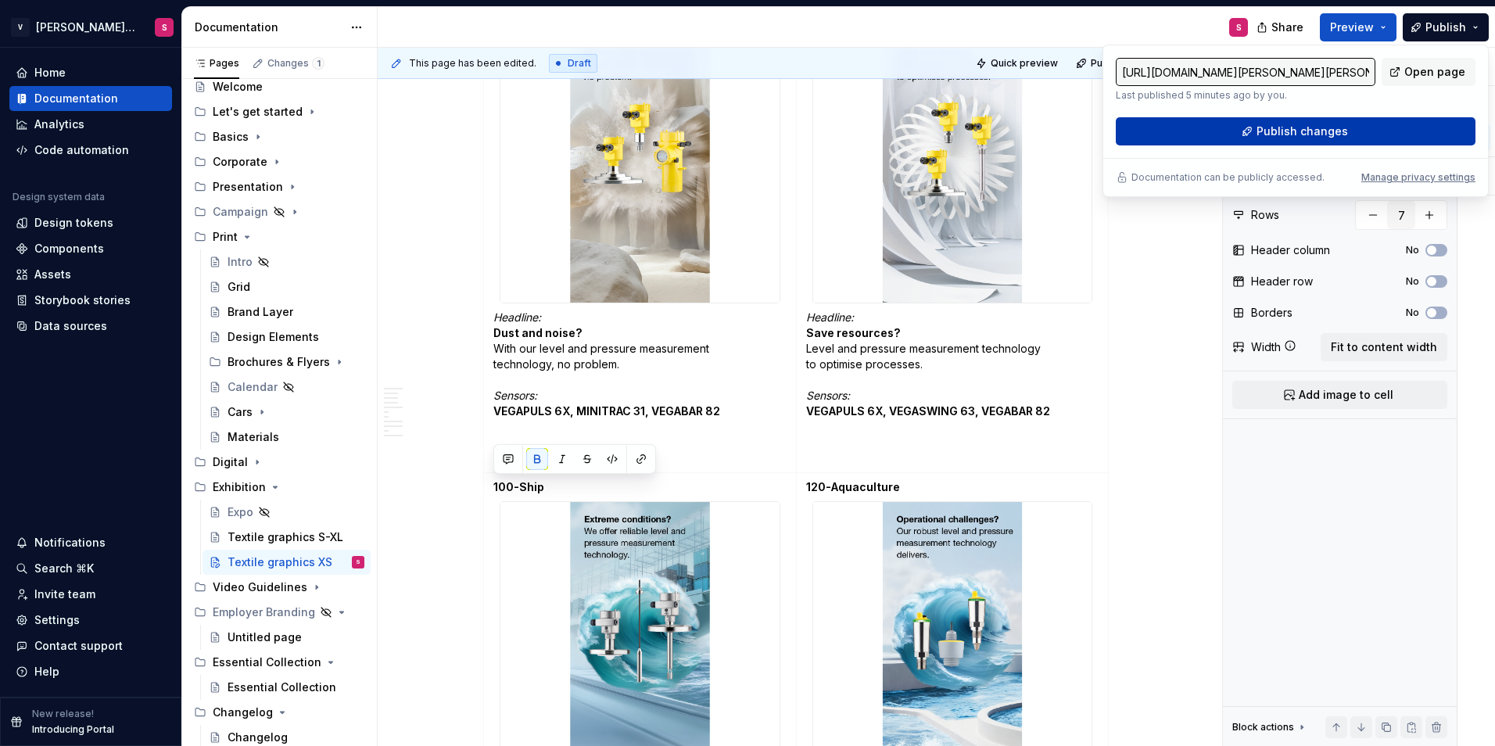
click at [1223, 133] on button "Publish changes" at bounding box center [1296, 131] width 360 height 28
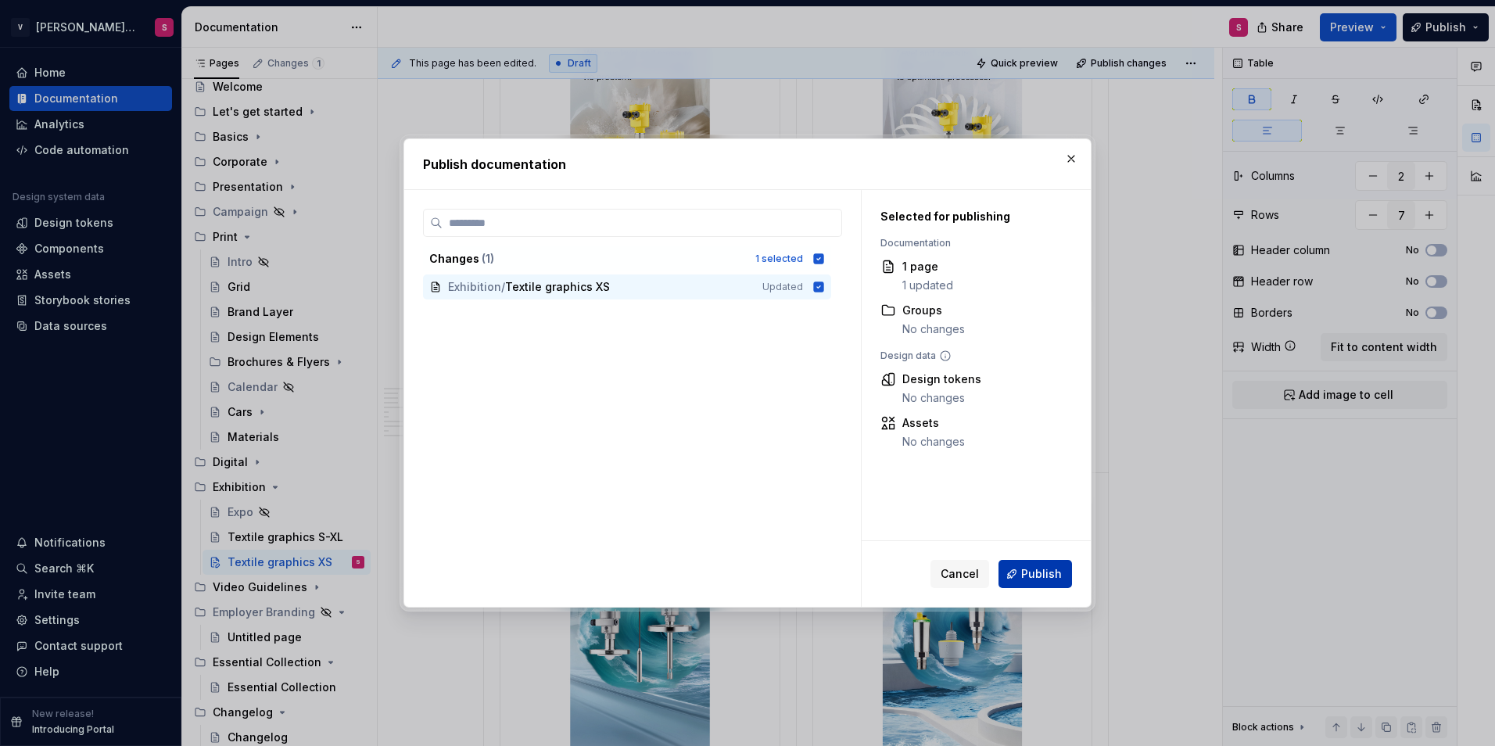
click at [1013, 572] on button "Publish" at bounding box center [1034, 574] width 73 height 28
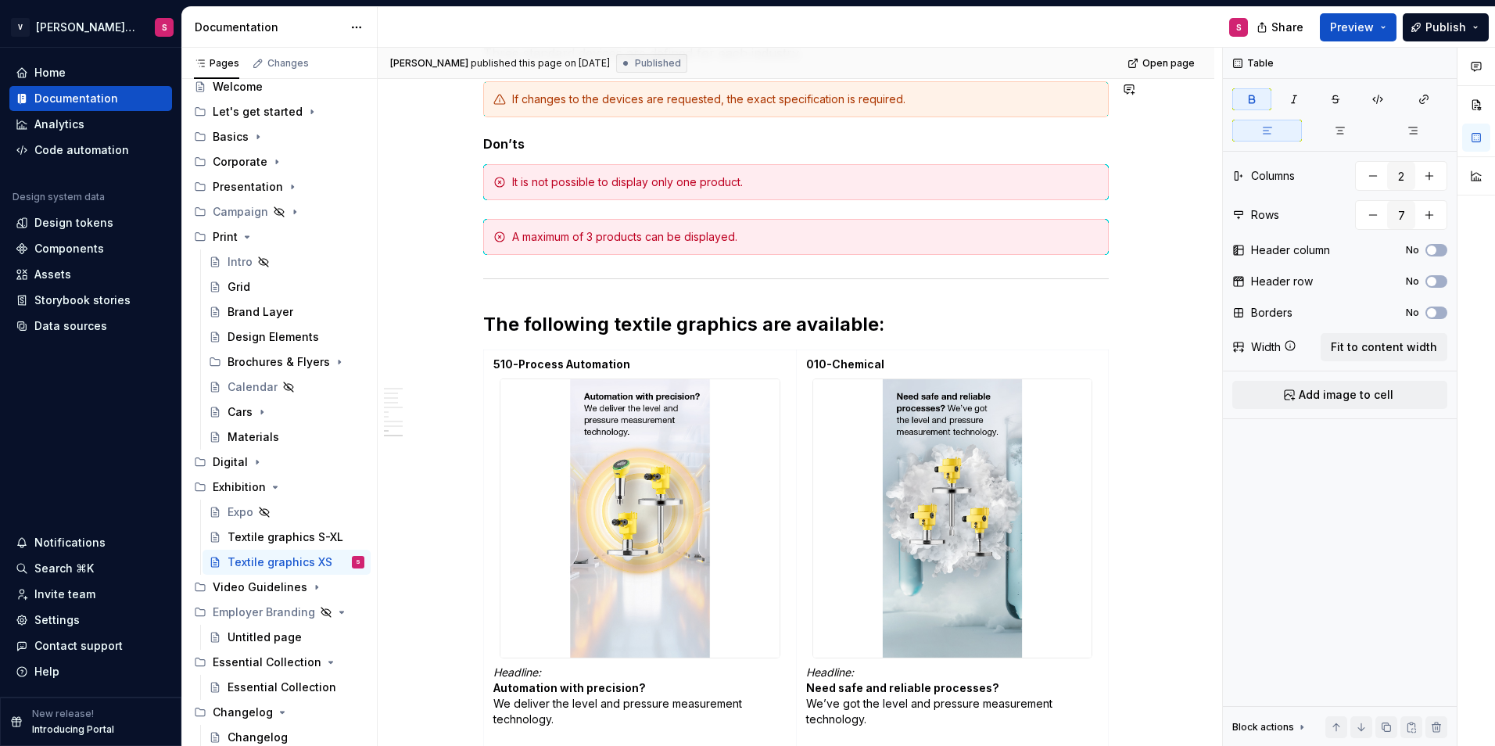
scroll to position [39, 0]
click at [1436, 23] on span "Publish" at bounding box center [1445, 28] width 41 height 16
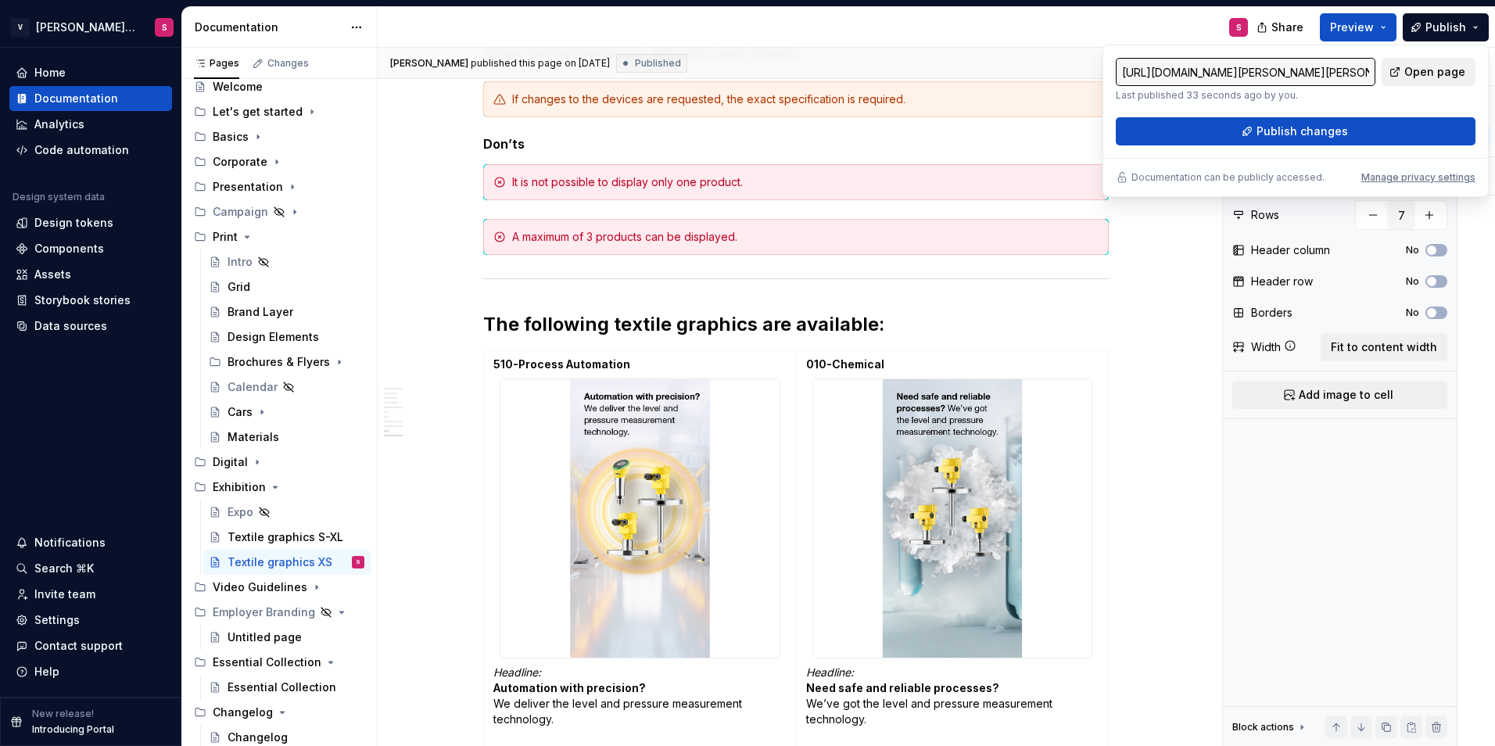
drag, startPoint x: 1421, startPoint y: 81, endPoint x: 1415, endPoint y: 71, distance: 10.9
click at [1415, 71] on span "Open page" at bounding box center [1434, 72] width 61 height 16
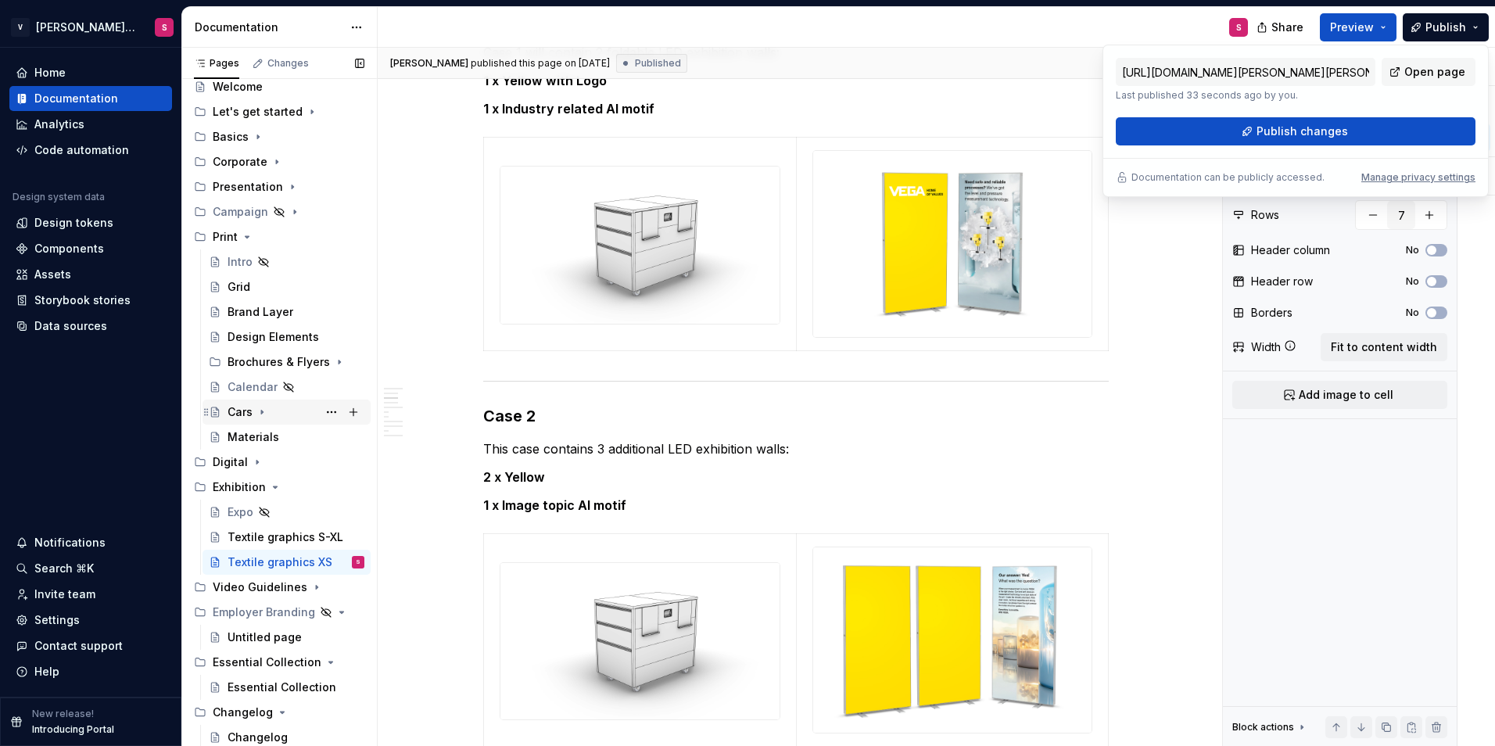
scroll to position [469, 0]
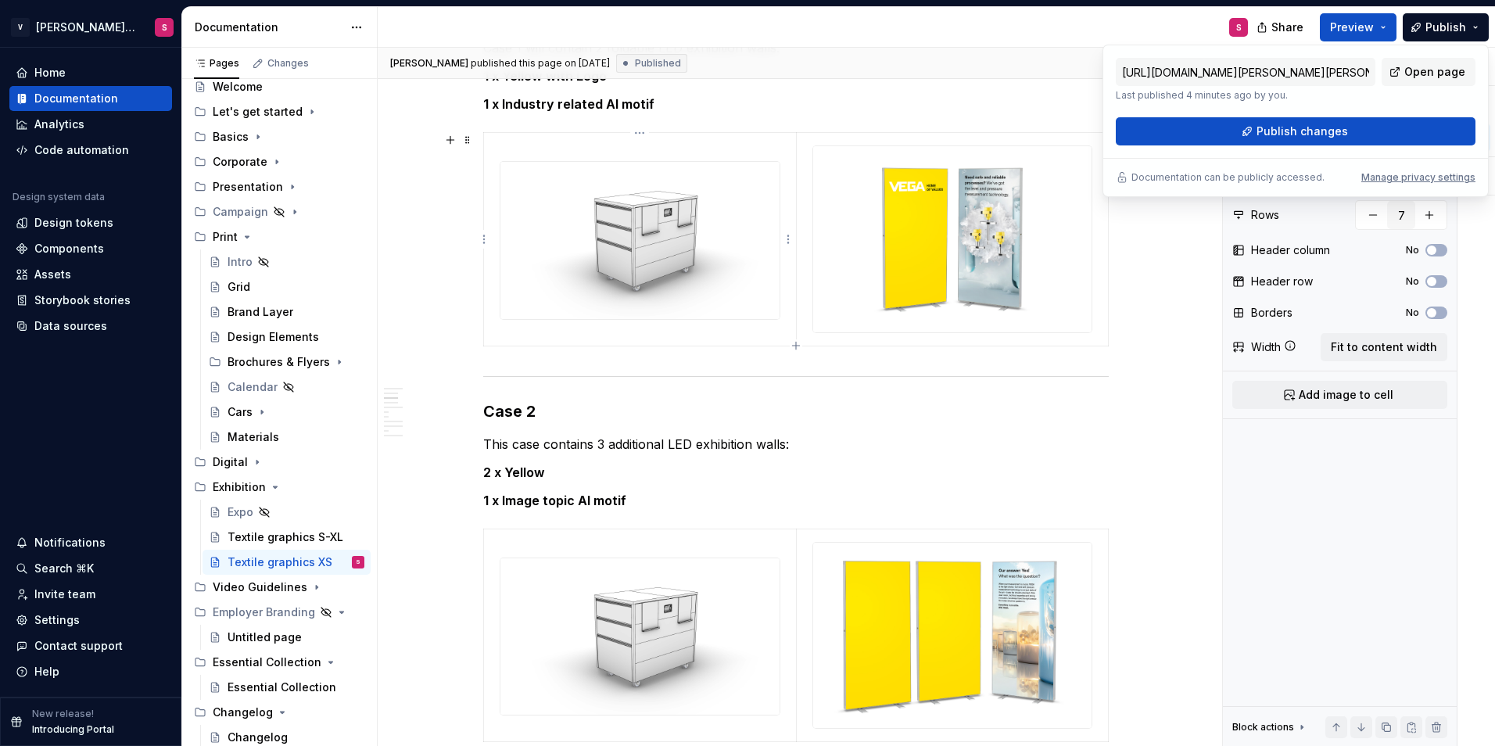
click at [647, 237] on img at bounding box center [639, 240] width 279 height 157
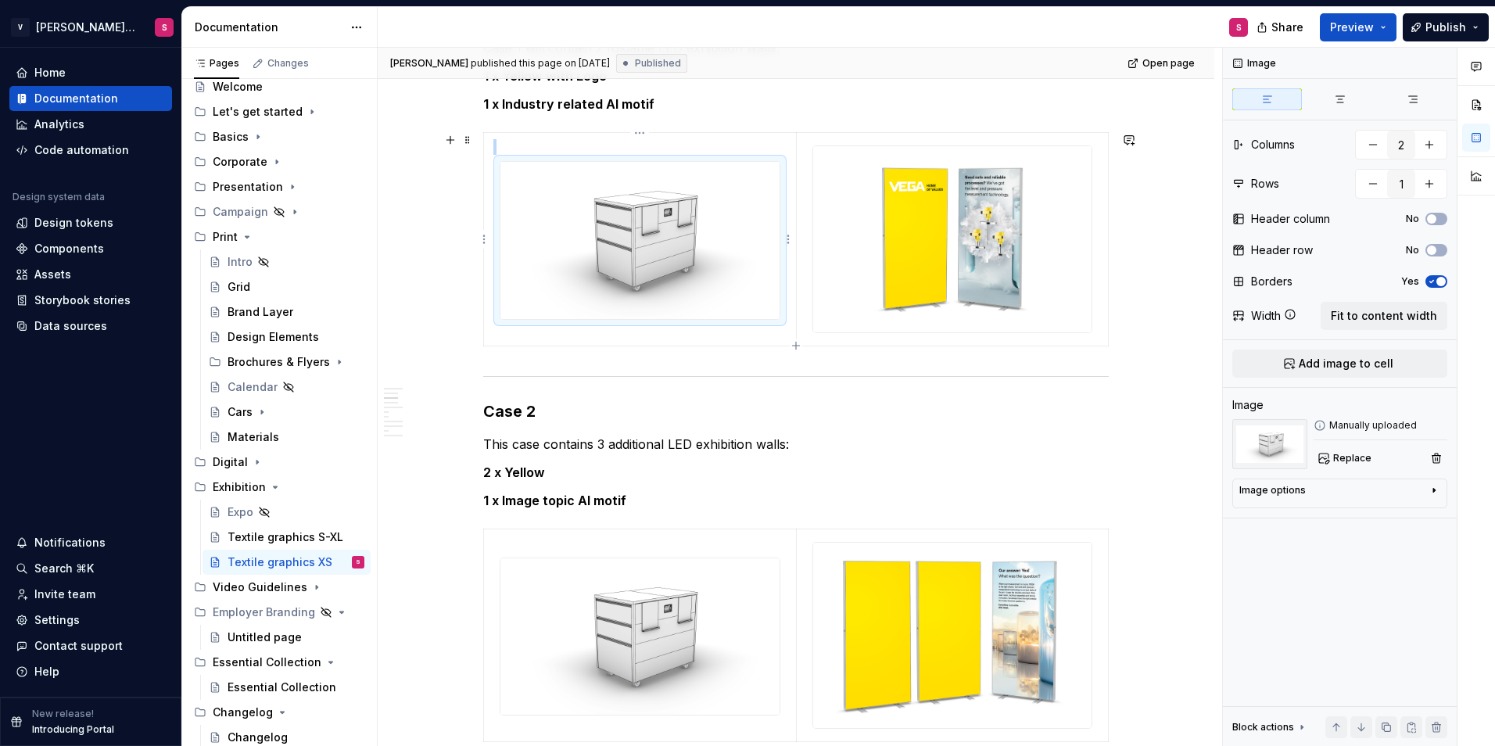
click at [609, 253] on img at bounding box center [639, 240] width 279 height 157
click at [676, 632] on img at bounding box center [639, 636] width 279 height 157
click at [1351, 459] on span "Replace" at bounding box center [1352, 458] width 38 height 13
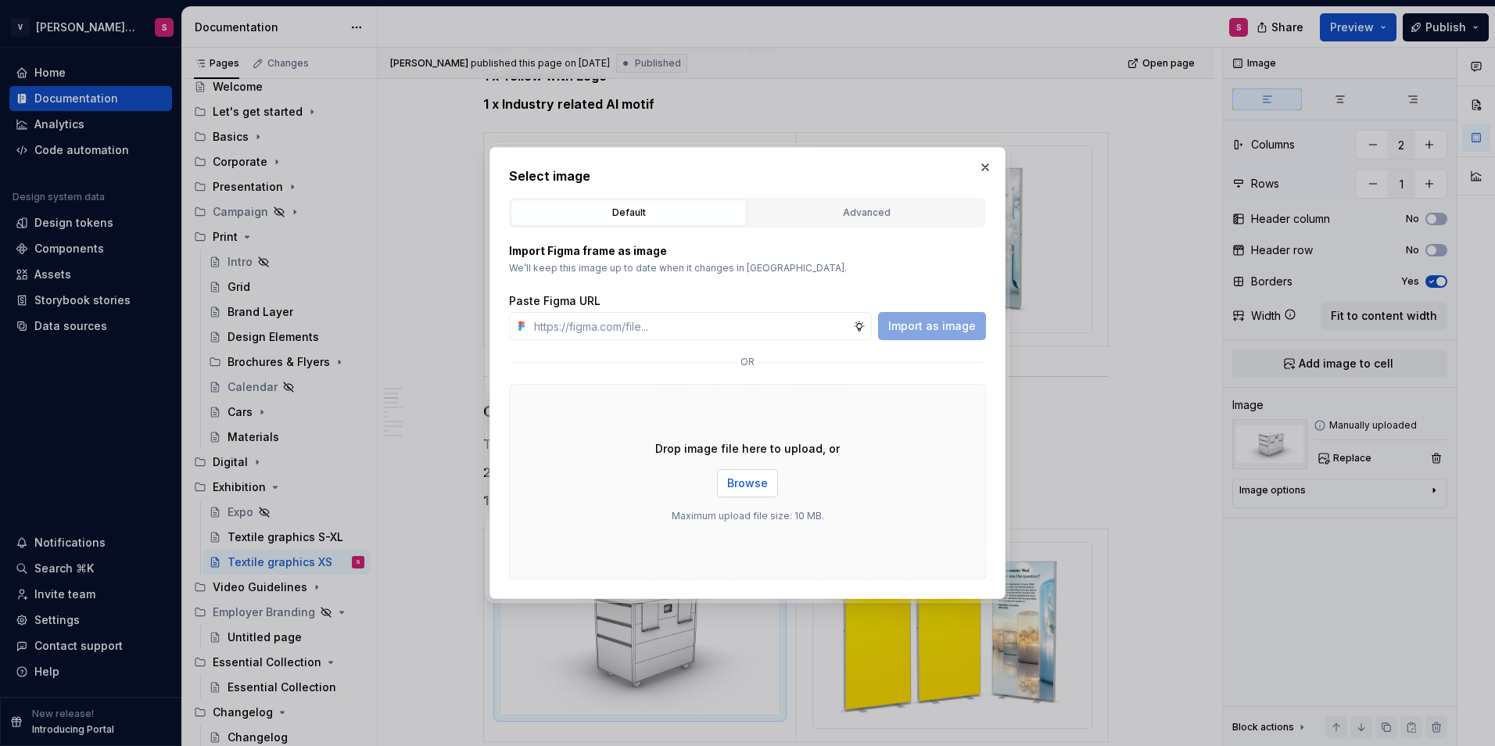
click at [754, 488] on span "Browse" at bounding box center [747, 483] width 41 height 16
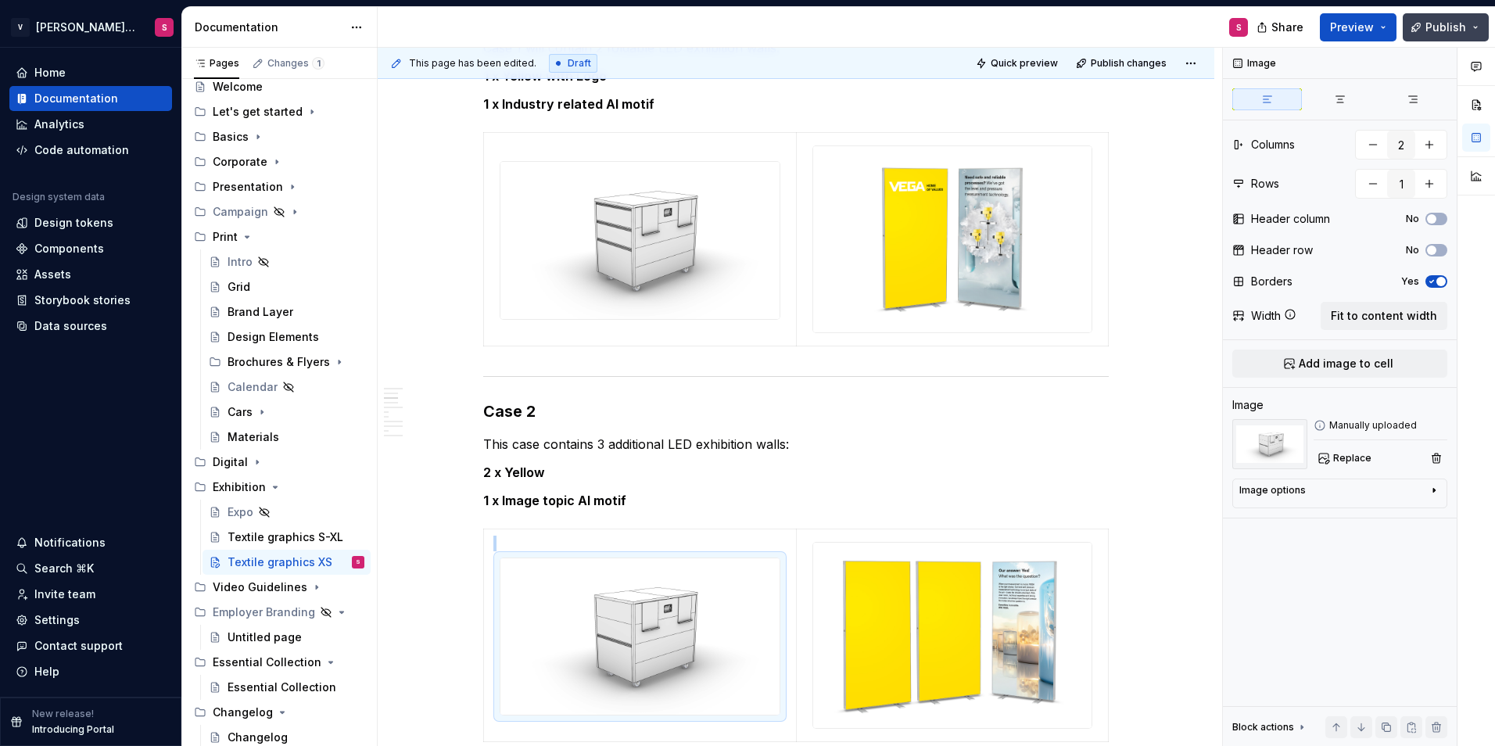
click at [1475, 26] on button "Publish" at bounding box center [1446, 27] width 86 height 28
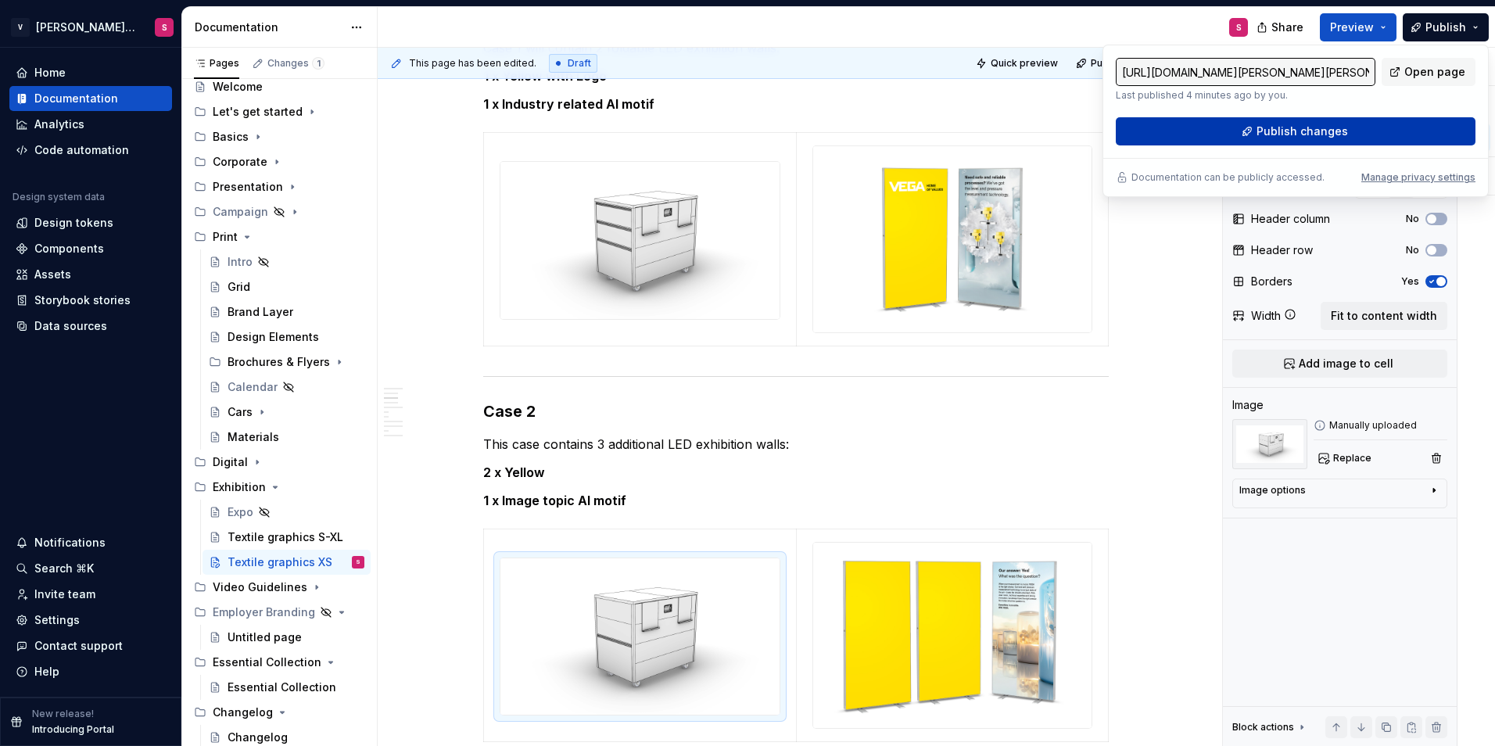
drag, startPoint x: 1475, startPoint y: 26, endPoint x: 1332, endPoint y: 134, distance: 179.1
click at [1332, 134] on span "Publish changes" at bounding box center [1302, 132] width 91 height 16
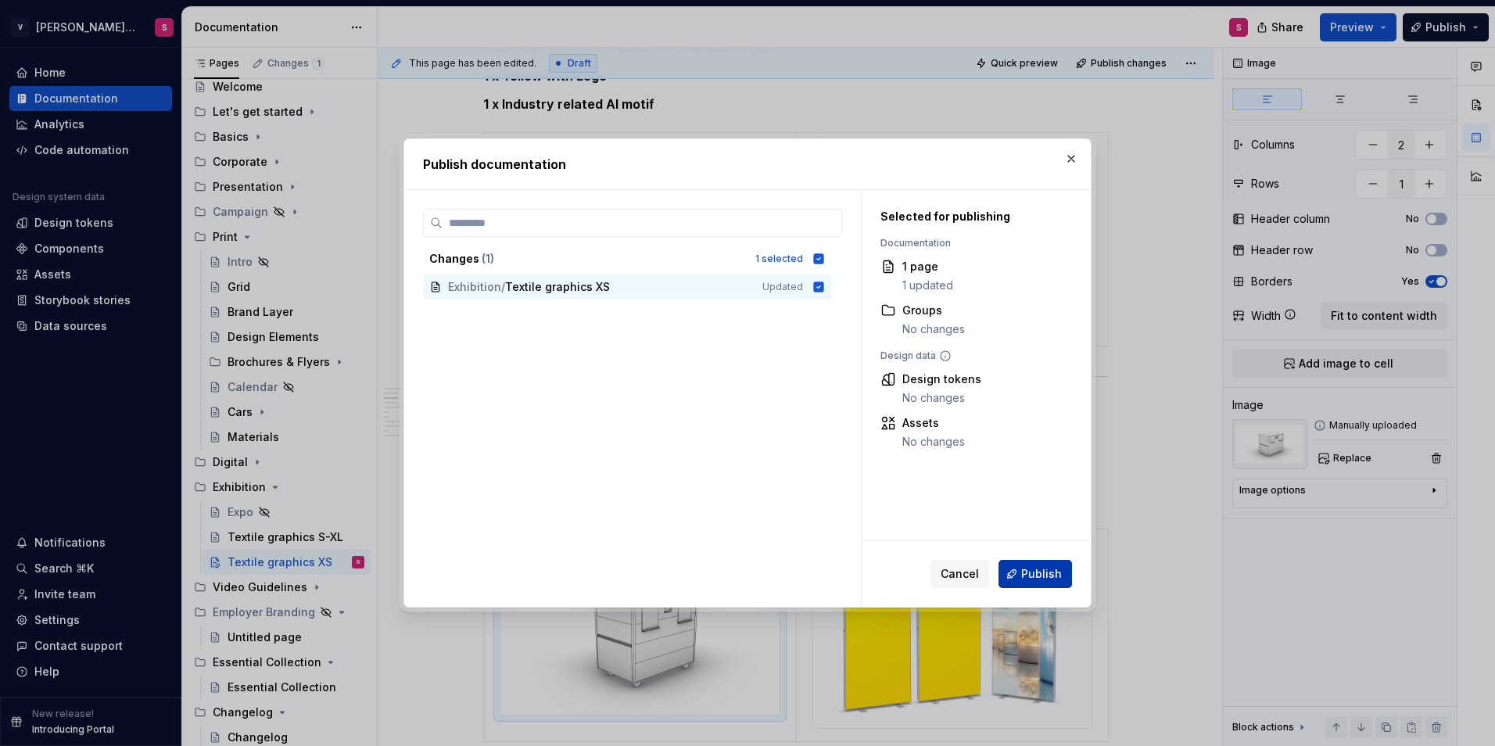
click at [1045, 574] on span "Publish" at bounding box center [1041, 574] width 41 height 16
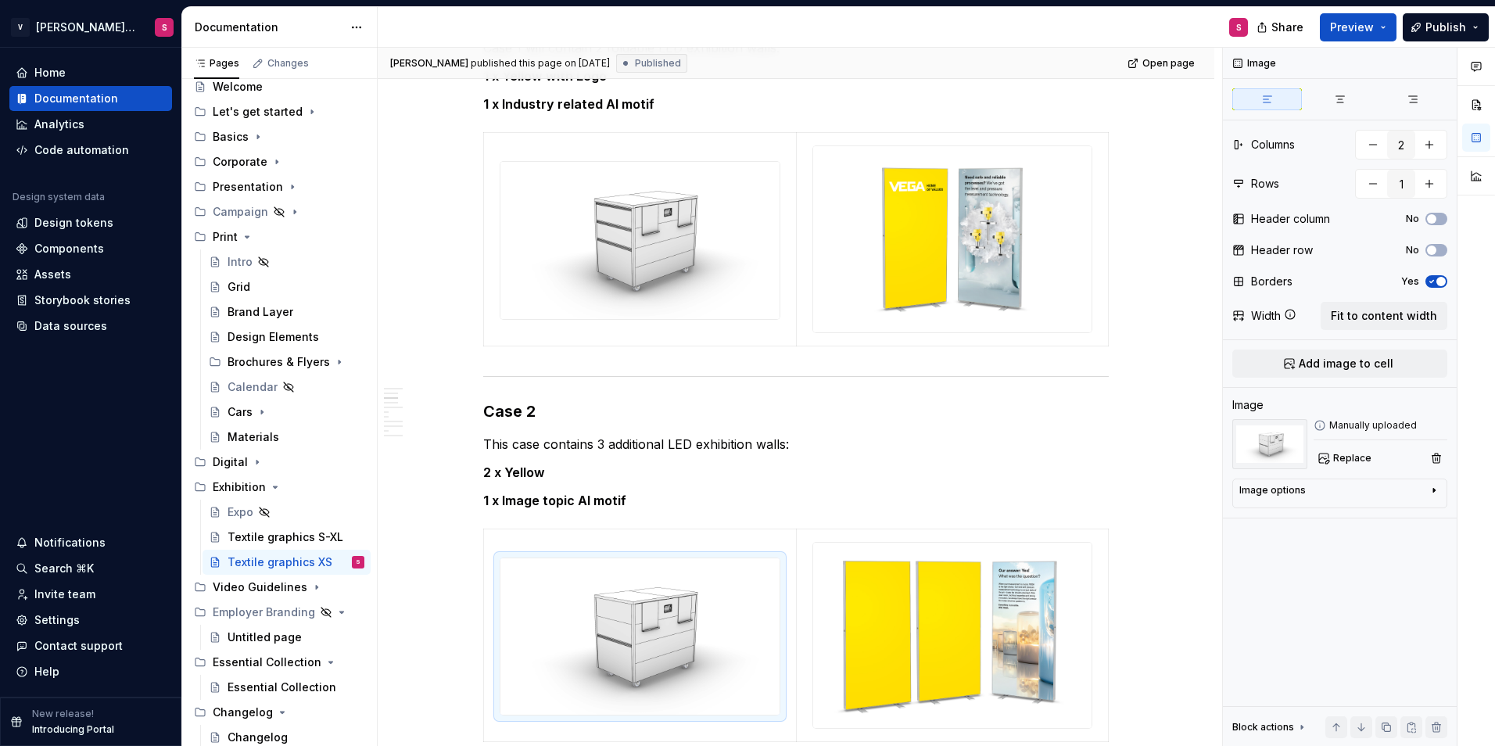
type textarea "*"
